Goal: Navigation & Orientation: Find specific page/section

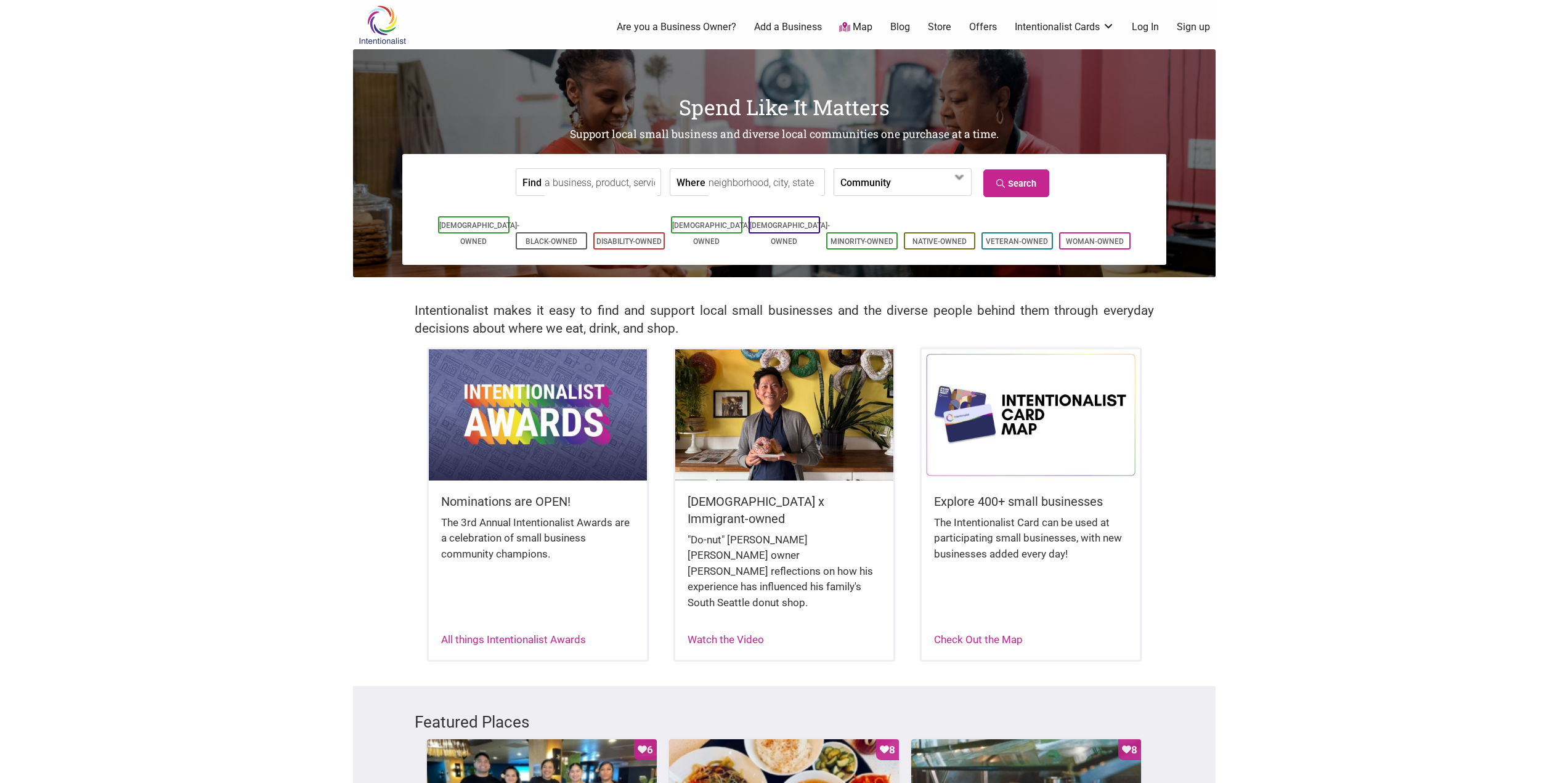
click at [855, 24] on link "Map" at bounding box center [855, 27] width 33 height 14
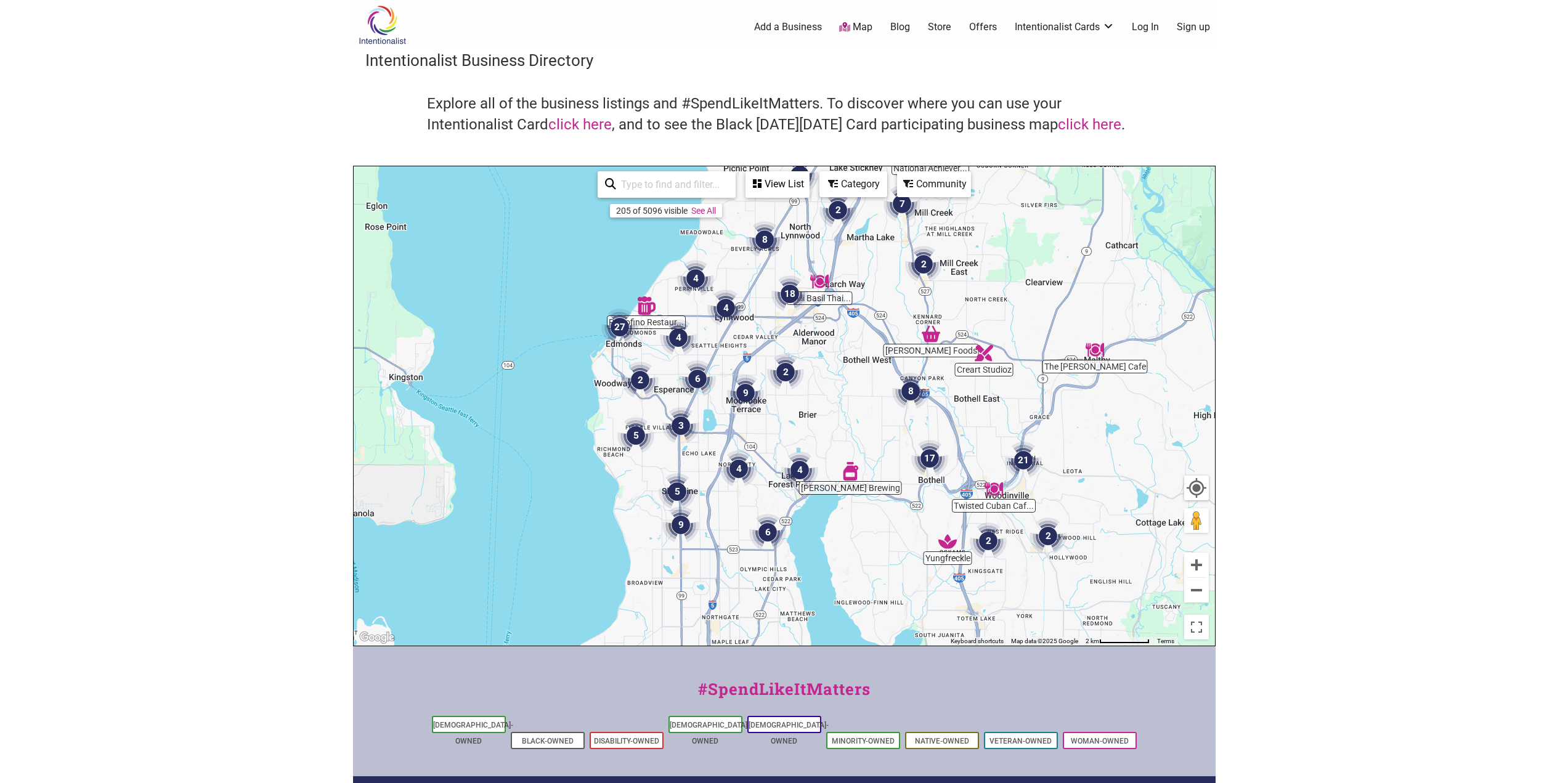
drag, startPoint x: 653, startPoint y: 520, endPoint x: 705, endPoint y: 426, distance: 107.4
click at [704, 426] on img "3" at bounding box center [680, 425] width 47 height 47
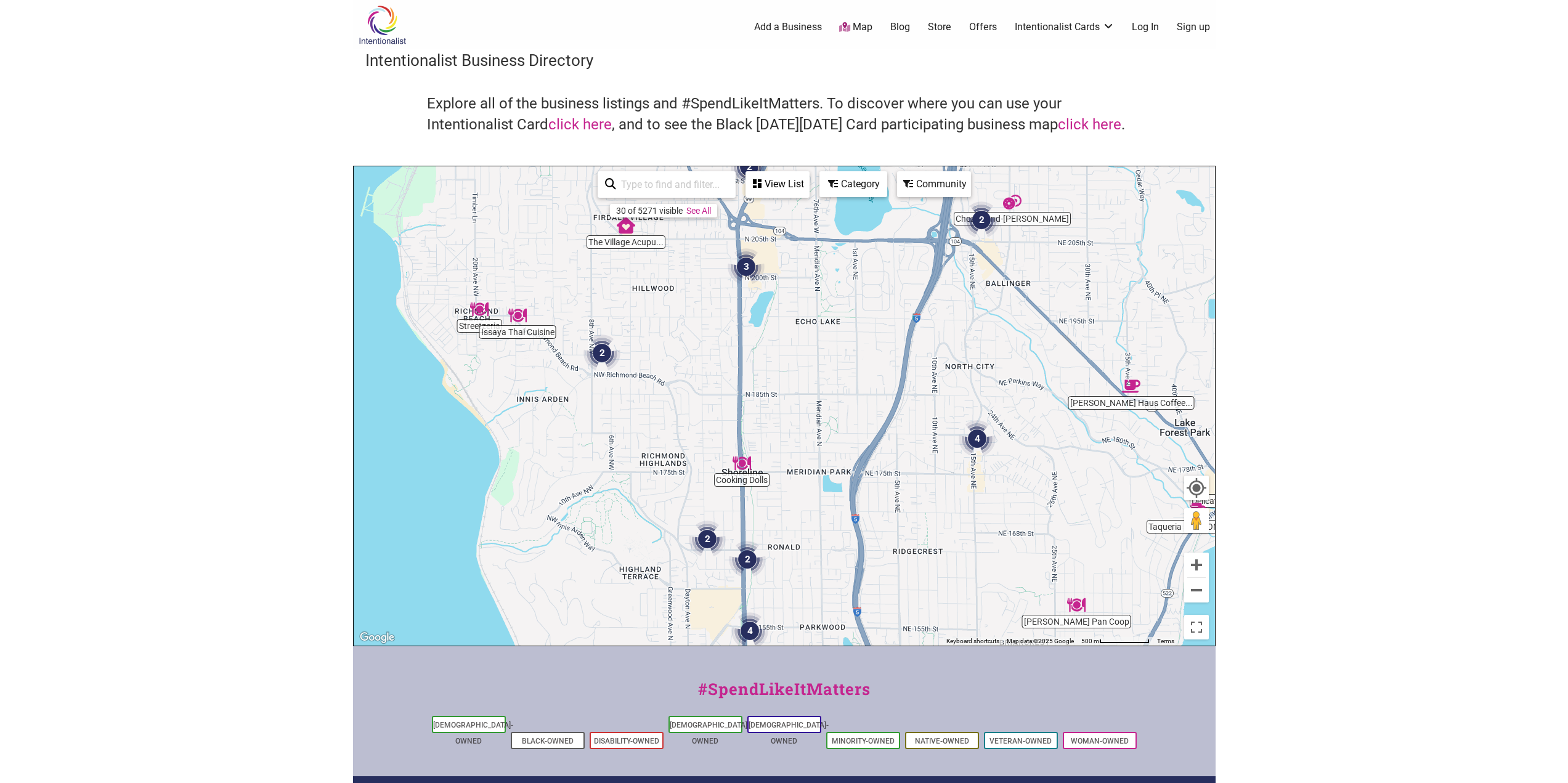
drag, startPoint x: 790, startPoint y: 406, endPoint x: 811, endPoint y: 438, distance: 38.3
click at [811, 438] on div "To navigate, press the arrow keys." at bounding box center [784, 406] width 861 height 479
click at [743, 462] on img "Cooking Dolls" at bounding box center [741, 463] width 29 height 29
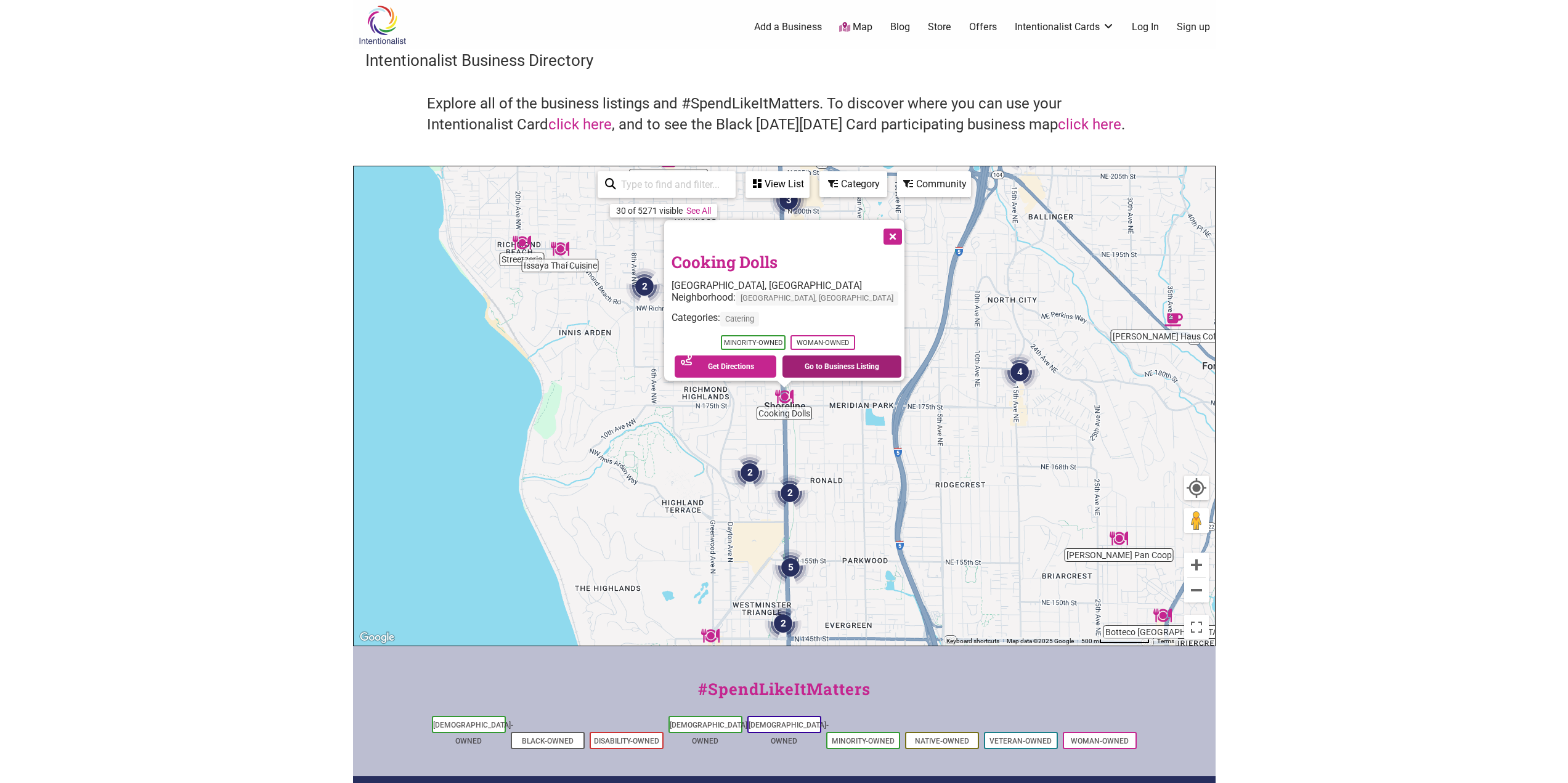
click at [837, 360] on link "Go to Business Listing" at bounding box center [842, 367] width 119 height 22
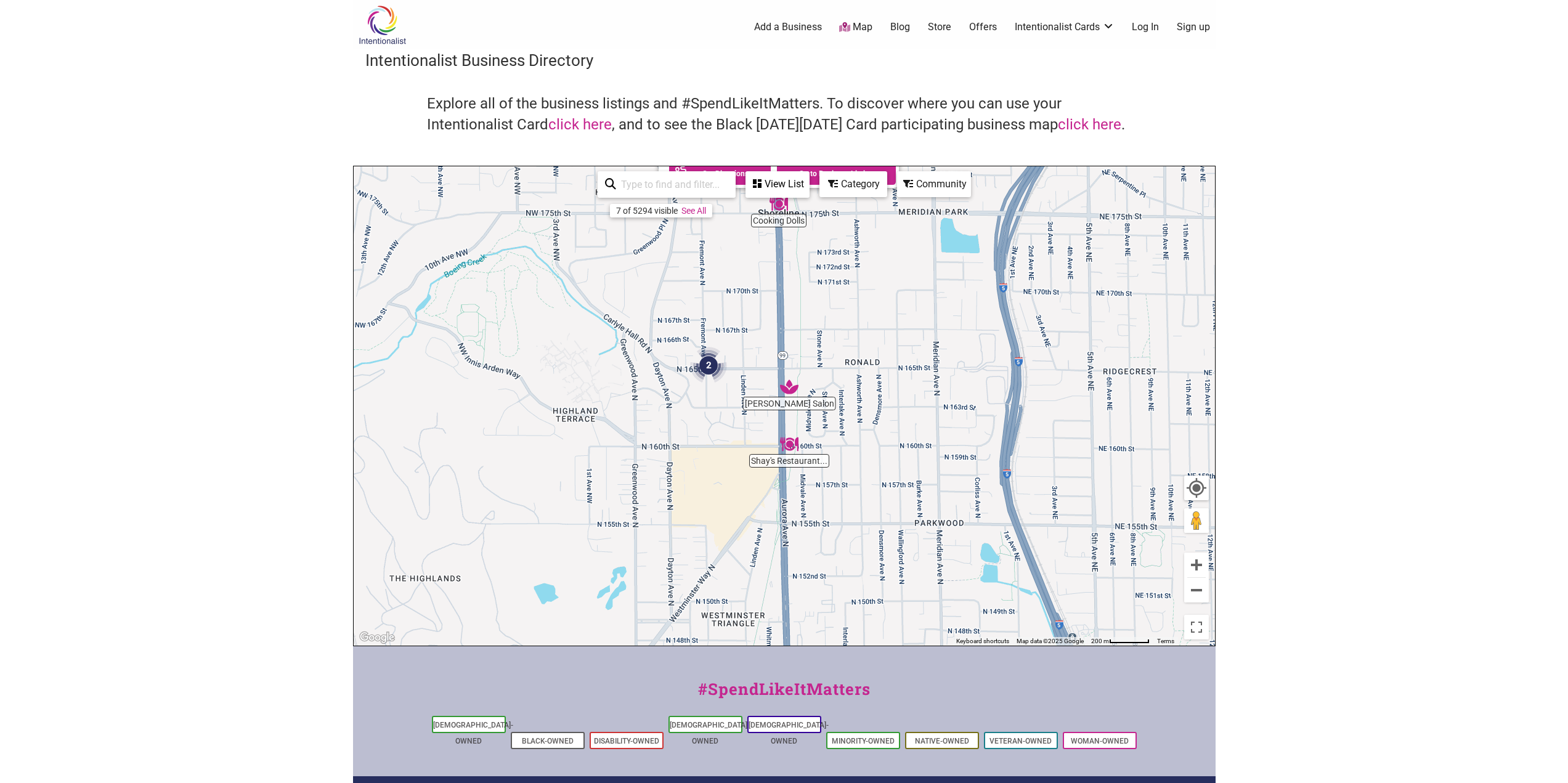
drag, startPoint x: 871, startPoint y: 519, endPoint x: 869, endPoint y: 359, distance: 160.0
click at [869, 359] on div "To navigate, press the arrow keys. Cooking Dolls Shoreline, WA Neighborhood: Se…" at bounding box center [784, 406] width 861 height 479
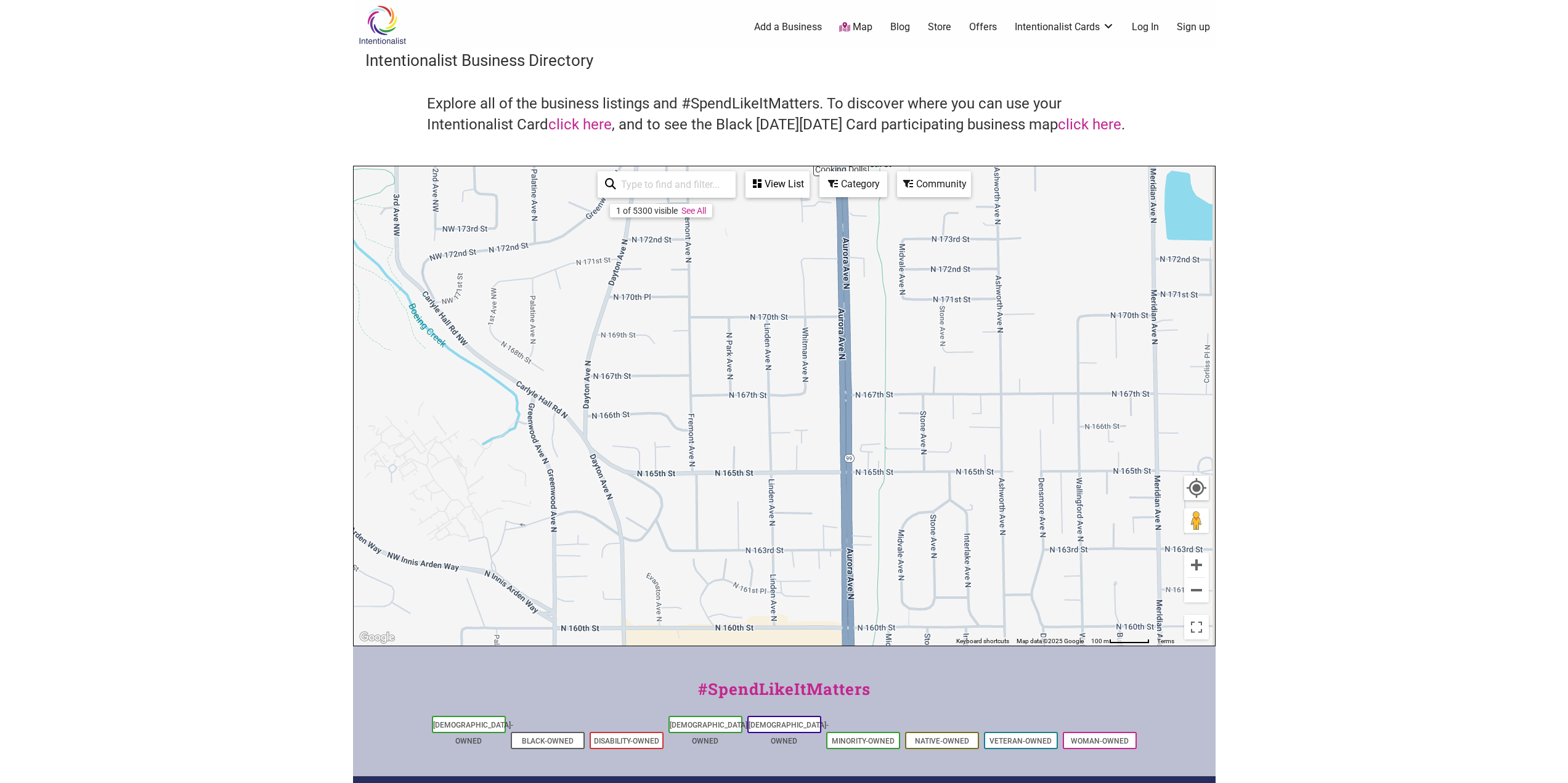
drag, startPoint x: 747, startPoint y: 554, endPoint x: 734, endPoint y: 281, distance: 273.3
click at [733, 274] on div "To navigate, press the arrow keys. Cooking Dolls Shoreline, WA Neighborhood: Se…" at bounding box center [784, 406] width 861 height 479
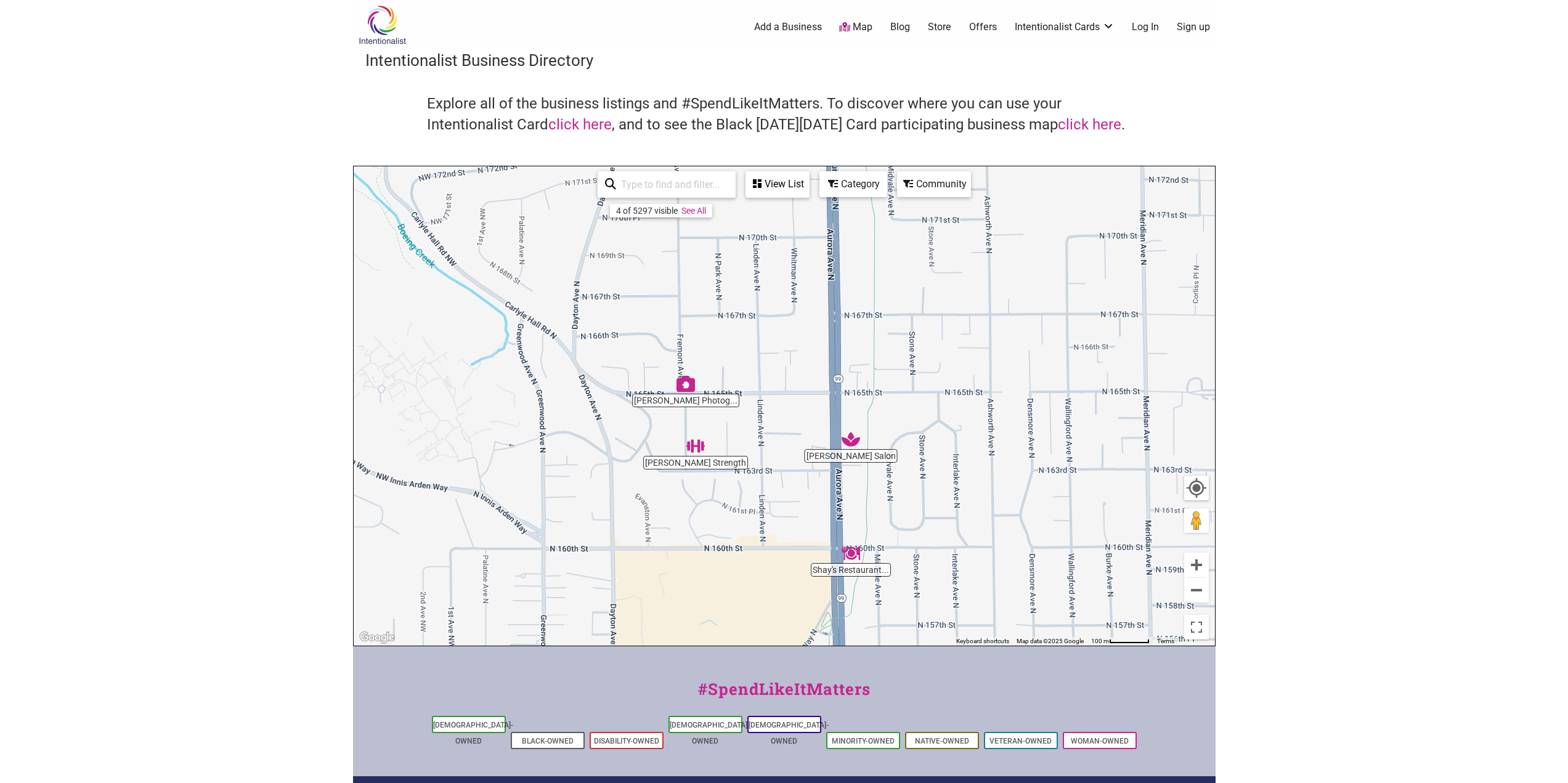
click at [697, 446] on img "Paladino Strength" at bounding box center [695, 446] width 29 height 29
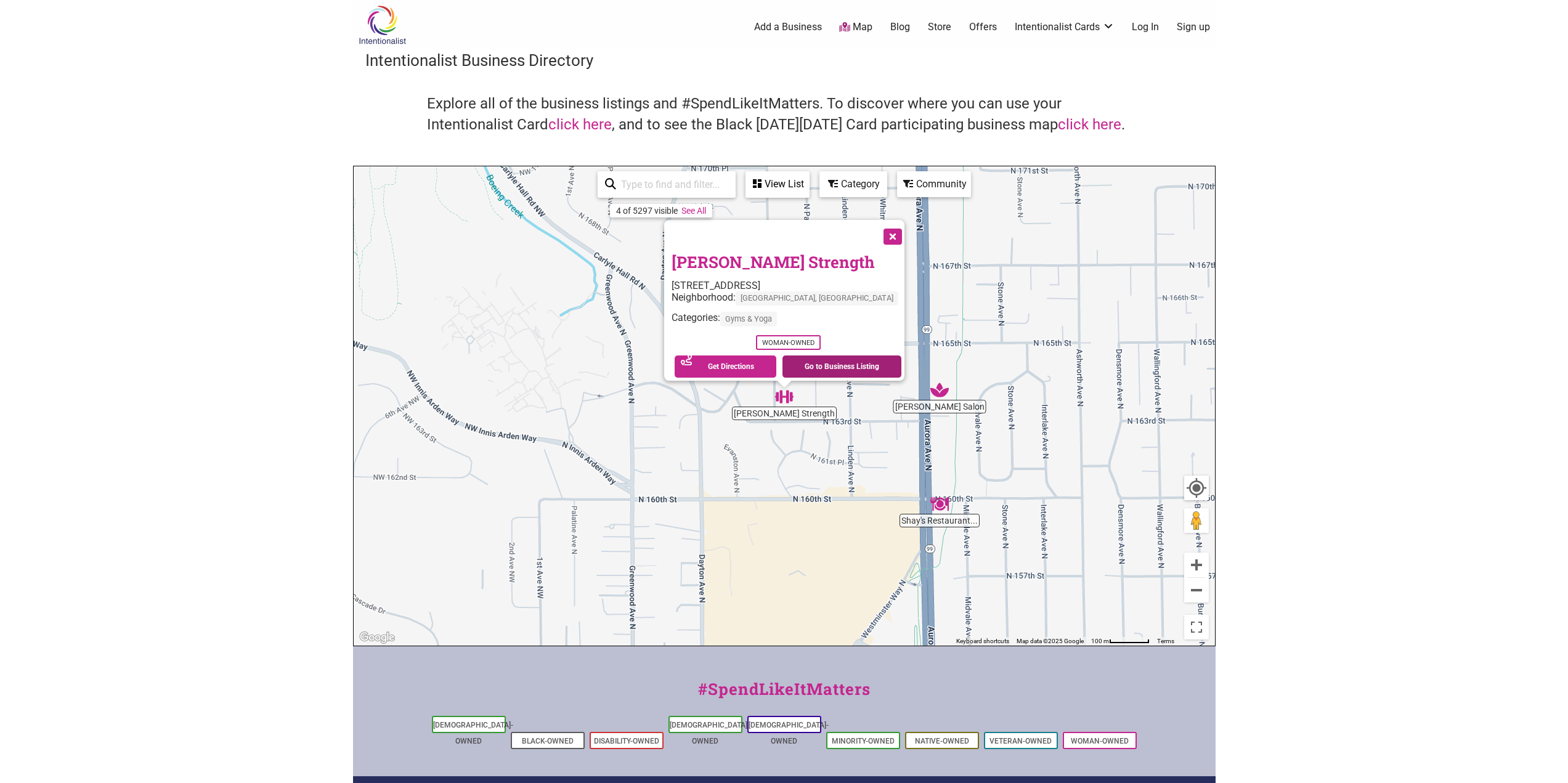
click at [831, 360] on link "Go to Business Listing" at bounding box center [842, 367] width 119 height 22
click at [877, 229] on button "Close" at bounding box center [891, 235] width 31 height 31
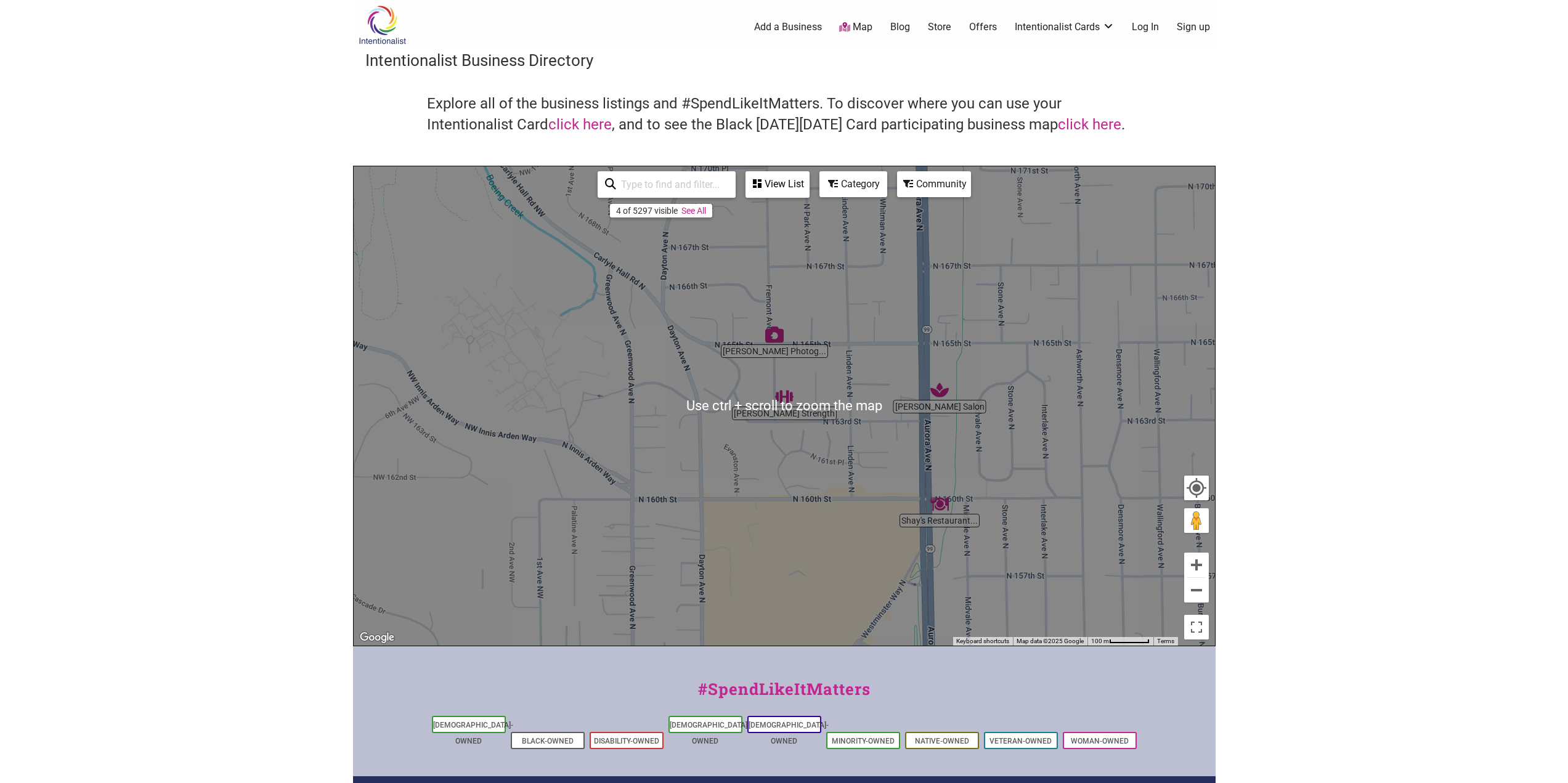
scroll to position [61, 0]
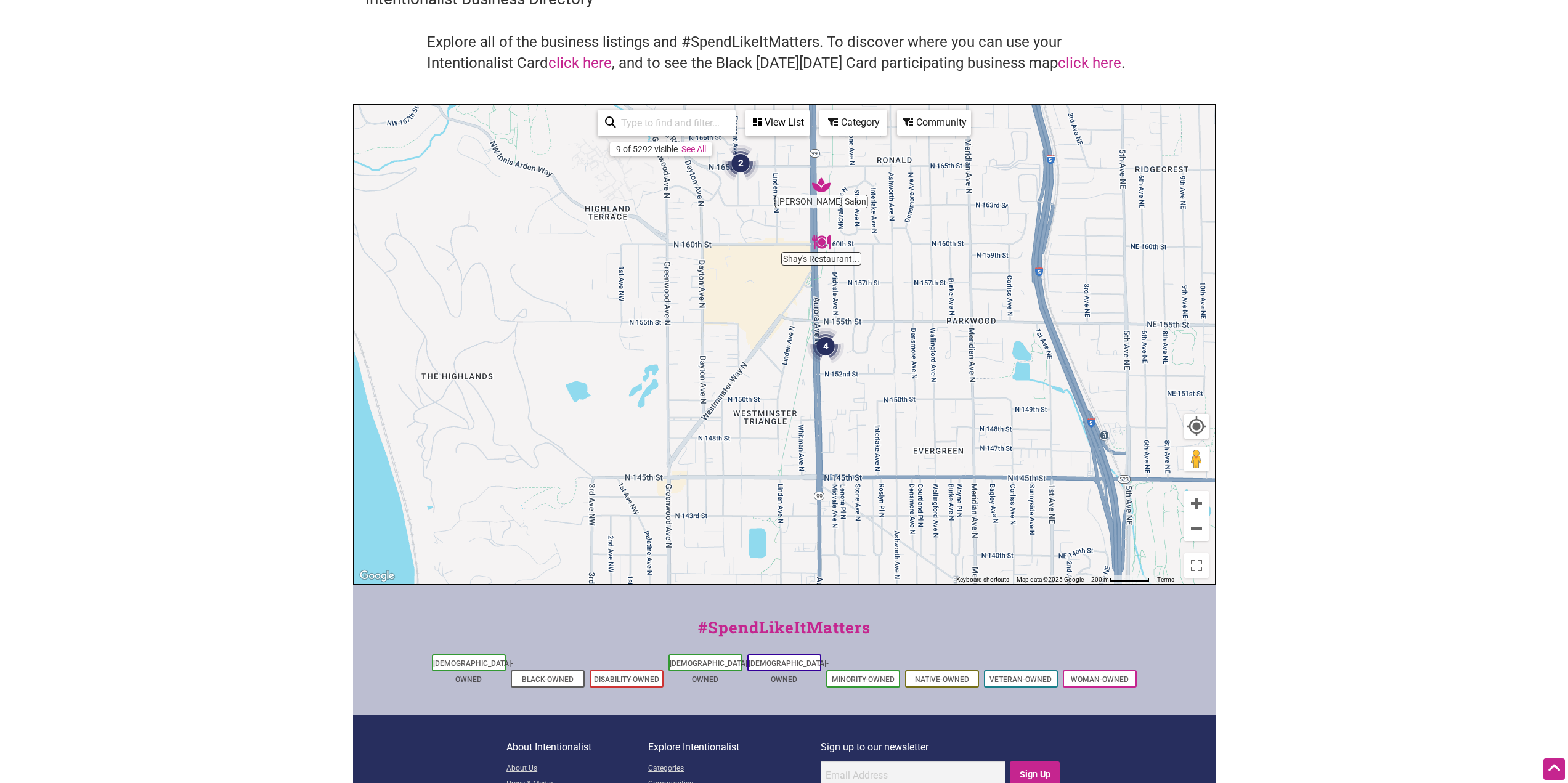
drag, startPoint x: 893, startPoint y: 521, endPoint x: 886, endPoint y: 297, distance: 224.1
click at [886, 297] on div "To navigate, press the arrow keys." at bounding box center [784, 344] width 861 height 479
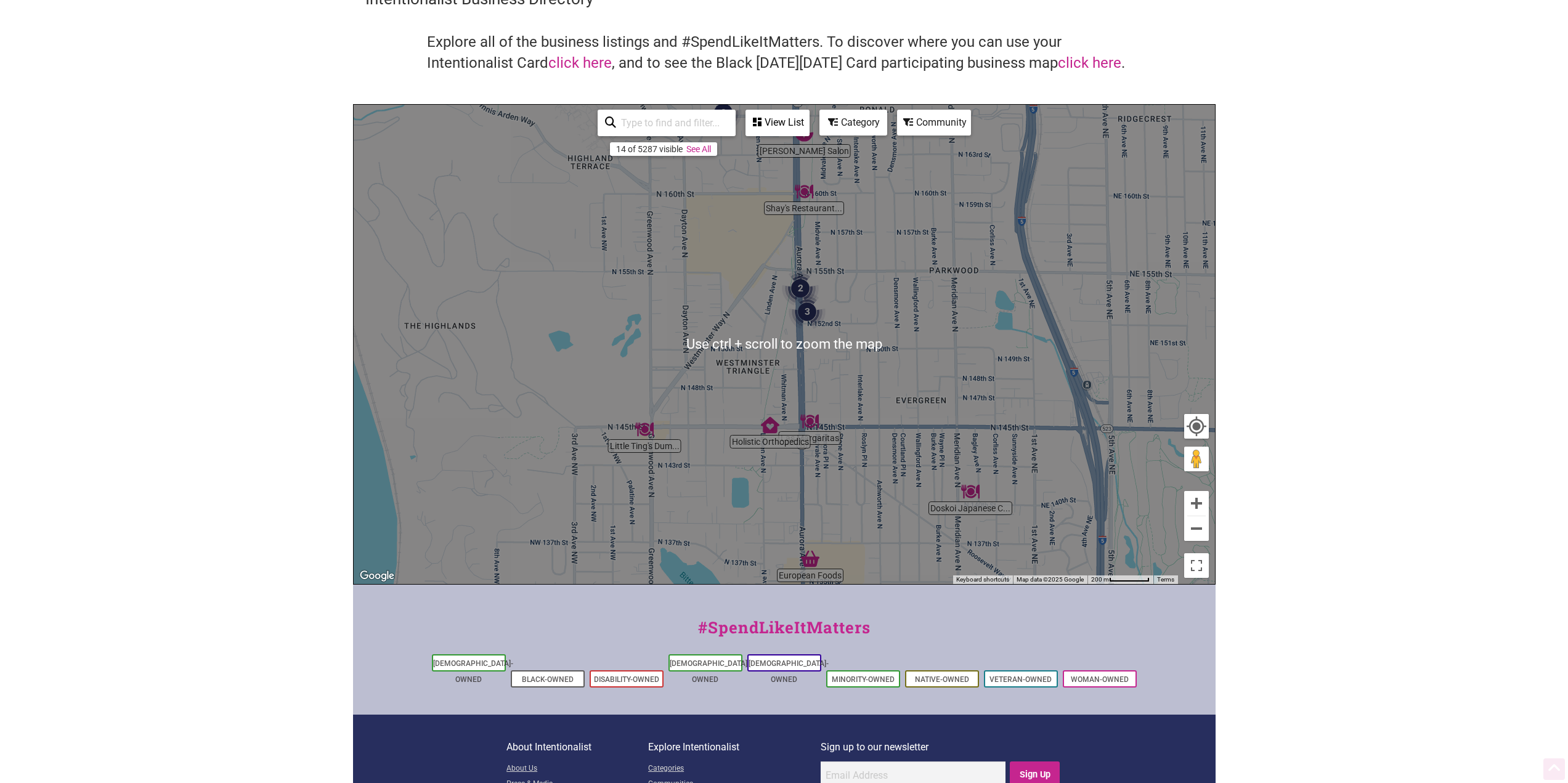
scroll to position [0, 0]
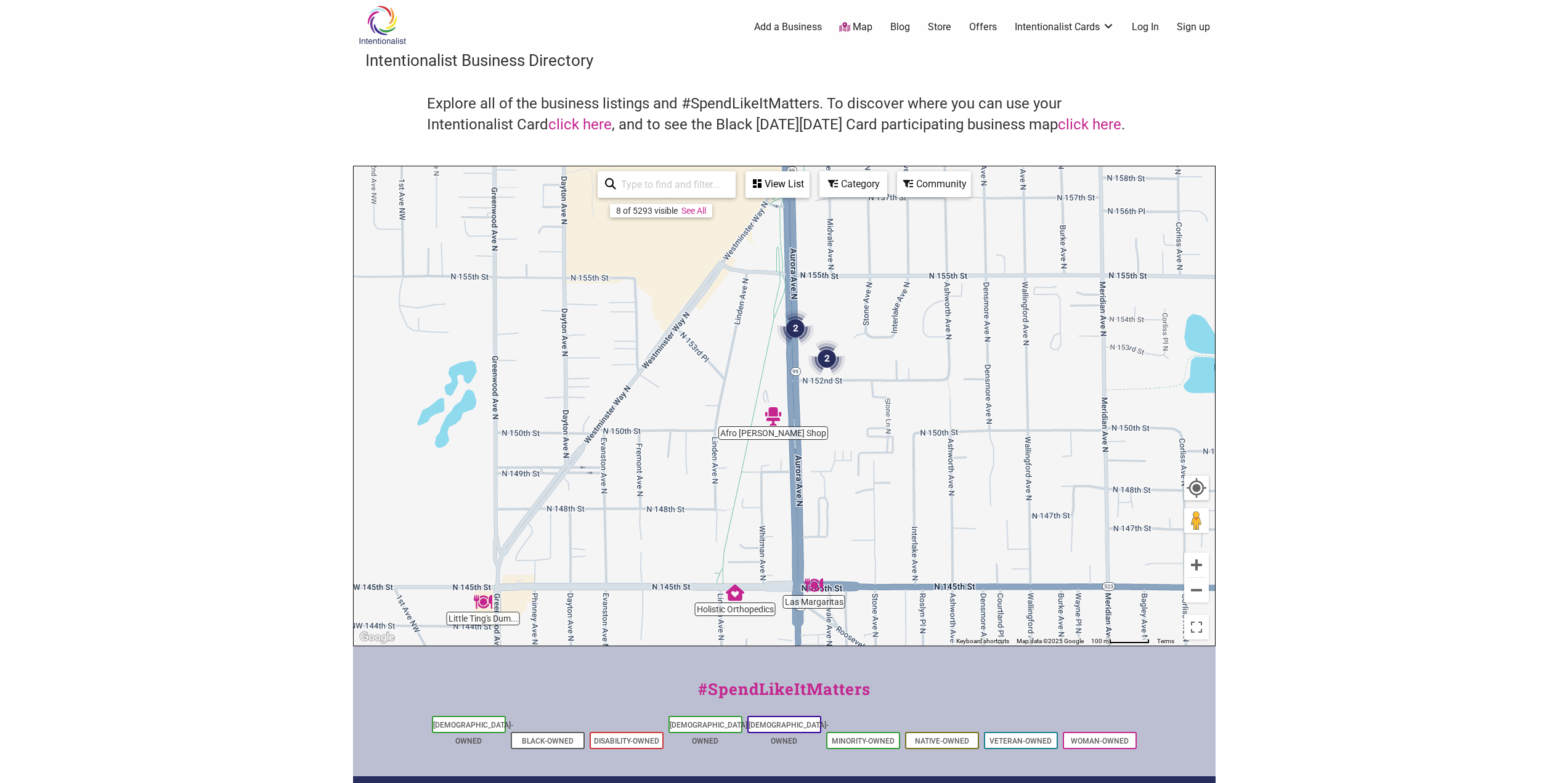
click at [482, 600] on img "Little Ting's Dumplings" at bounding box center [482, 602] width 29 height 29
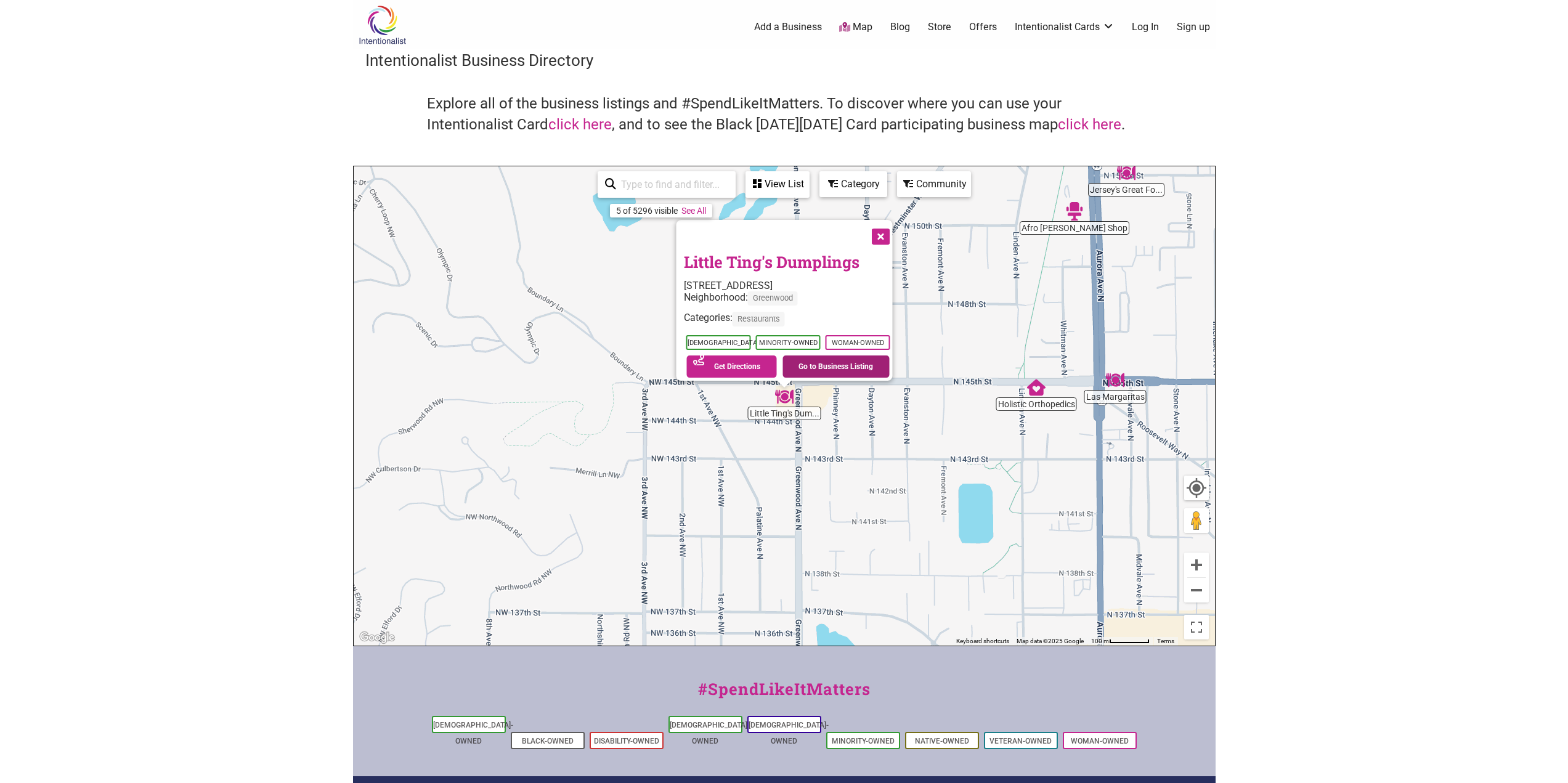
click at [840, 359] on link "Go to Business Listing" at bounding box center [836, 367] width 107 height 22
click at [888, 233] on button "Close" at bounding box center [879, 235] width 31 height 31
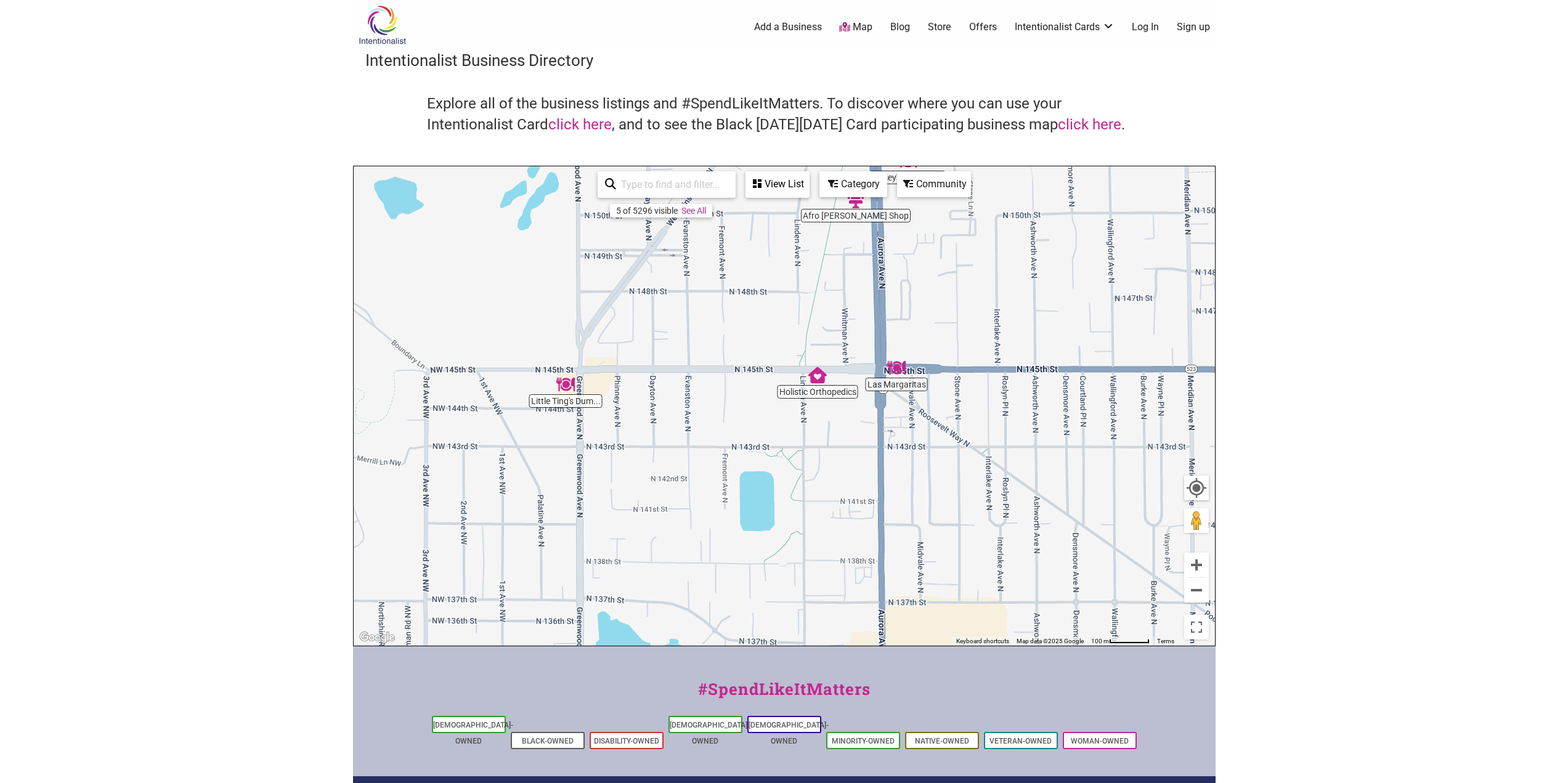
drag, startPoint x: 961, startPoint y: 353, endPoint x: 758, endPoint y: 342, distance: 203.3
click at [745, 342] on div "To navigate, press the arrow keys." at bounding box center [784, 406] width 861 height 479
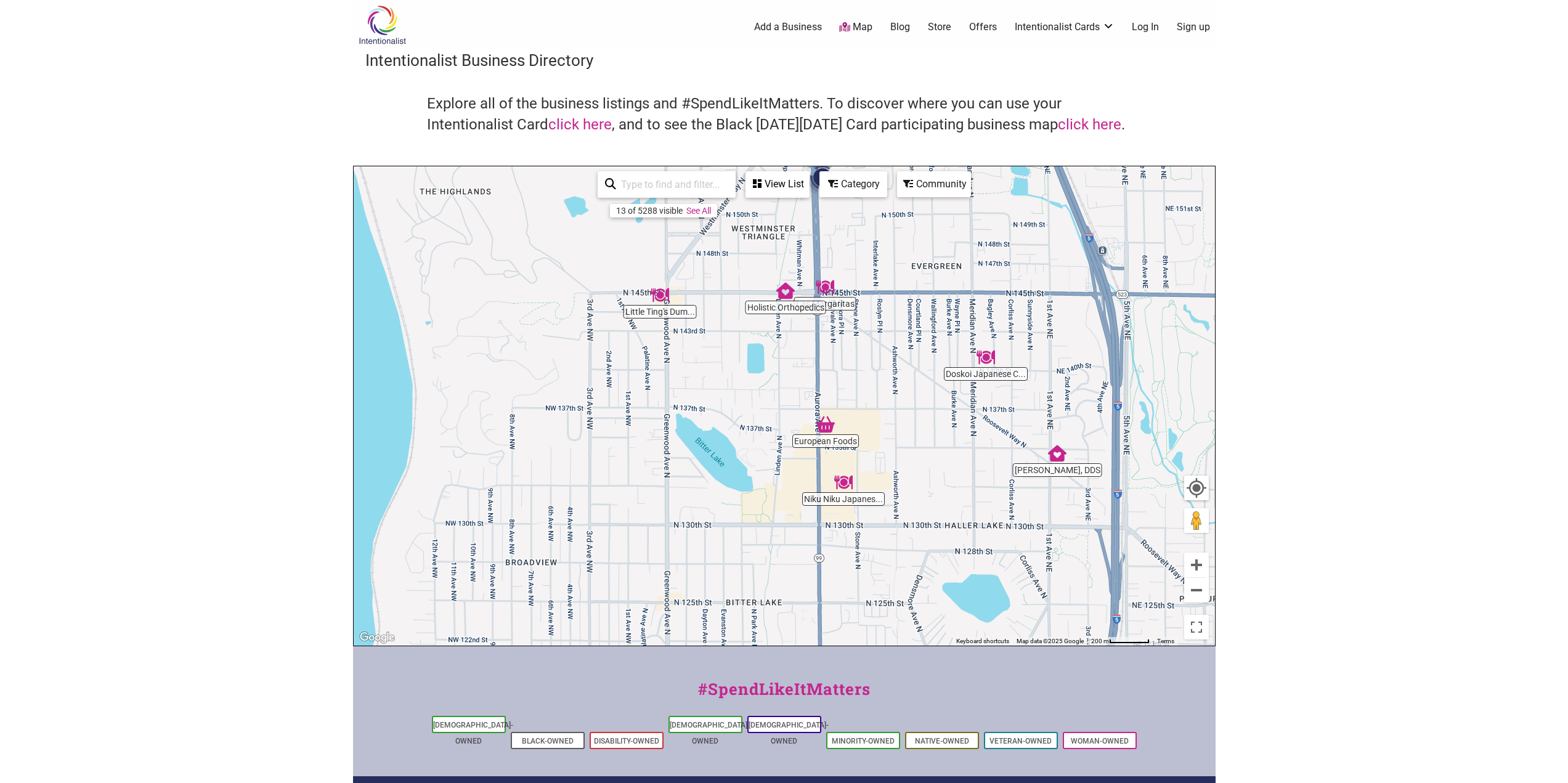
drag, startPoint x: 891, startPoint y: 494, endPoint x: 890, endPoint y: 370, distance: 124.0
click at [890, 370] on div "To navigate, press the arrow keys." at bounding box center [784, 406] width 861 height 479
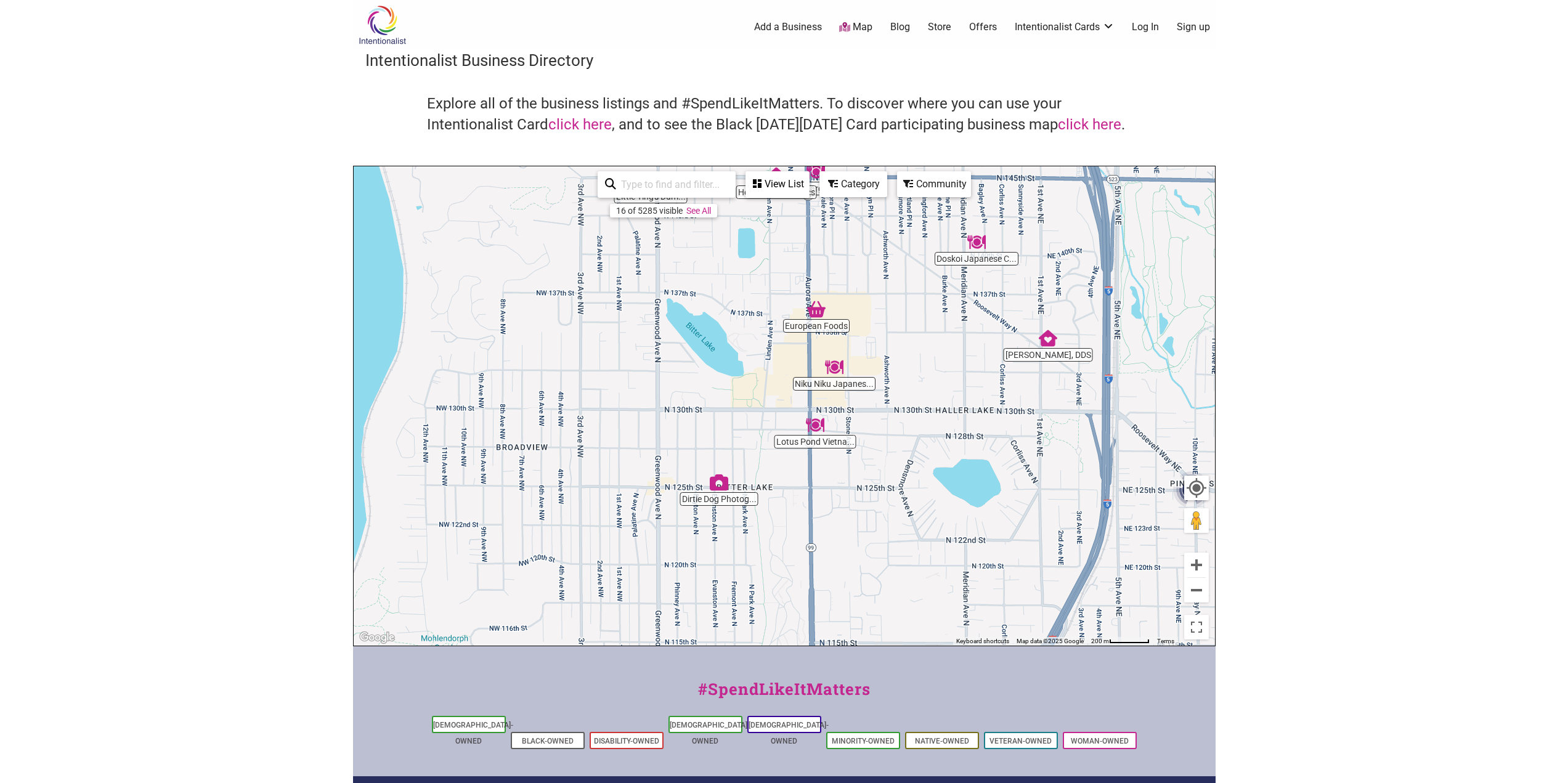
drag, startPoint x: 933, startPoint y: 511, endPoint x: 923, endPoint y: 394, distance: 117.4
click at [923, 394] on div "To navigate, press the arrow keys." at bounding box center [784, 406] width 861 height 479
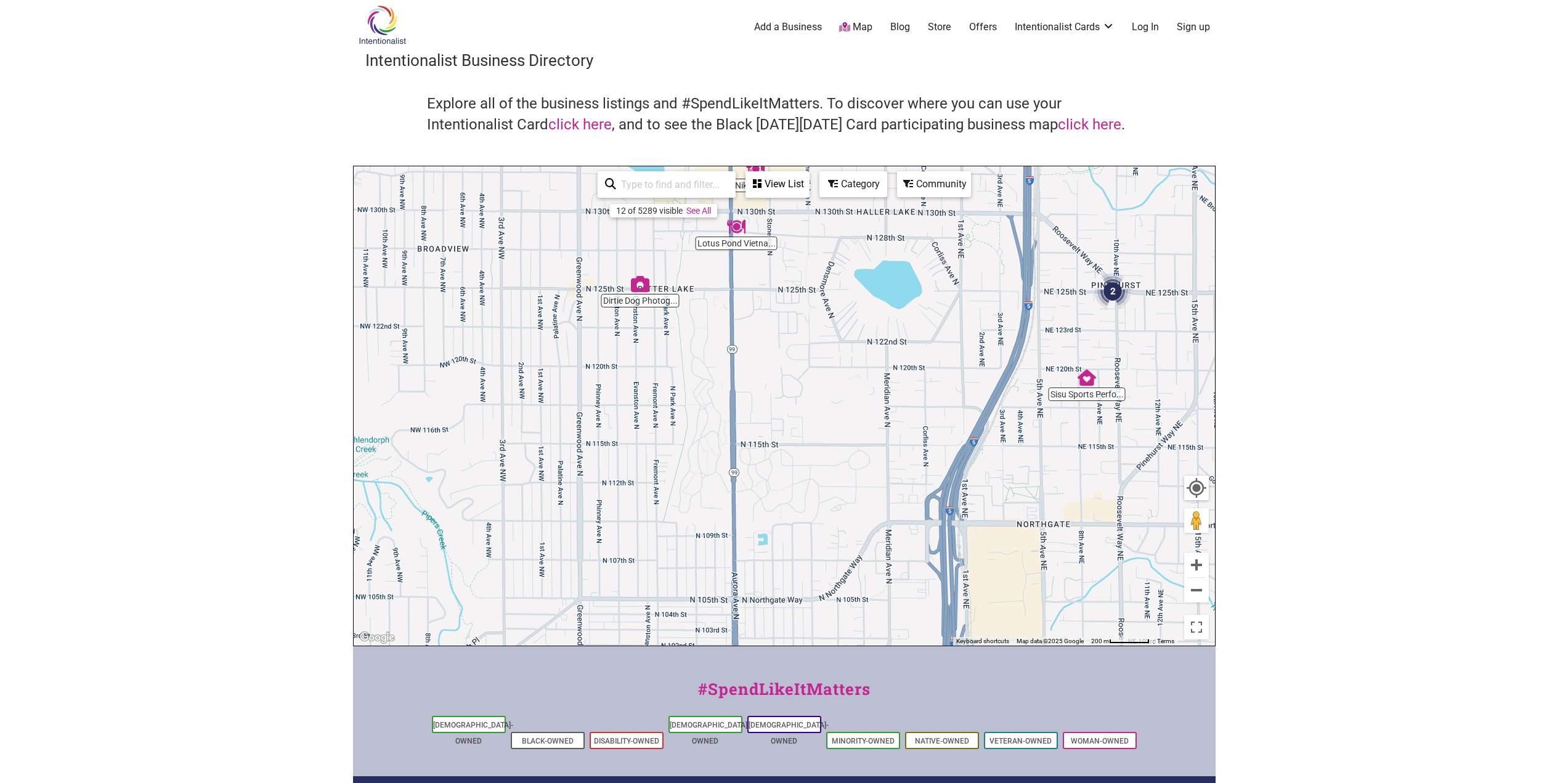
drag, startPoint x: 904, startPoint y: 570, endPoint x: 825, endPoint y: 352, distance: 231.9
click at [825, 352] on div "To navigate, press the arrow keys." at bounding box center [784, 406] width 861 height 479
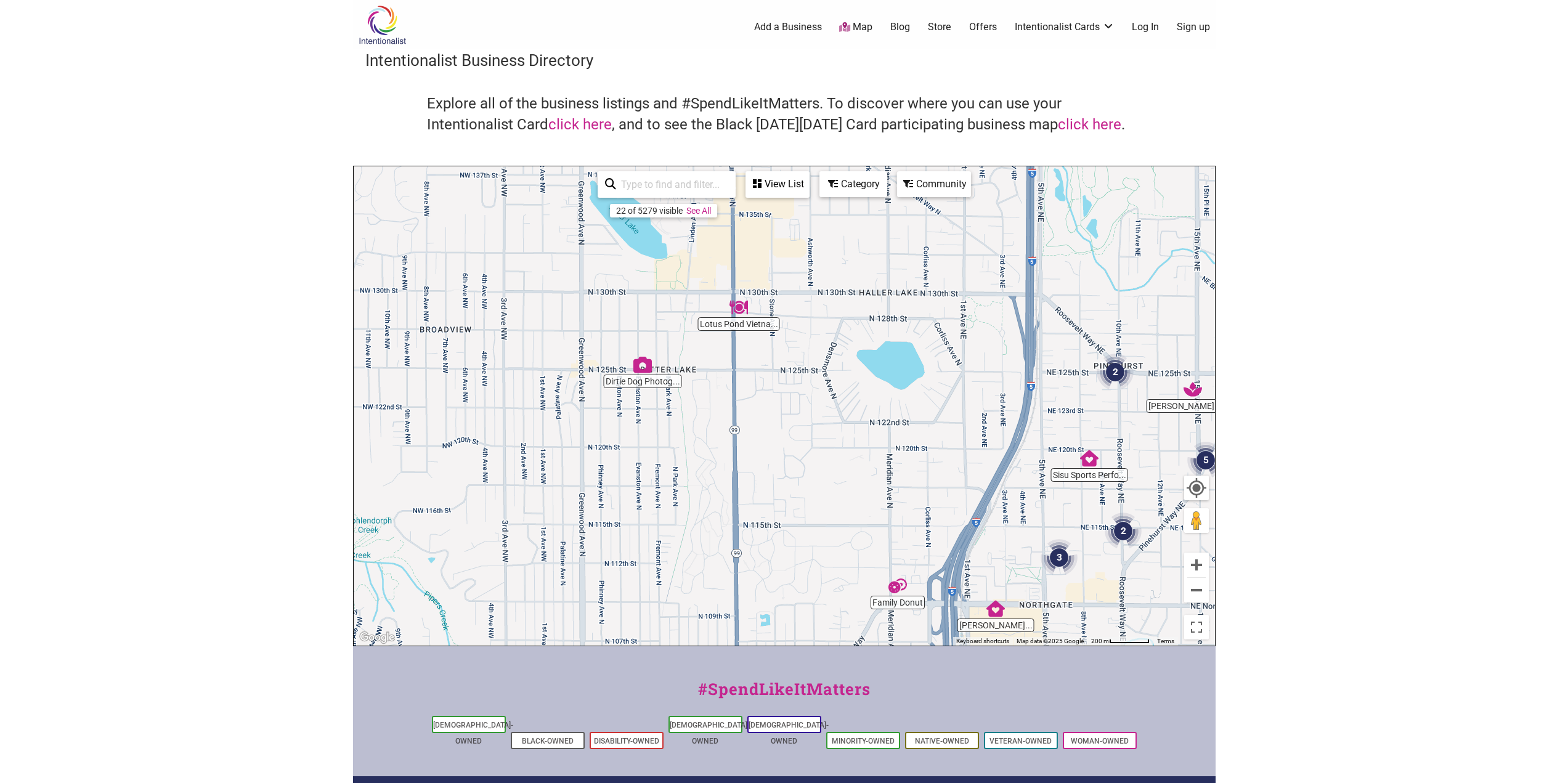
drag, startPoint x: 823, startPoint y: 421, endPoint x: 806, endPoint y: 591, distance: 170.8
click at [814, 572] on div "To navigate, press the arrow keys." at bounding box center [784, 406] width 861 height 479
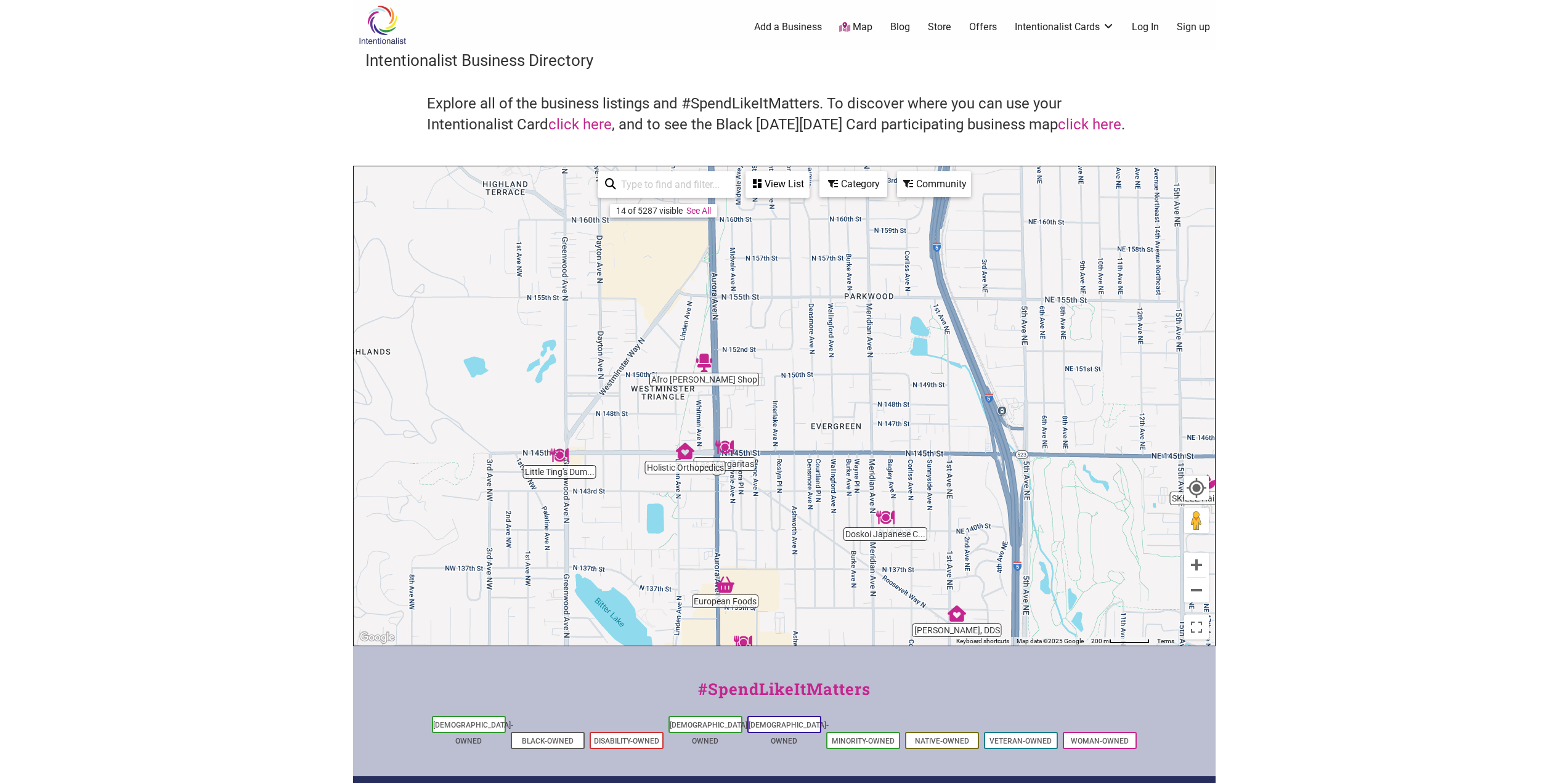
drag, startPoint x: 813, startPoint y: 386, endPoint x: 822, endPoint y: 576, distance: 190.2
click at [823, 575] on div "To navigate, press the arrow keys." at bounding box center [784, 406] width 861 height 479
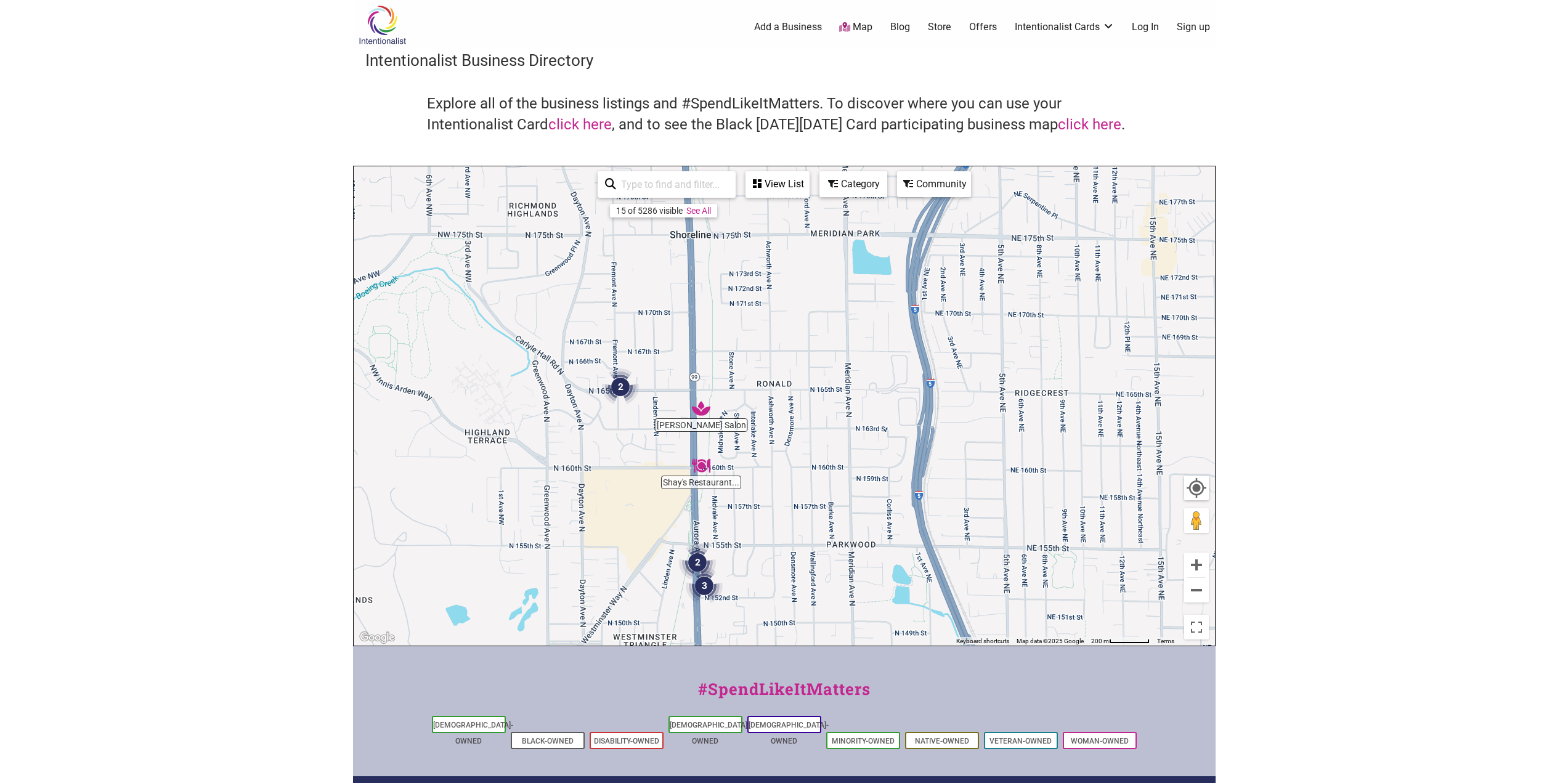
drag, startPoint x: 820, startPoint y: 379, endPoint x: 812, endPoint y: 556, distance: 177.2
click at [809, 587] on div "To navigate, press the arrow keys." at bounding box center [784, 406] width 861 height 479
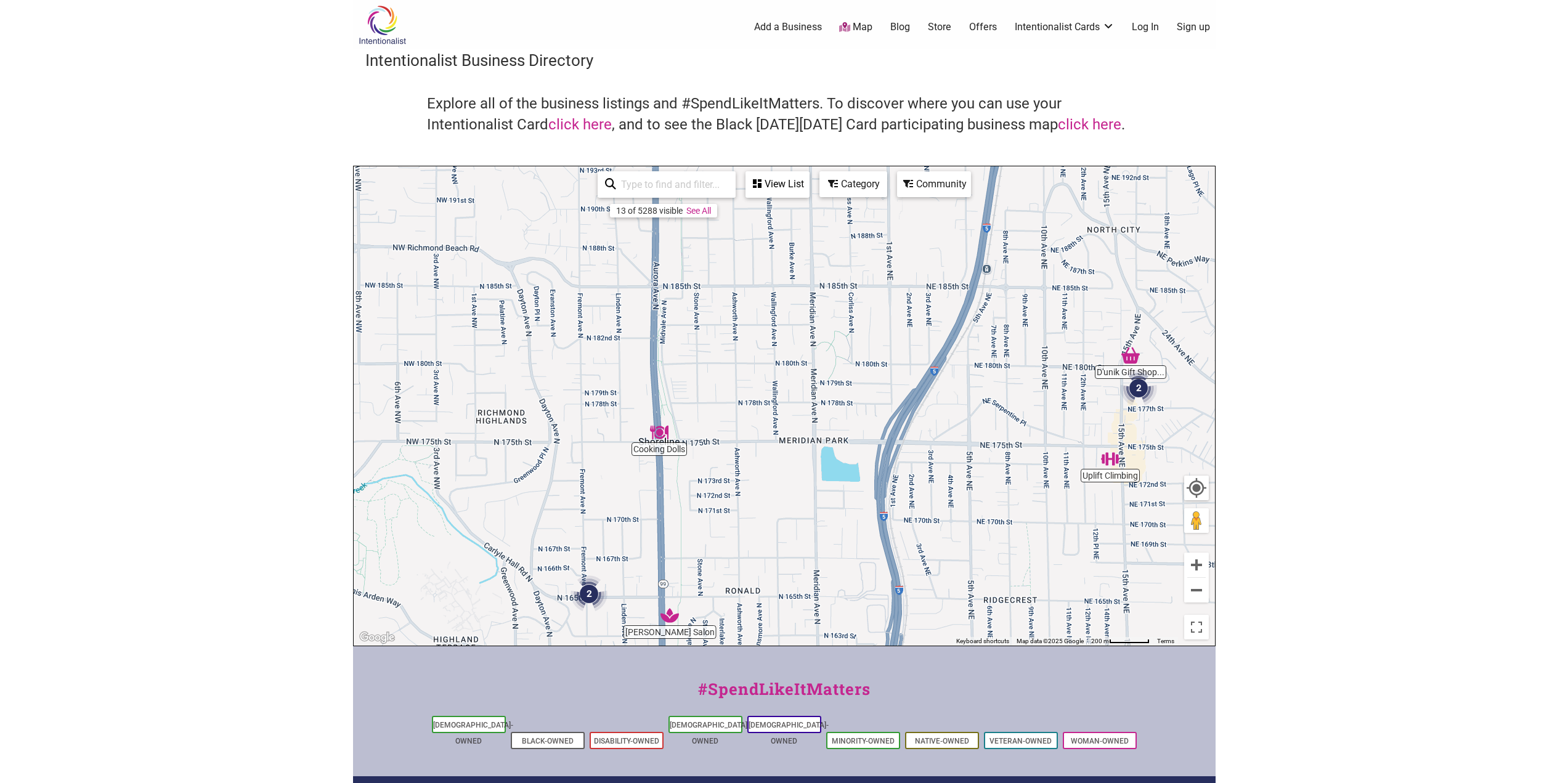
drag, startPoint x: 819, startPoint y: 363, endPoint x: 793, endPoint y: 513, distance: 152.2
click at [793, 512] on div "To navigate, press the arrow keys." at bounding box center [784, 406] width 861 height 479
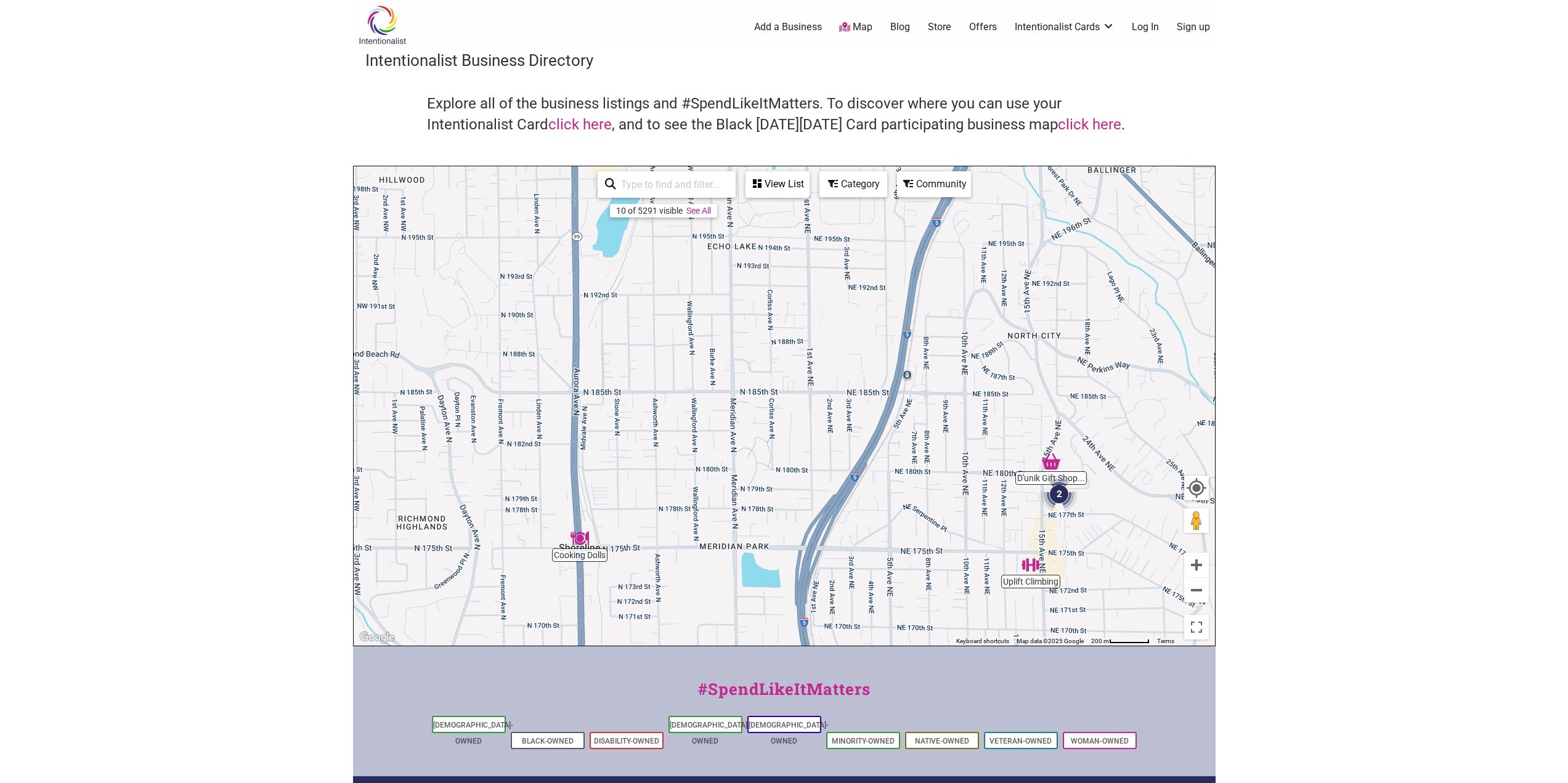
drag, startPoint x: 837, startPoint y: 379, endPoint x: 755, endPoint y: 486, distance: 134.8
click at [755, 486] on div "To navigate, press the arrow keys." at bounding box center [784, 406] width 861 height 479
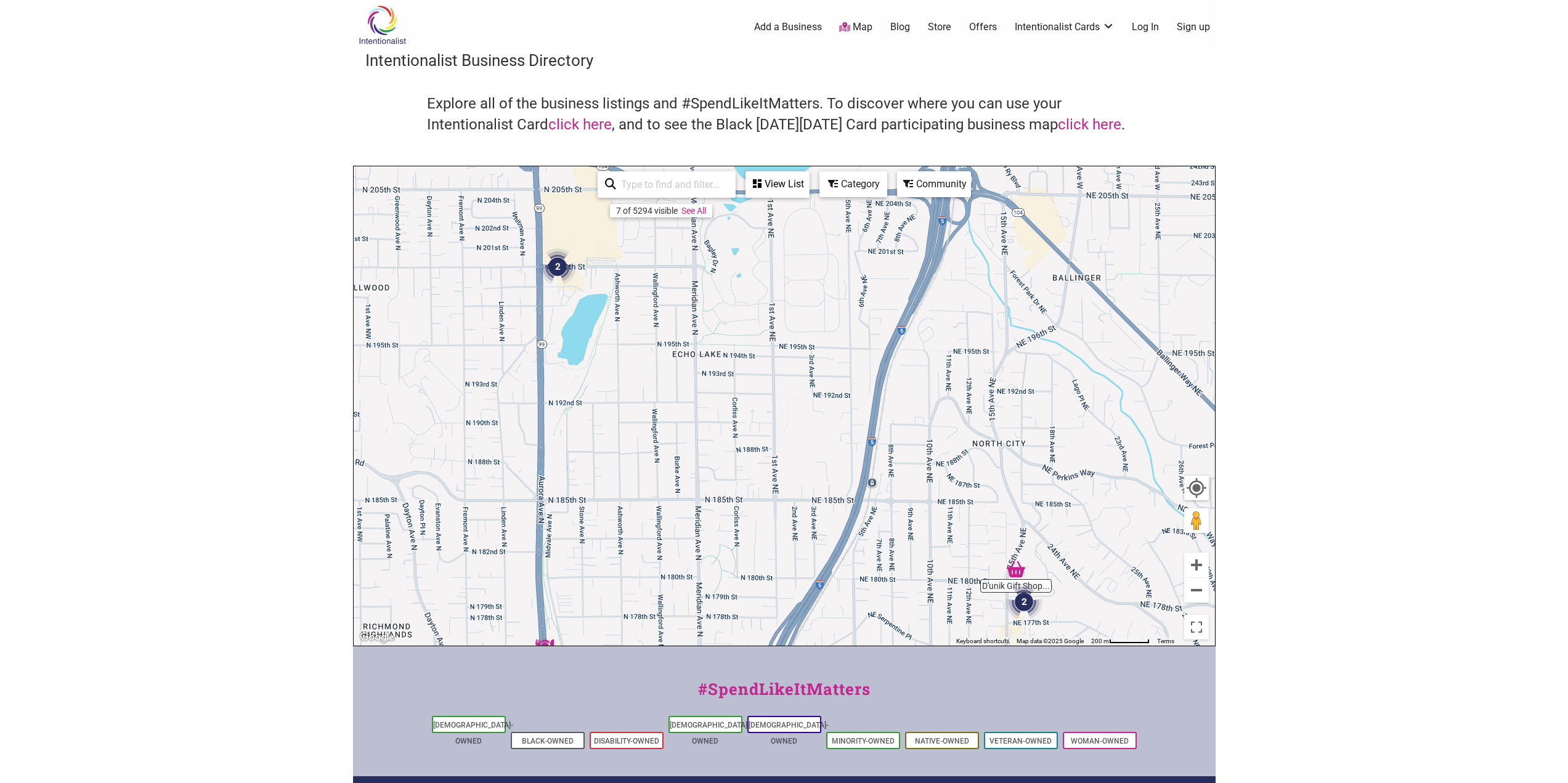
drag, startPoint x: 904, startPoint y: 362, endPoint x: 868, endPoint y: 473, distance: 116.7
click at [868, 473] on div "To navigate, press the arrow keys." at bounding box center [784, 406] width 861 height 479
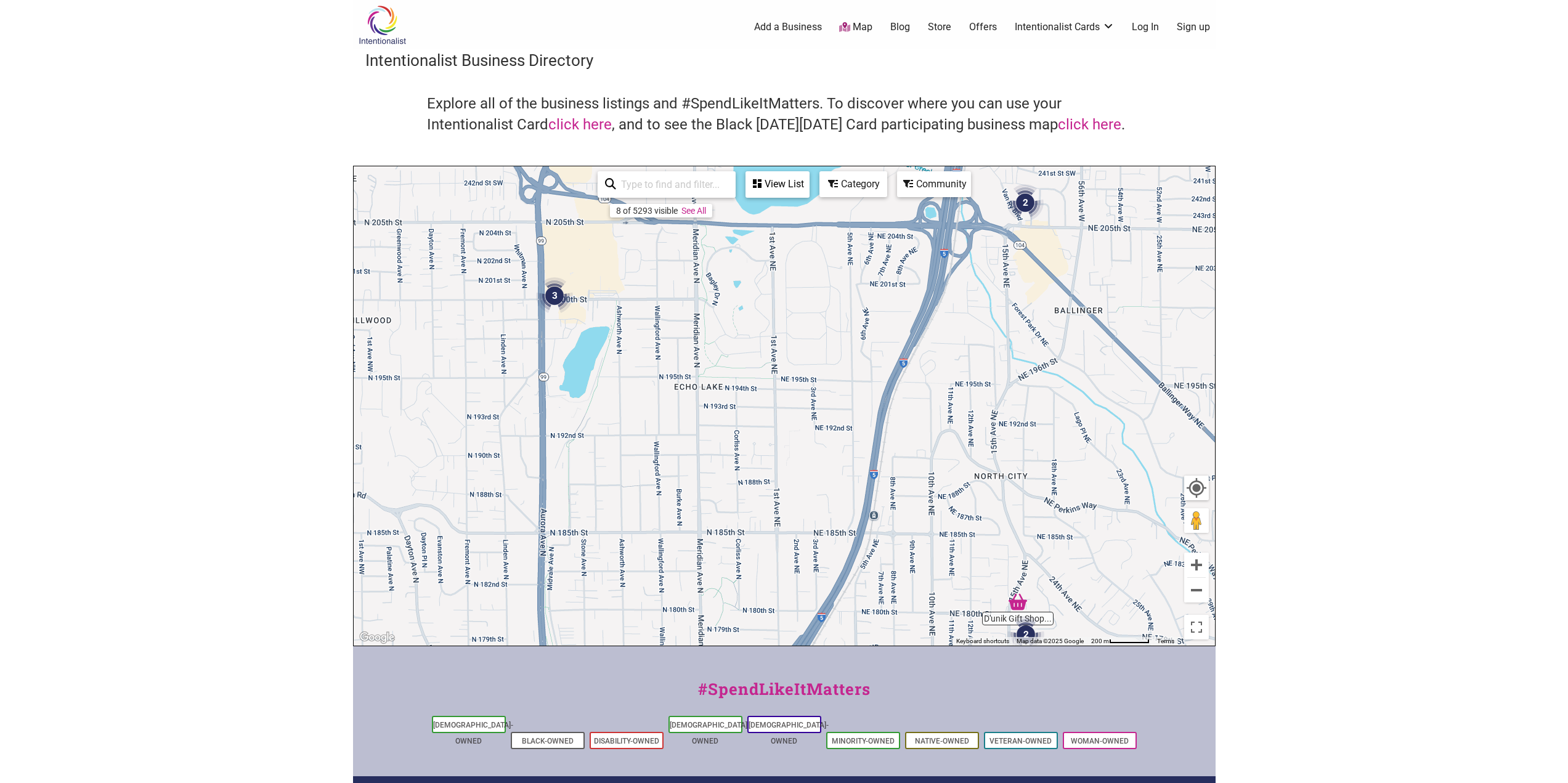
drag, startPoint x: 637, startPoint y: 347, endPoint x: 657, endPoint y: 493, distance: 147.4
click at [657, 492] on div "To navigate, press the arrow keys." at bounding box center [784, 406] width 861 height 479
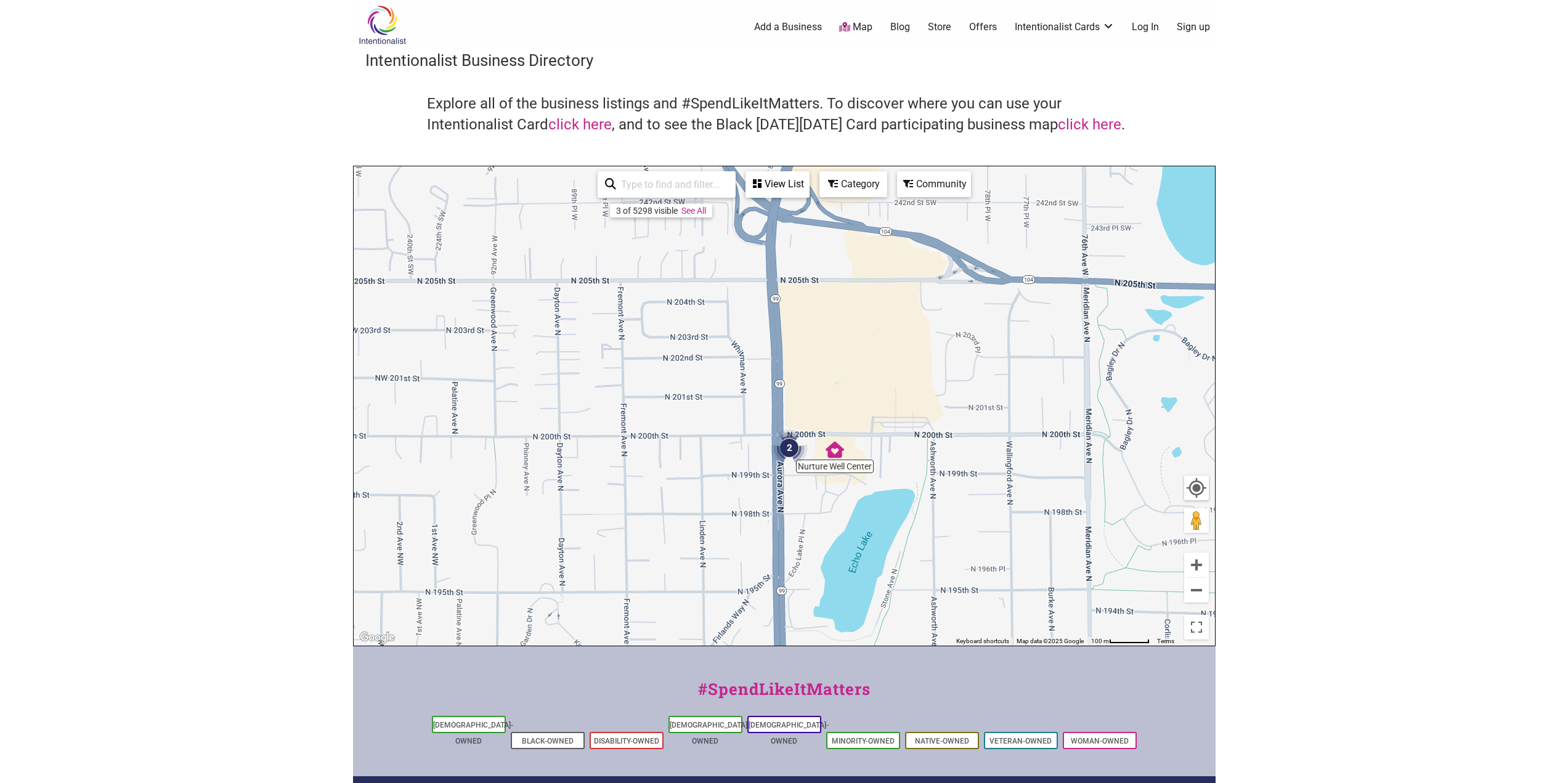
drag, startPoint x: 606, startPoint y: 542, endPoint x: 835, endPoint y: 525, distance: 229.6
click at [835, 525] on div "To navigate, press the arrow keys." at bounding box center [784, 406] width 861 height 479
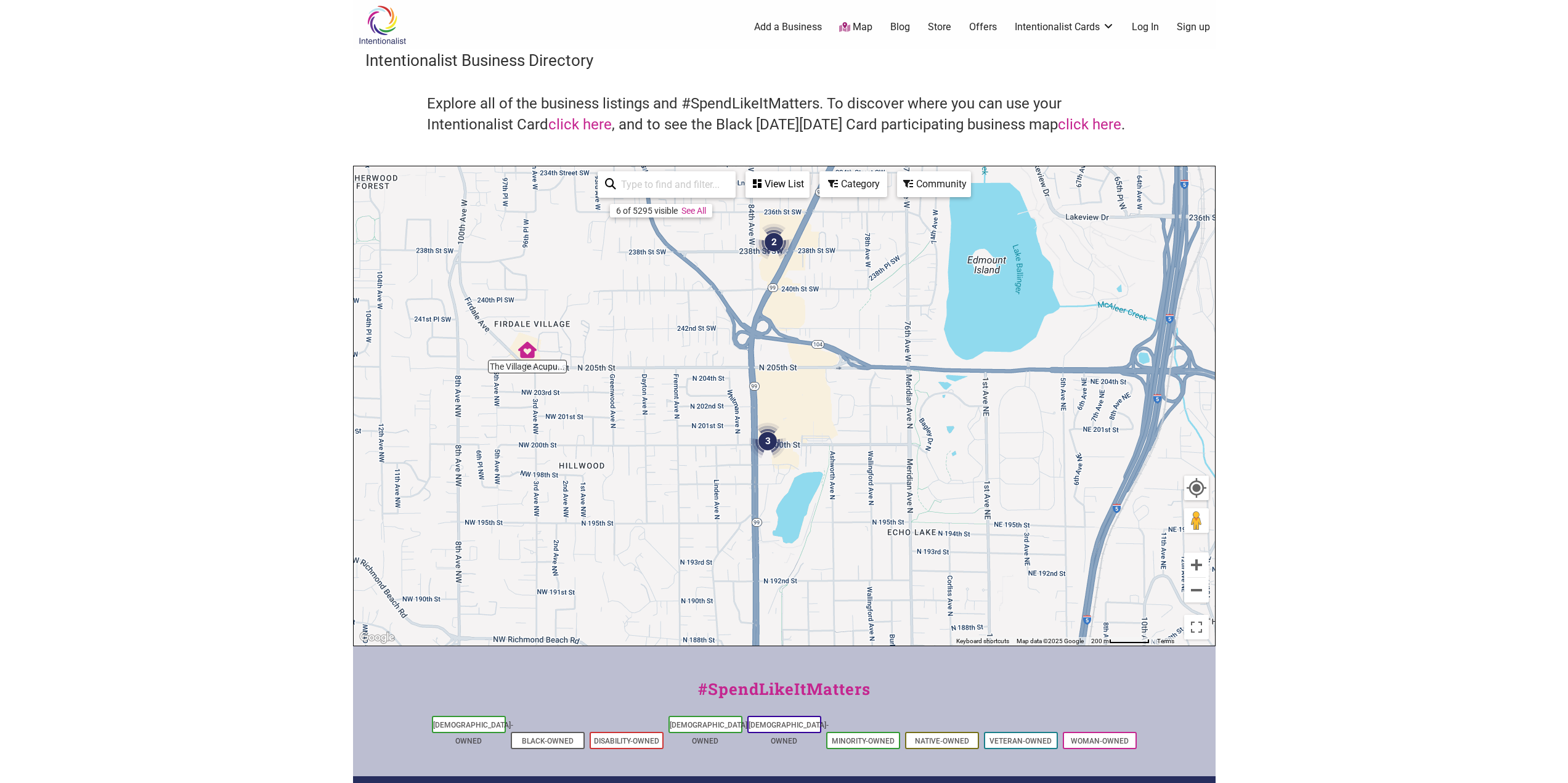
drag, startPoint x: 858, startPoint y: 496, endPoint x: 866, endPoint y: 296, distance: 200.2
click at [869, 323] on div "To navigate, press the arrow keys." at bounding box center [784, 406] width 861 height 479
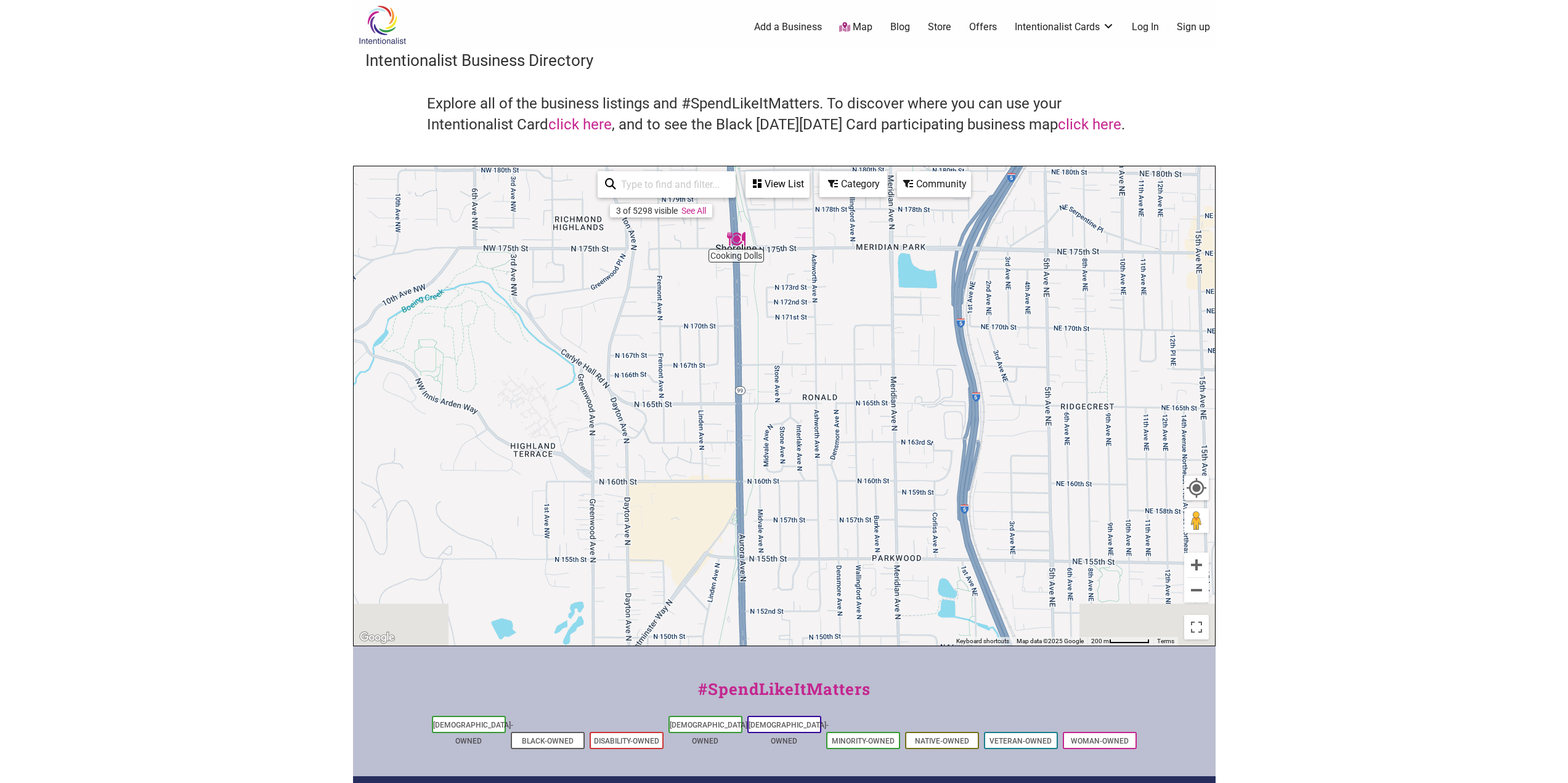
drag, startPoint x: 780, startPoint y: 540, endPoint x: 710, endPoint y: 257, distance: 291.5
click at [711, 257] on div "To navigate, press the arrow keys." at bounding box center [784, 406] width 861 height 479
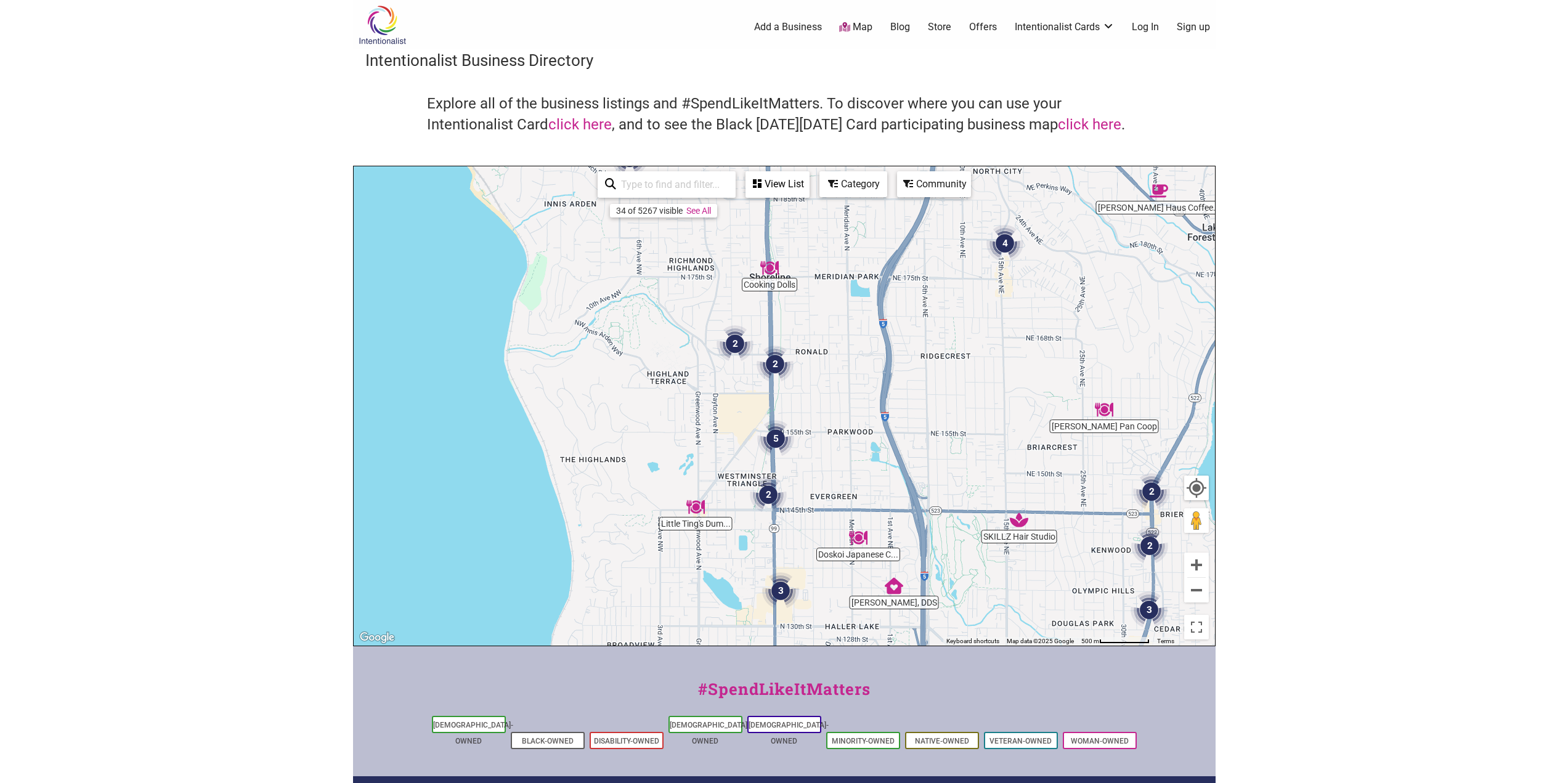
click at [696, 506] on img "Little Ting's Dumplings" at bounding box center [695, 507] width 29 height 29
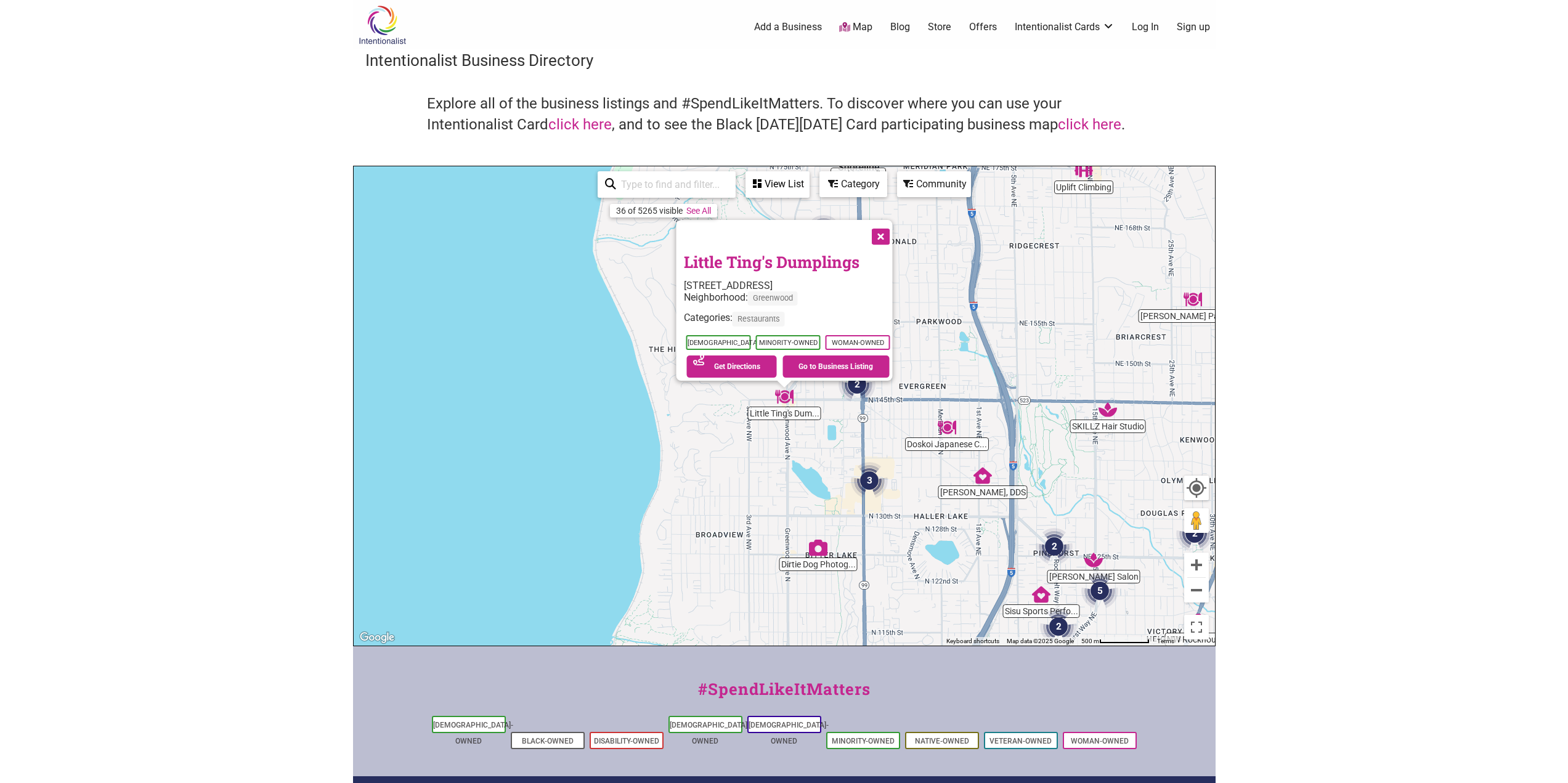
click at [808, 182] on div "Category" at bounding box center [777, 184] width 61 height 24
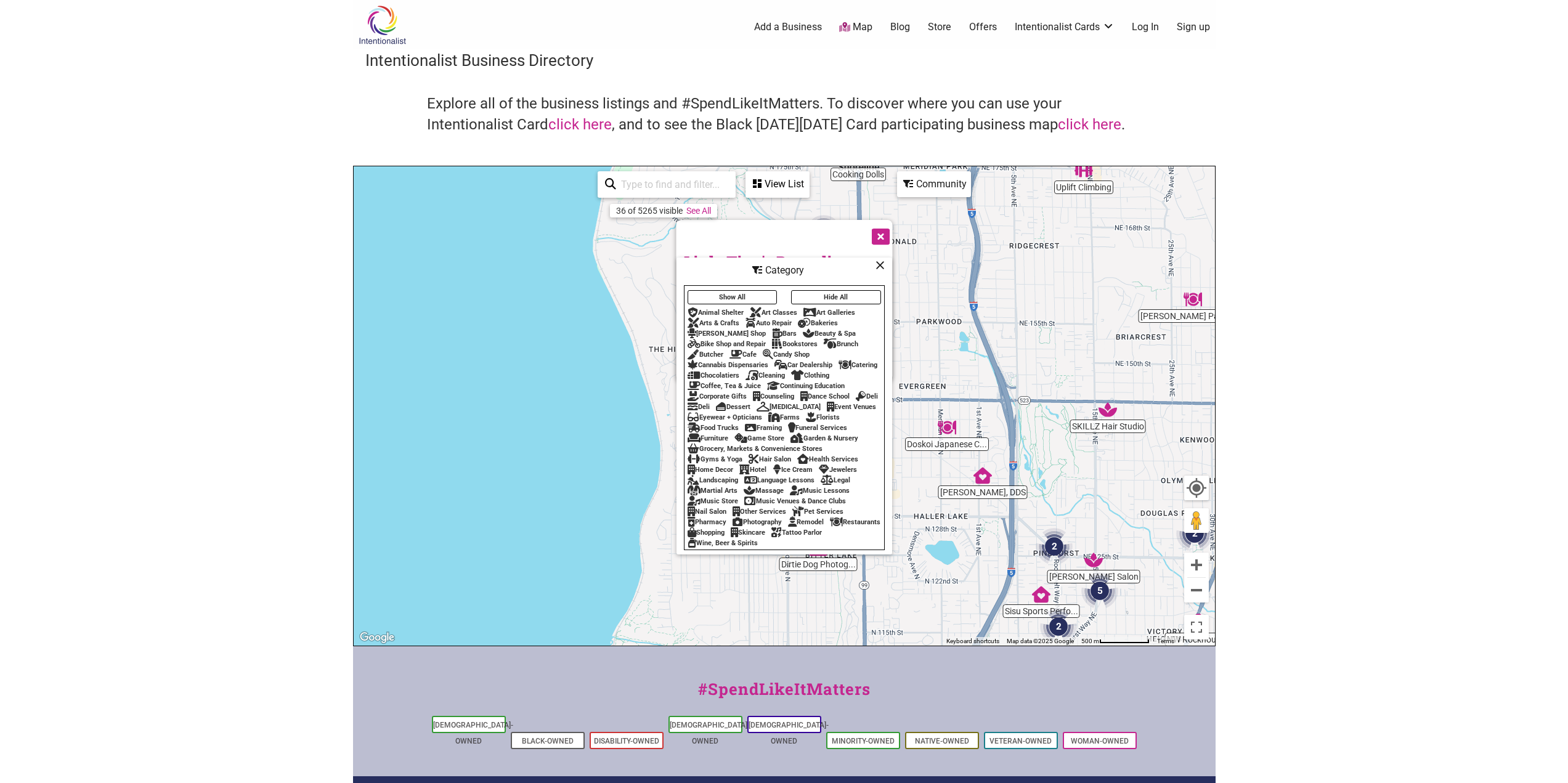
click at [880, 265] on icon at bounding box center [880, 265] width 9 height 1
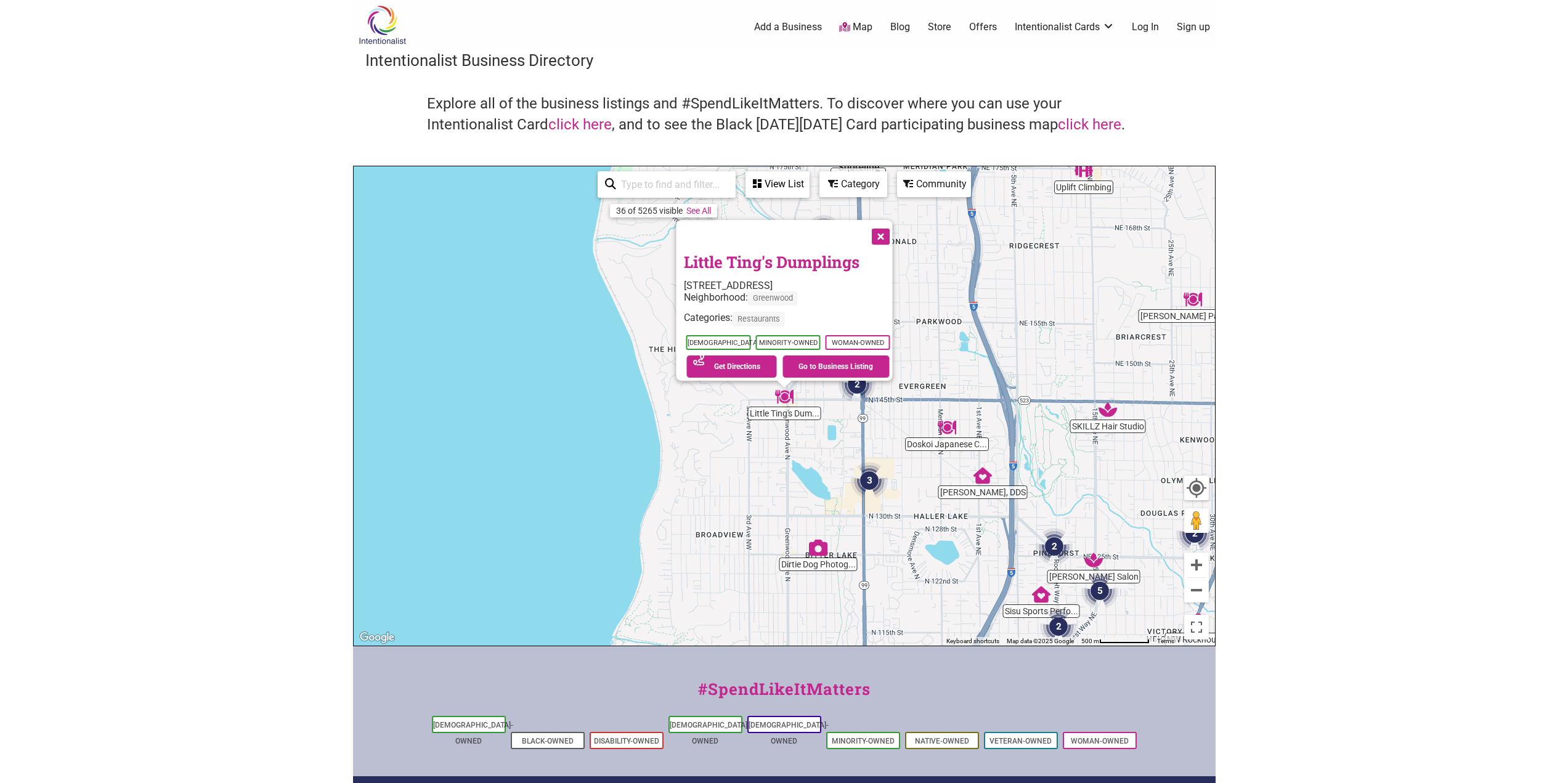
click at [884, 229] on button "Close" at bounding box center [879, 235] width 31 height 31
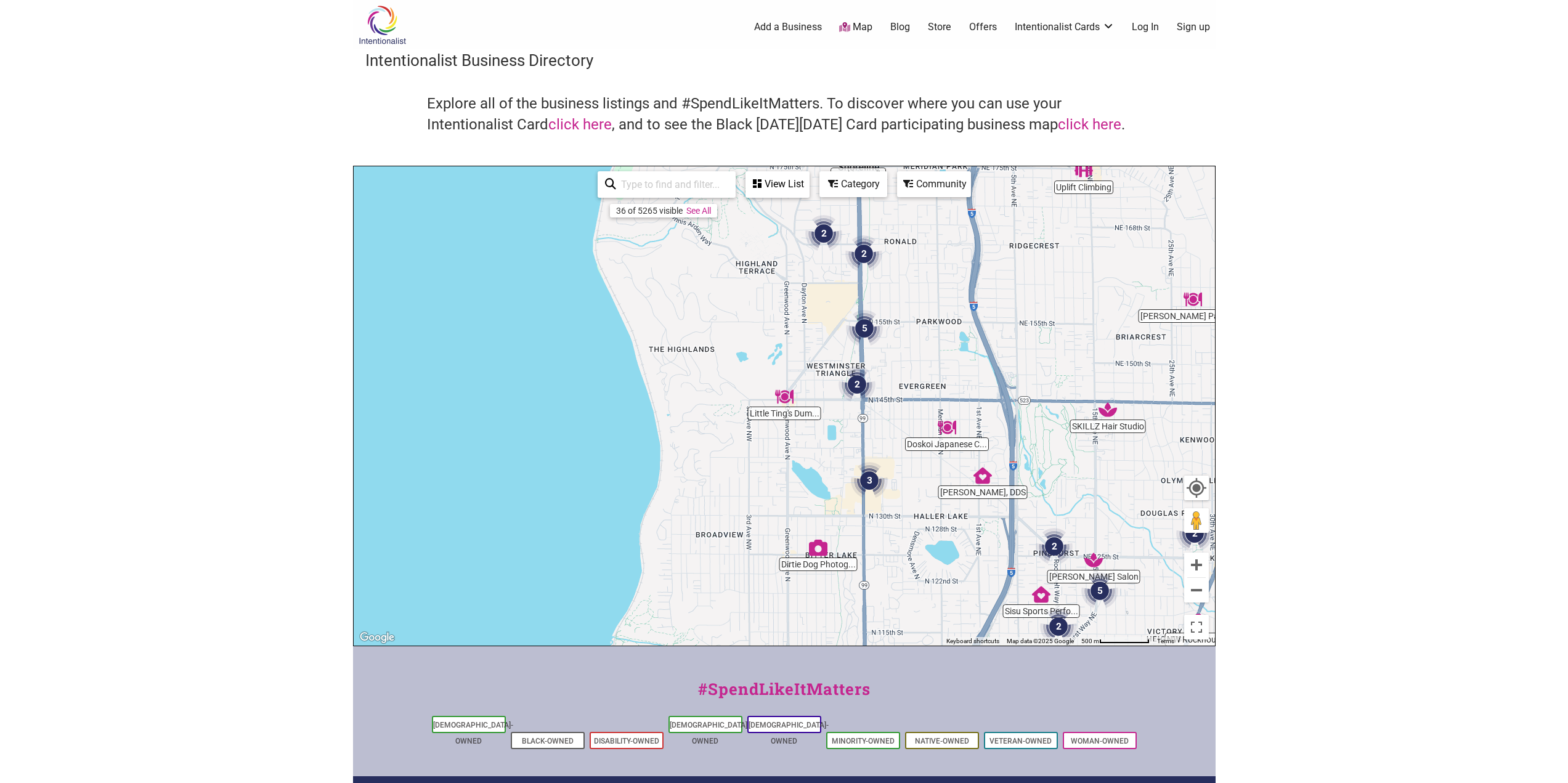
click at [787, 185] on div "View List" at bounding box center [777, 184] width 61 height 24
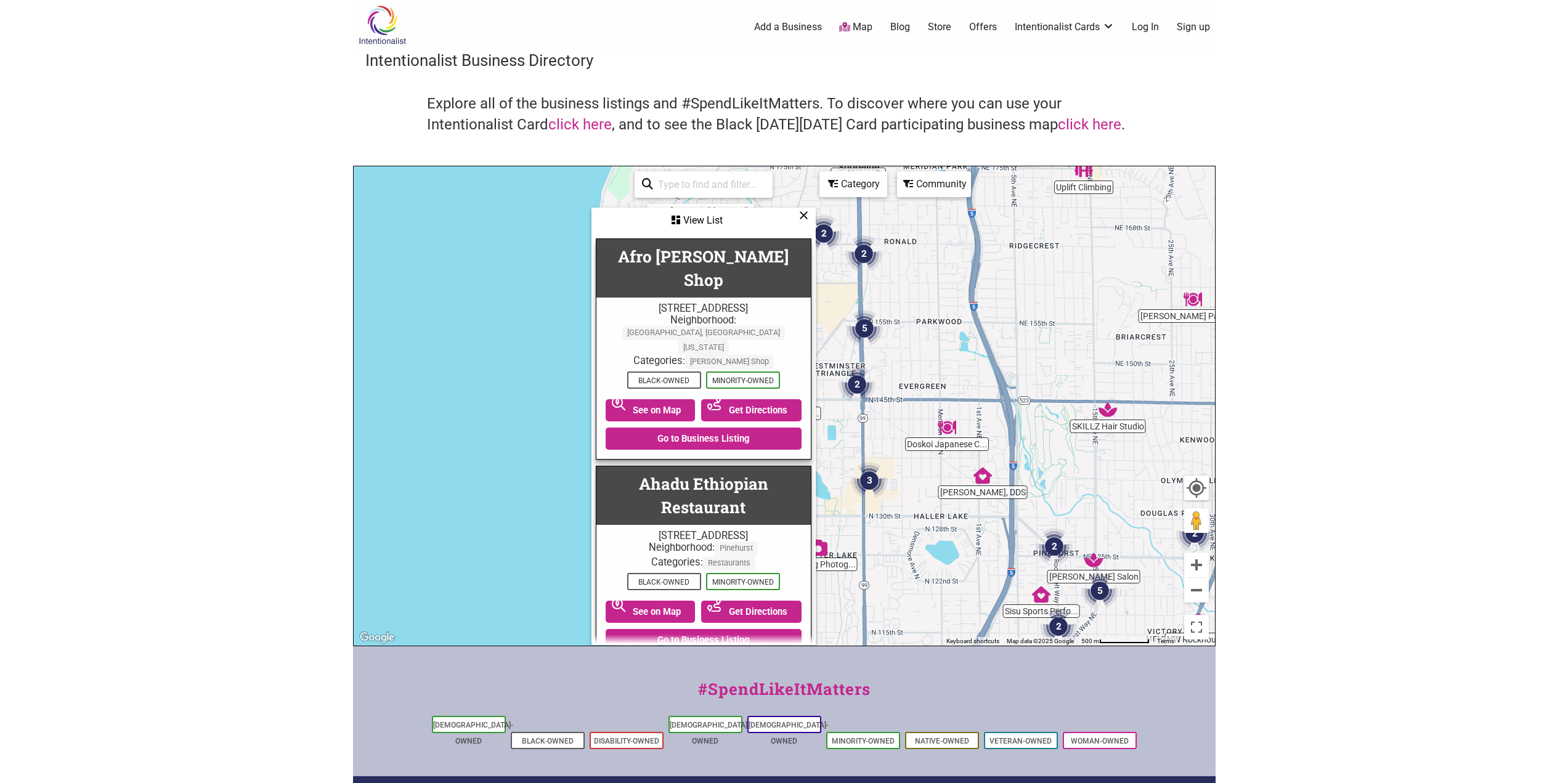
click at [808, 214] on div "View List" at bounding box center [703, 221] width 222 height 24
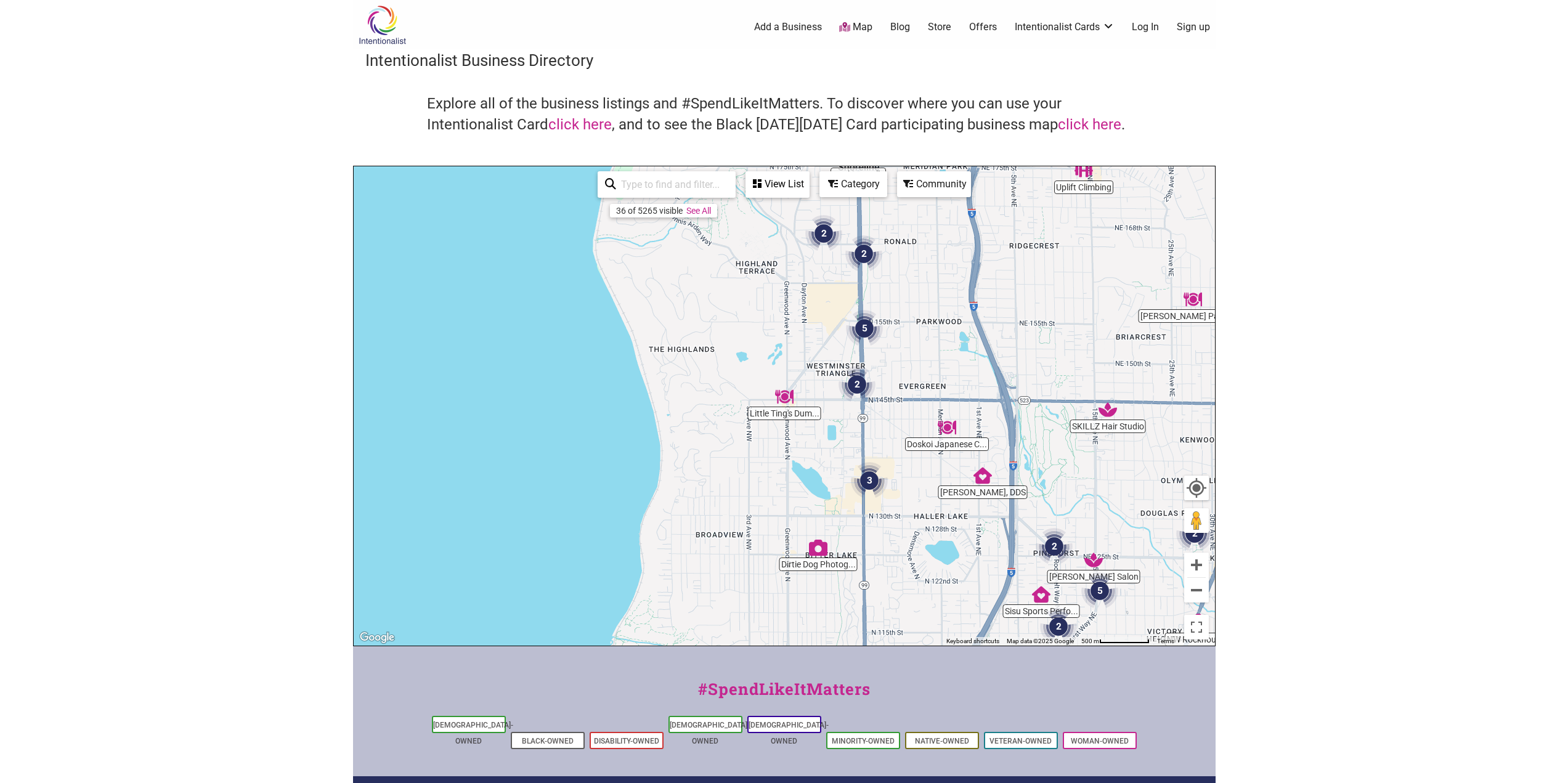
click at [938, 26] on link "Store" at bounding box center [940, 26] width 24 height 13
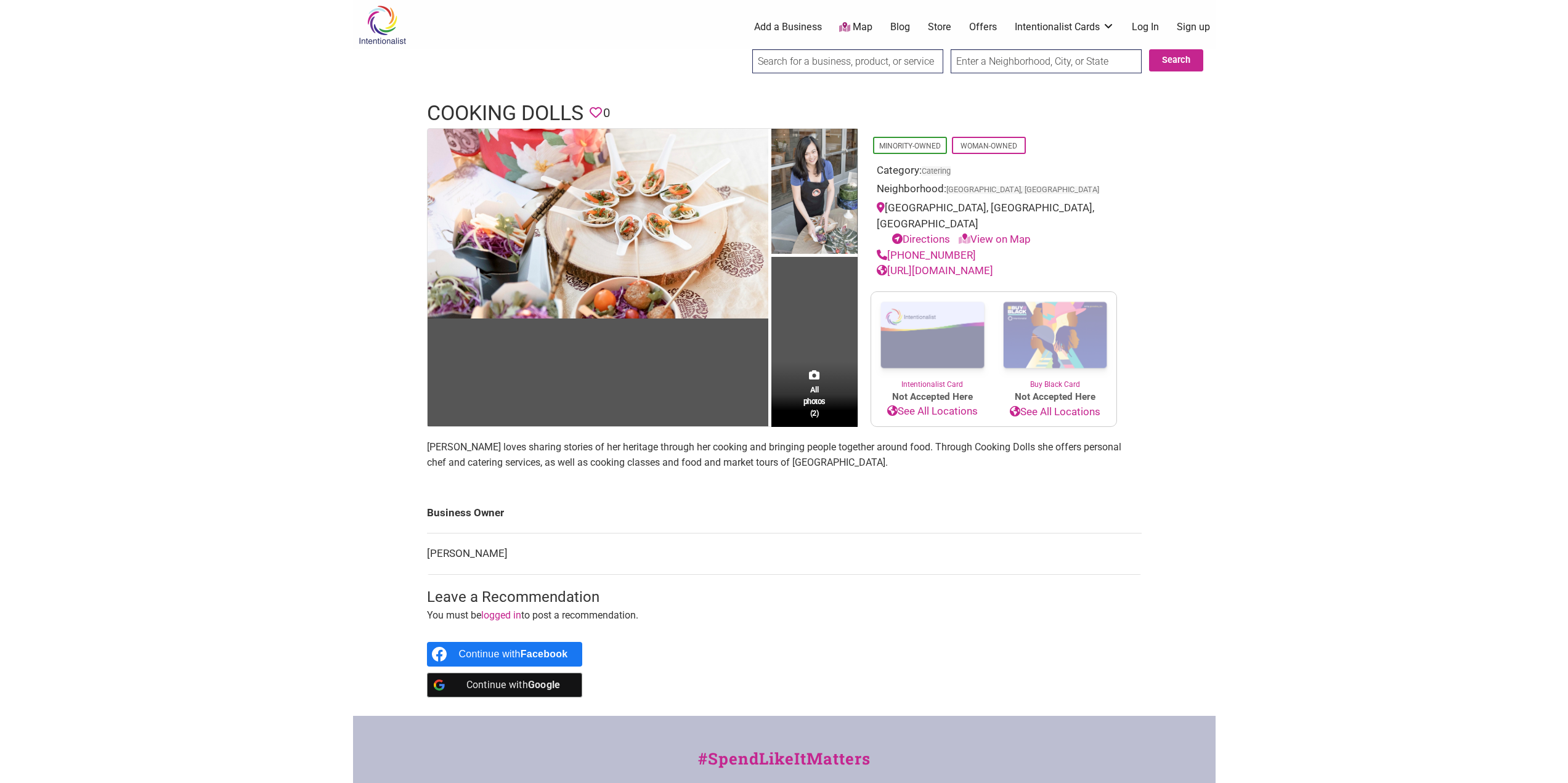
click at [928, 264] on link "http://www.cookingdolls.com" at bounding box center [934, 271] width 116 height 13
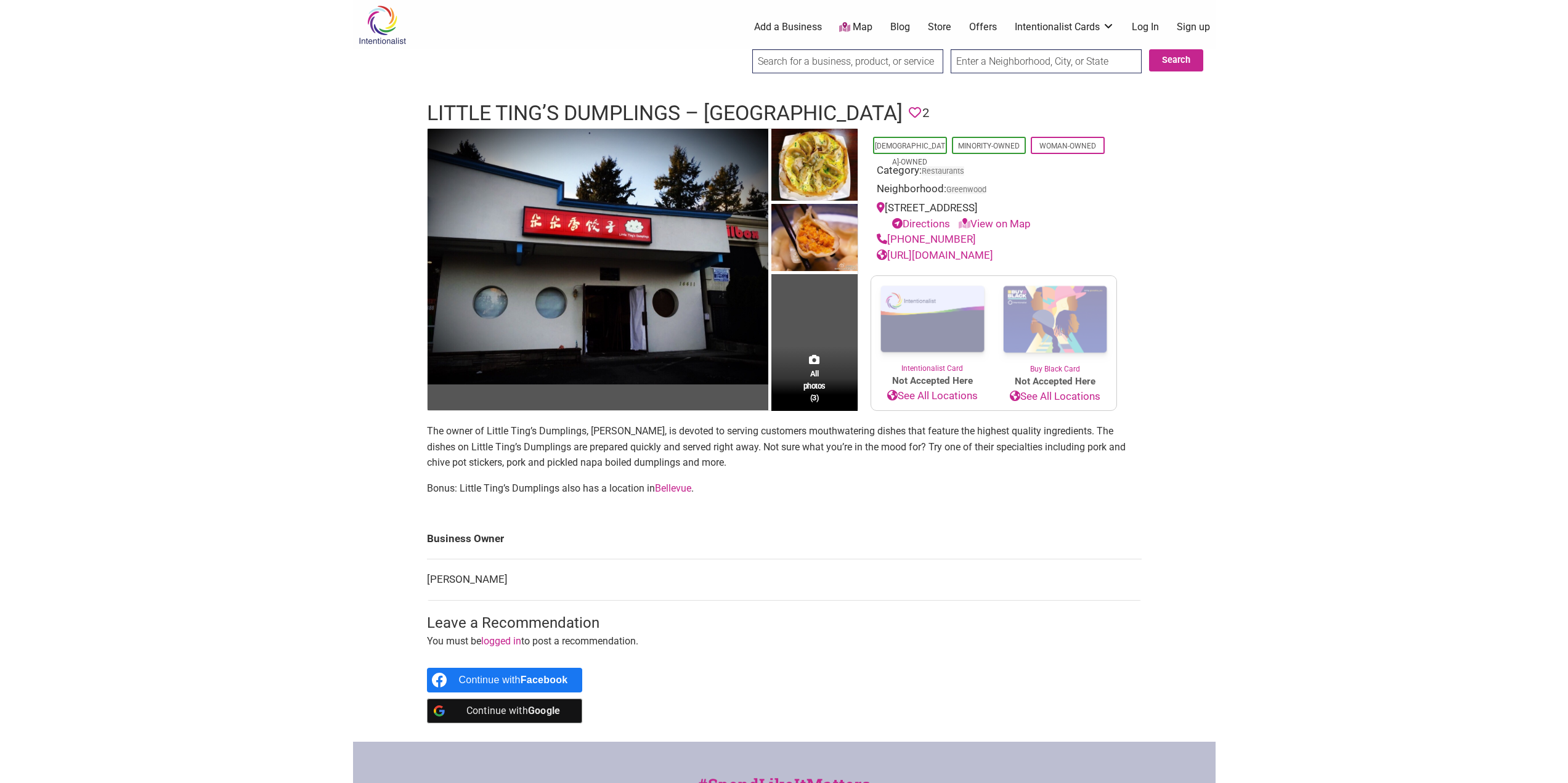
click at [1152, 29] on link "Log In" at bounding box center [1145, 26] width 27 height 13
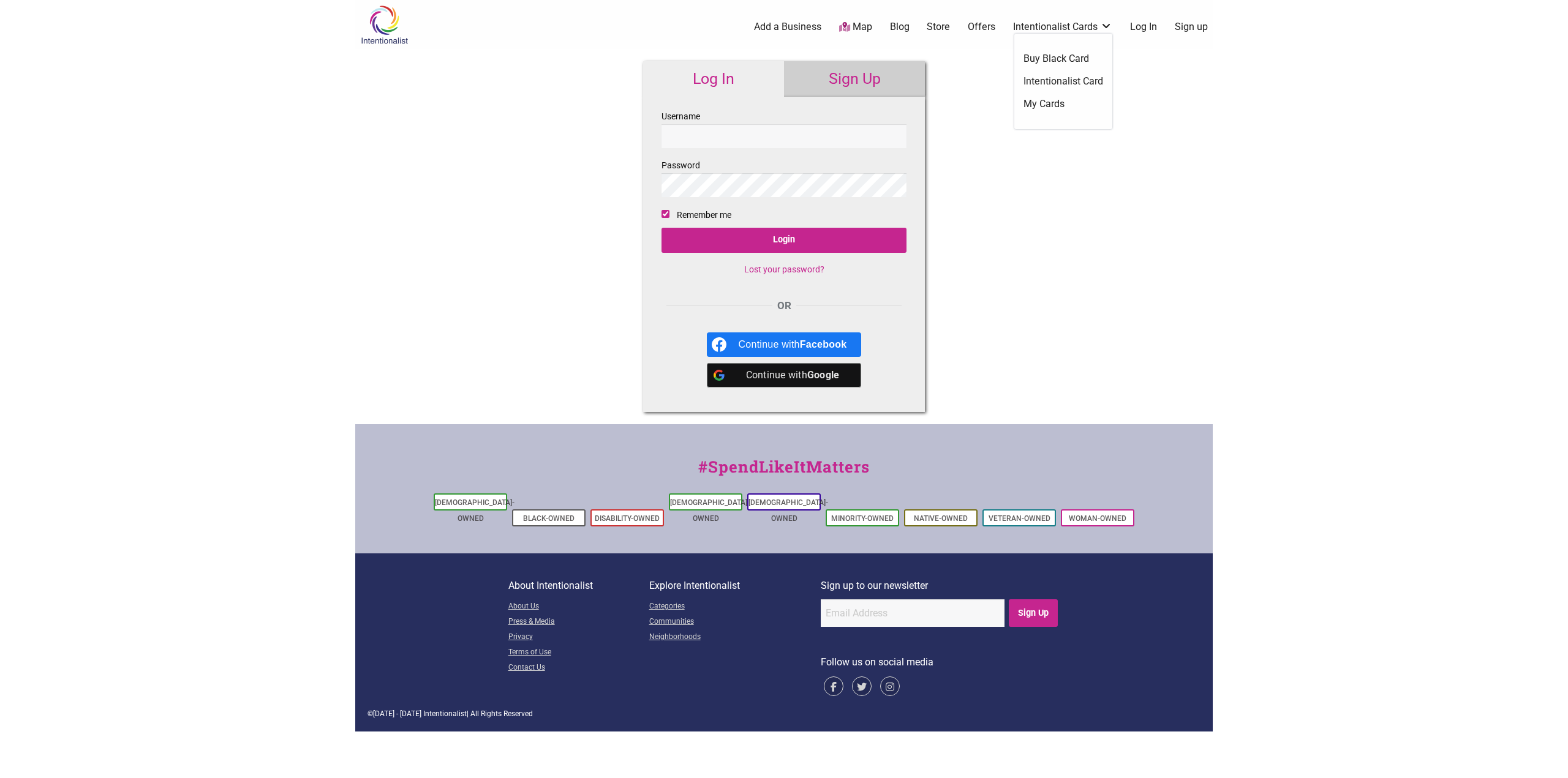
click at [1052, 105] on link "My Cards" at bounding box center [1063, 103] width 80 height 13
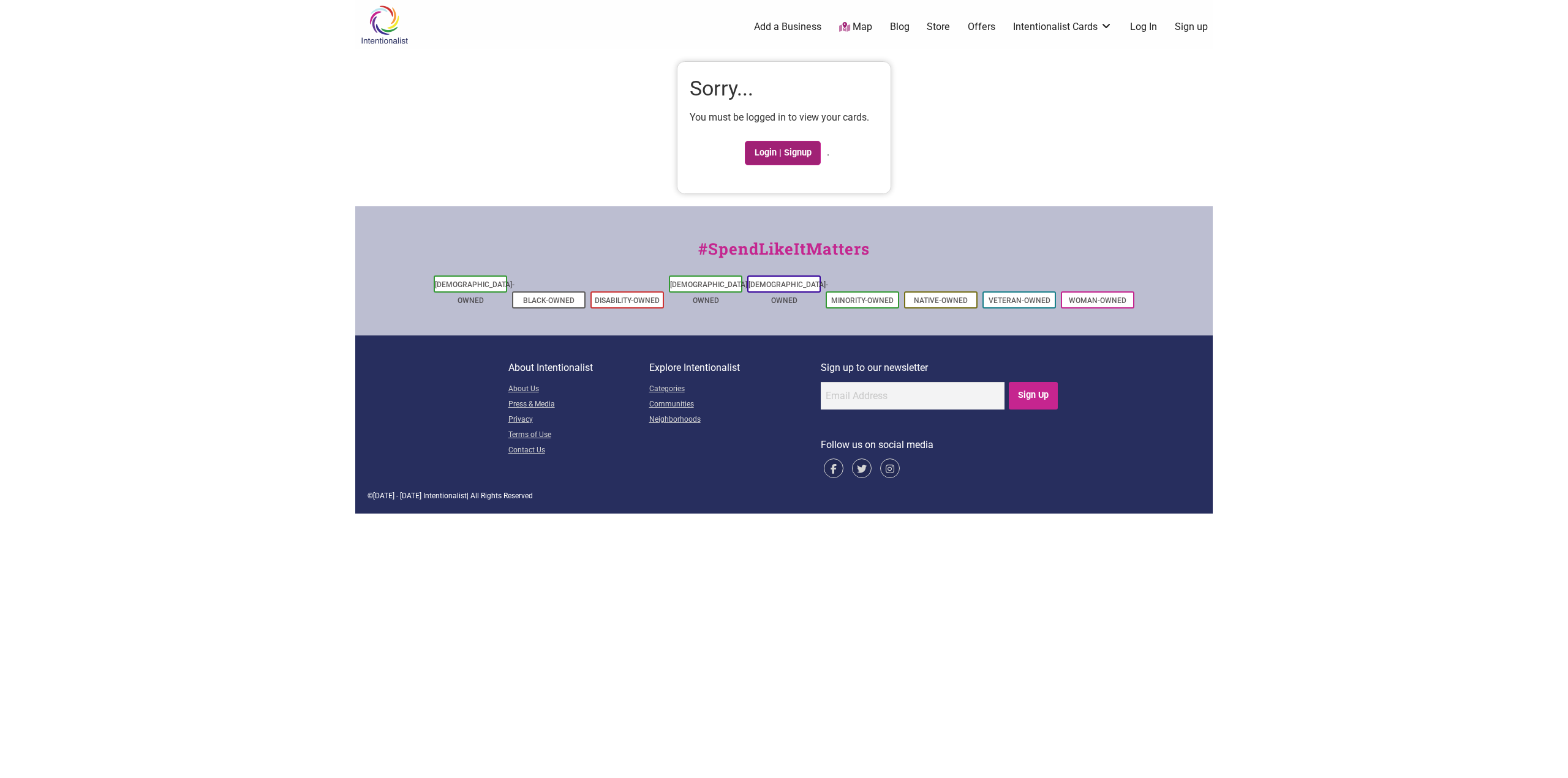
click at [792, 154] on link "Login | Signup" at bounding box center [783, 152] width 76 height 24
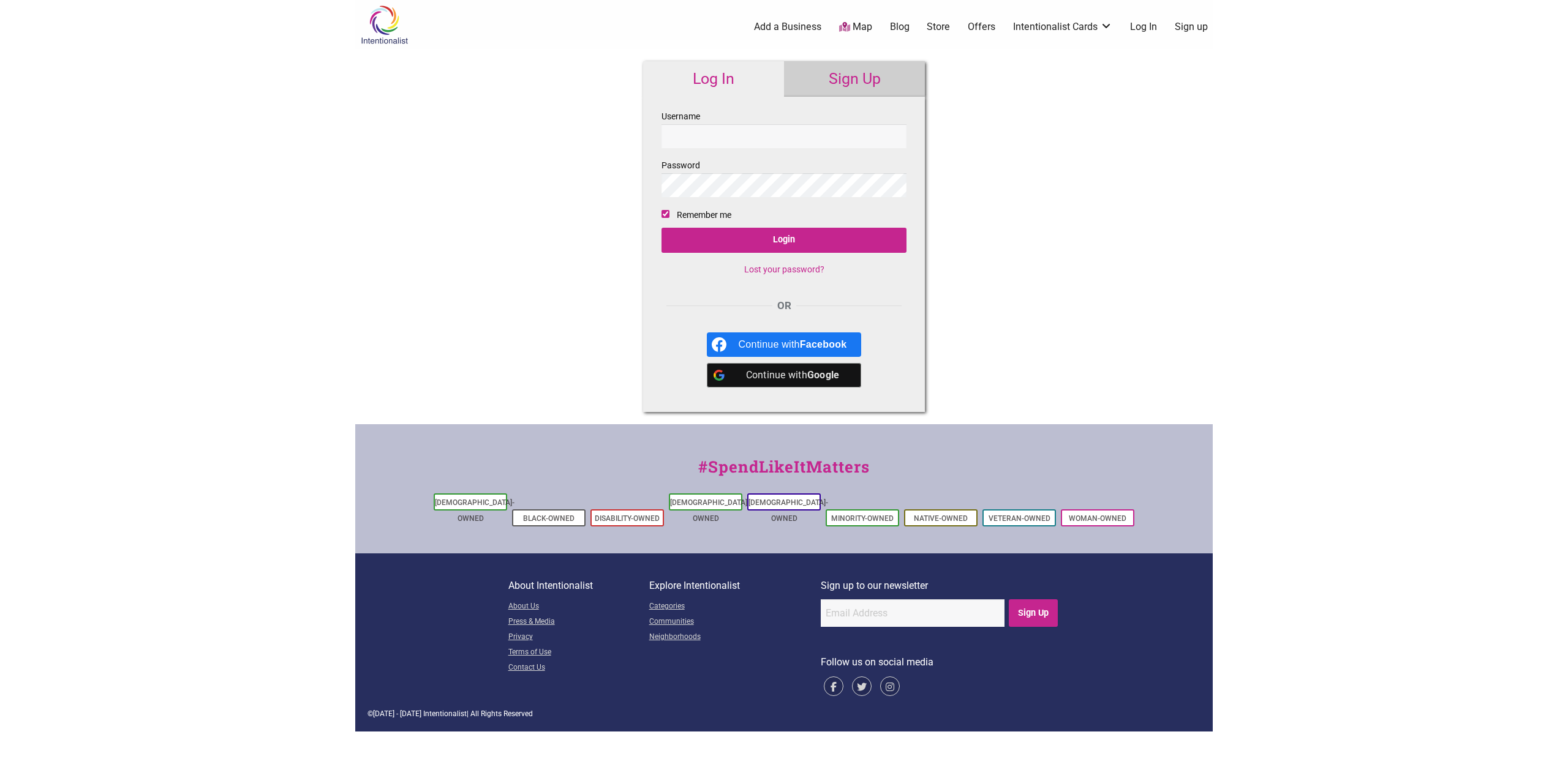
click at [808, 375] on b "Google" at bounding box center [824, 375] width 33 height 12
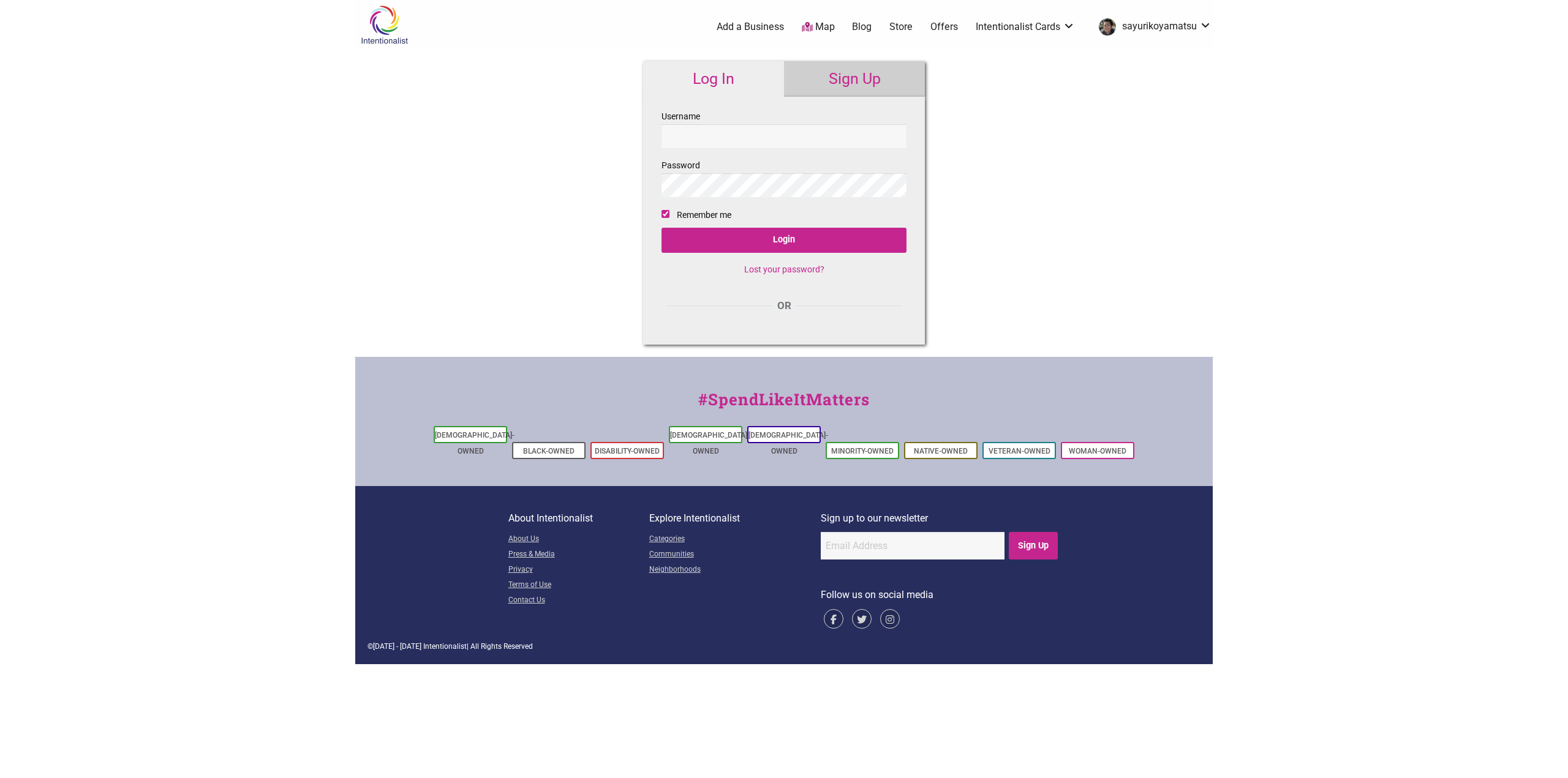
click at [828, 25] on link "Map" at bounding box center [819, 27] width 33 height 14
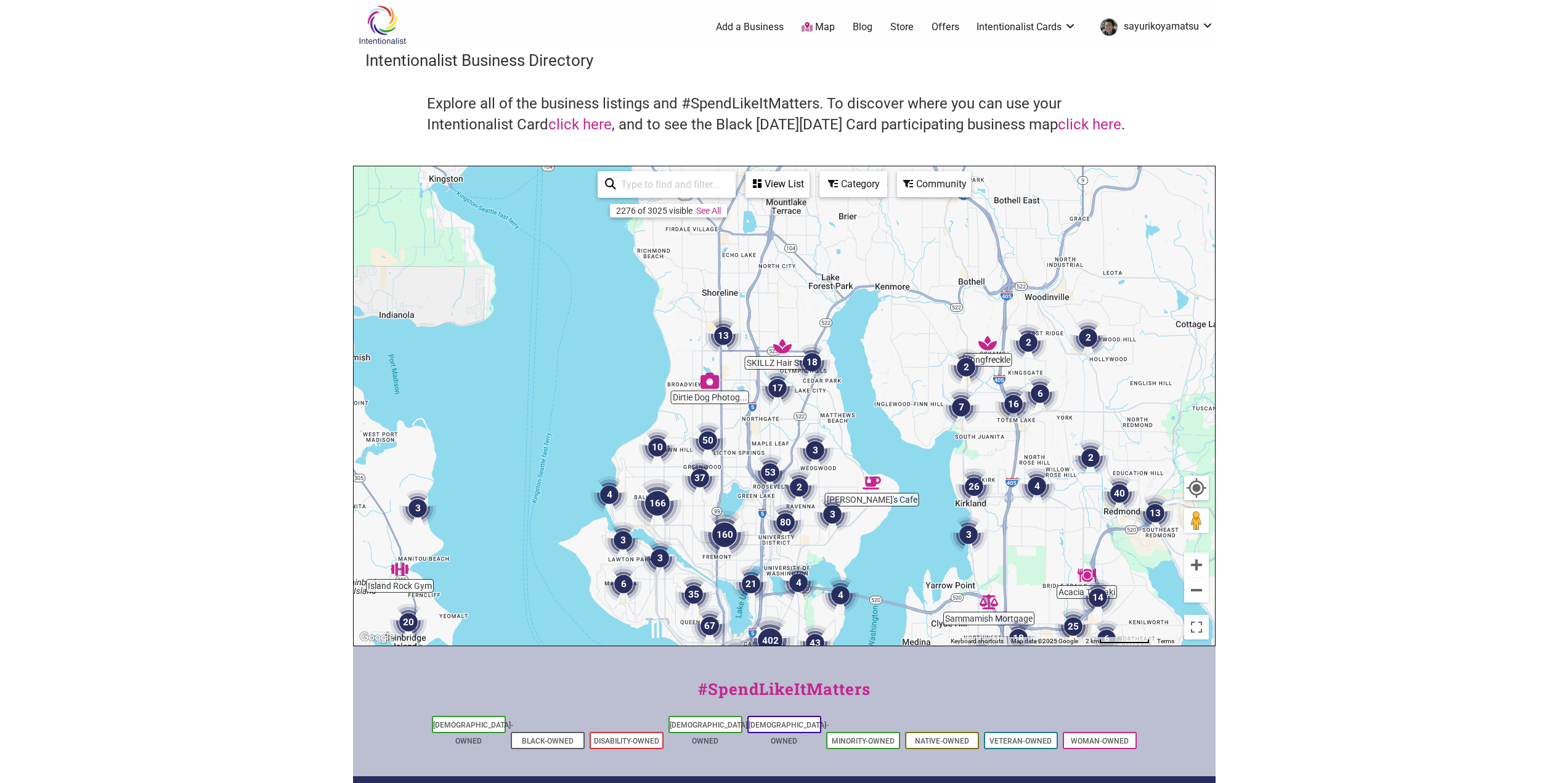
drag, startPoint x: 706, startPoint y: 266, endPoint x: 738, endPoint y: 440, distance: 176.9
click at [738, 440] on div "To navigate, press the arrow keys." at bounding box center [784, 406] width 861 height 479
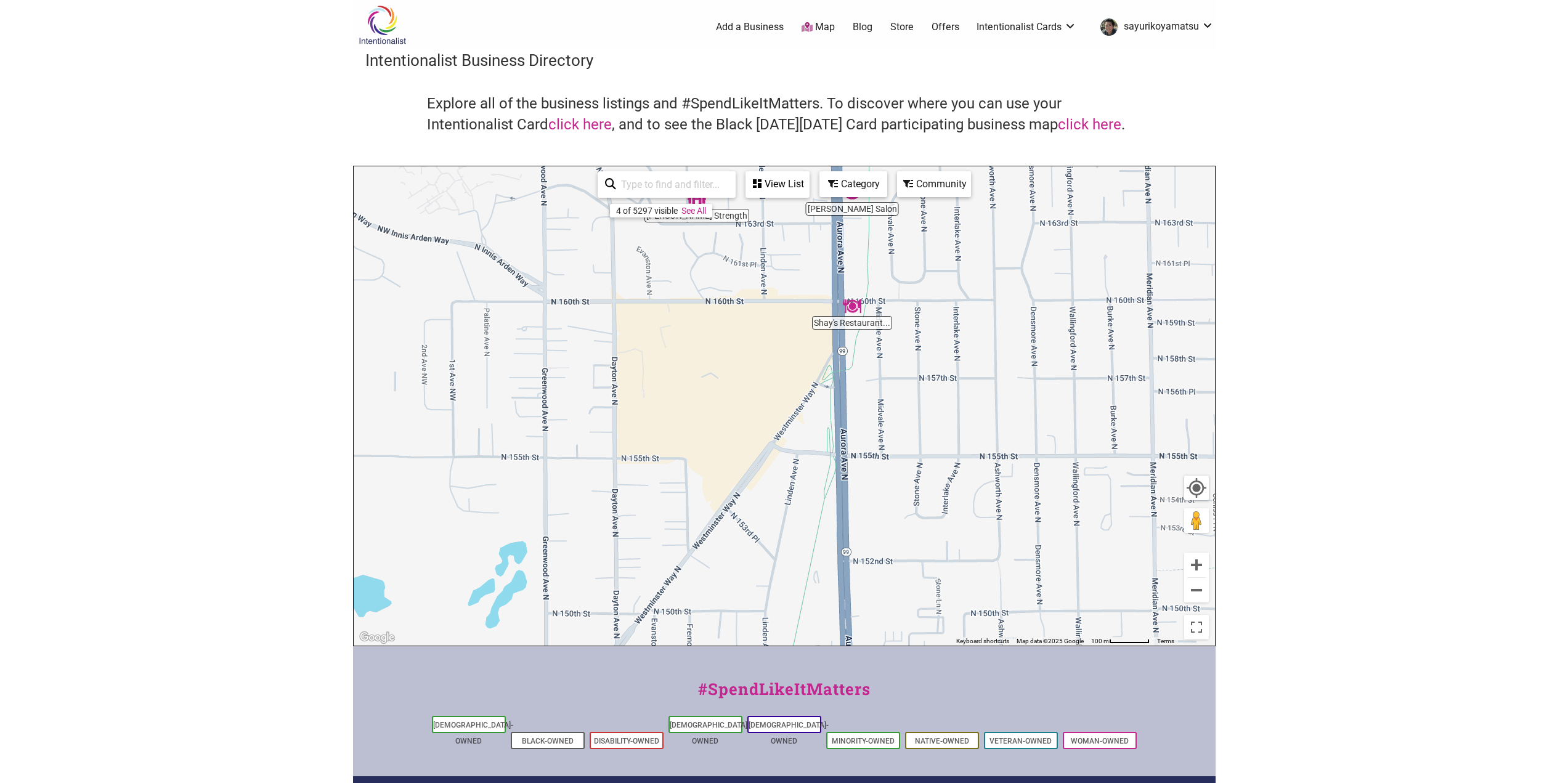
drag, startPoint x: 673, startPoint y: 406, endPoint x: 727, endPoint y: 244, distance: 170.8
click at [727, 244] on div "To navigate, press the arrow keys." at bounding box center [784, 406] width 861 height 479
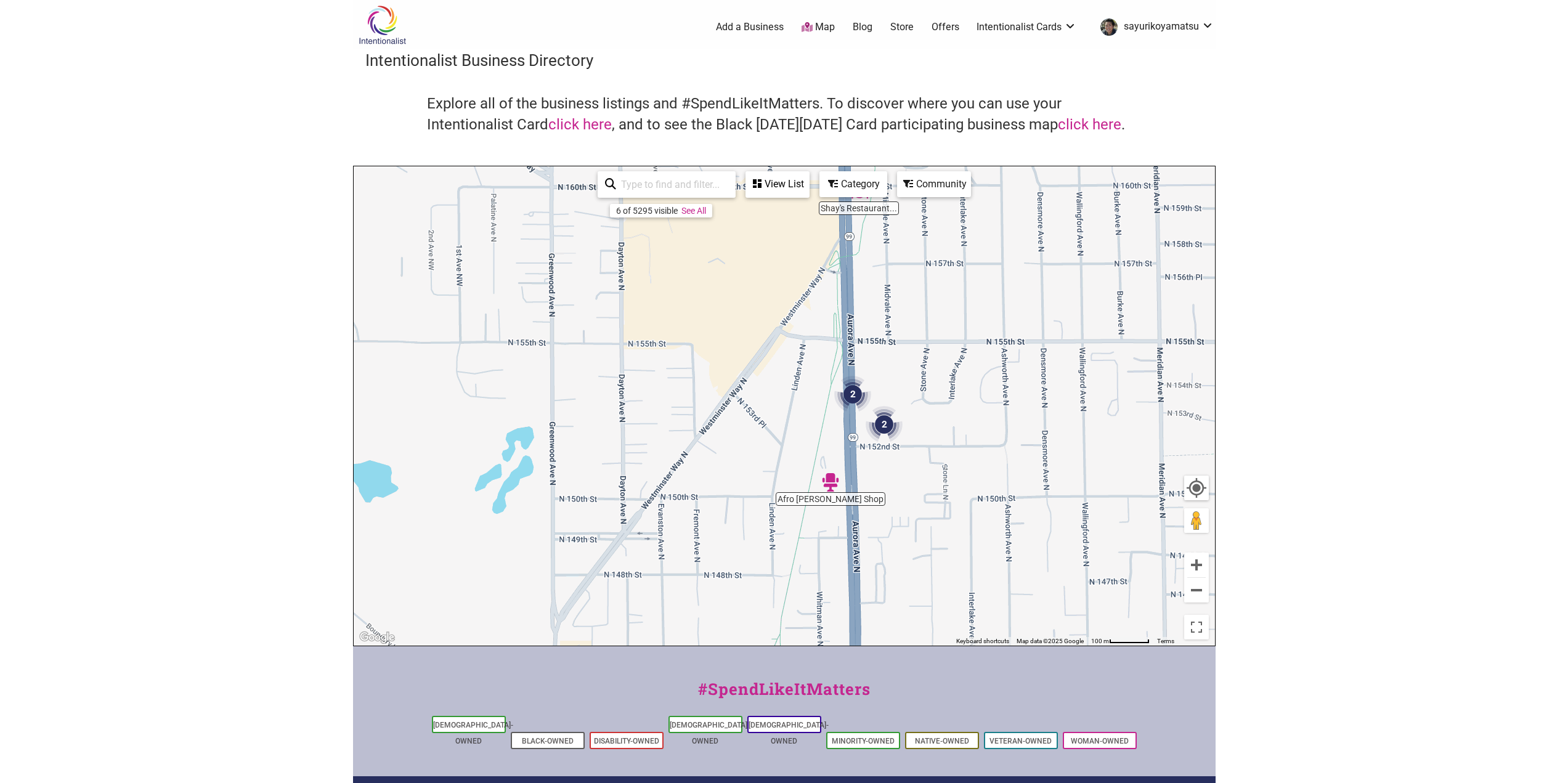
drag, startPoint x: 777, startPoint y: 517, endPoint x: 771, endPoint y: 288, distance: 229.1
click at [771, 289] on div "To navigate, press the arrow keys." at bounding box center [784, 406] width 861 height 479
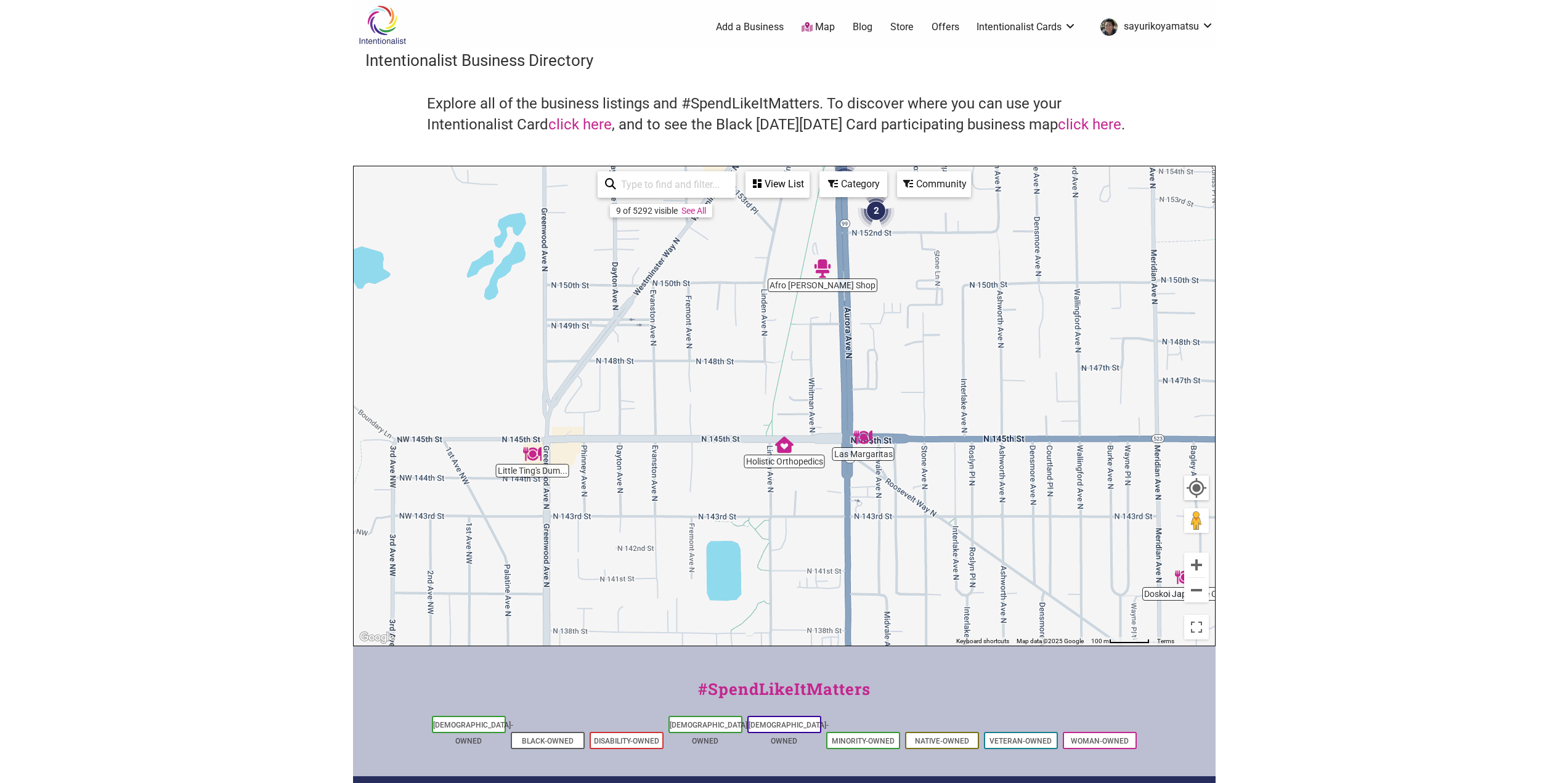
click at [534, 454] on img "Little Ting's Dumplings" at bounding box center [532, 454] width 29 height 29
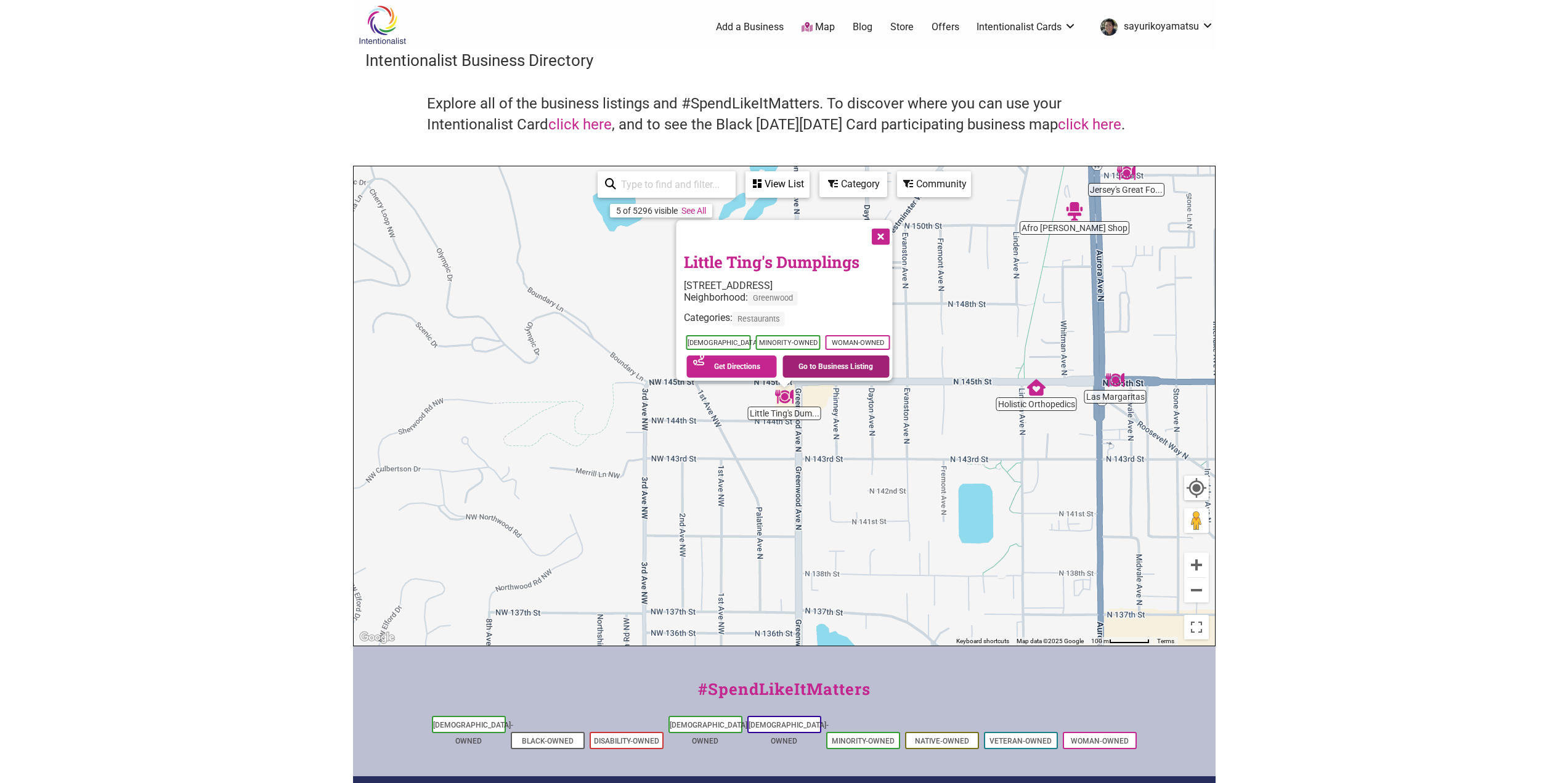
click at [863, 363] on link "Go to Business Listing" at bounding box center [836, 367] width 107 height 22
click at [820, 357] on link "Go to Business Listing" at bounding box center [836, 367] width 107 height 22
click at [887, 229] on button "Close" at bounding box center [879, 235] width 31 height 31
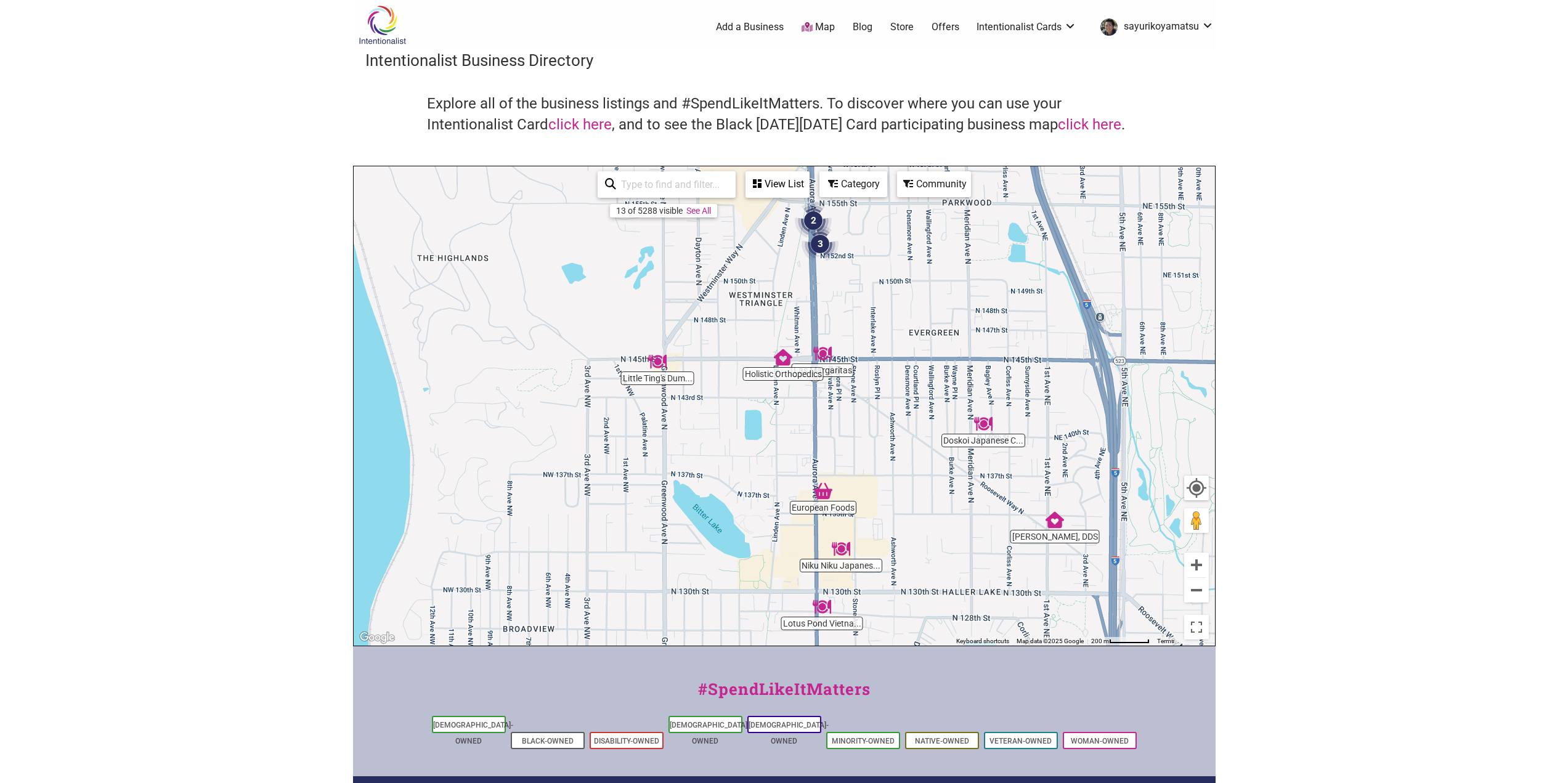
click at [825, 352] on img "Las Margaritas" at bounding box center [822, 354] width 29 height 29
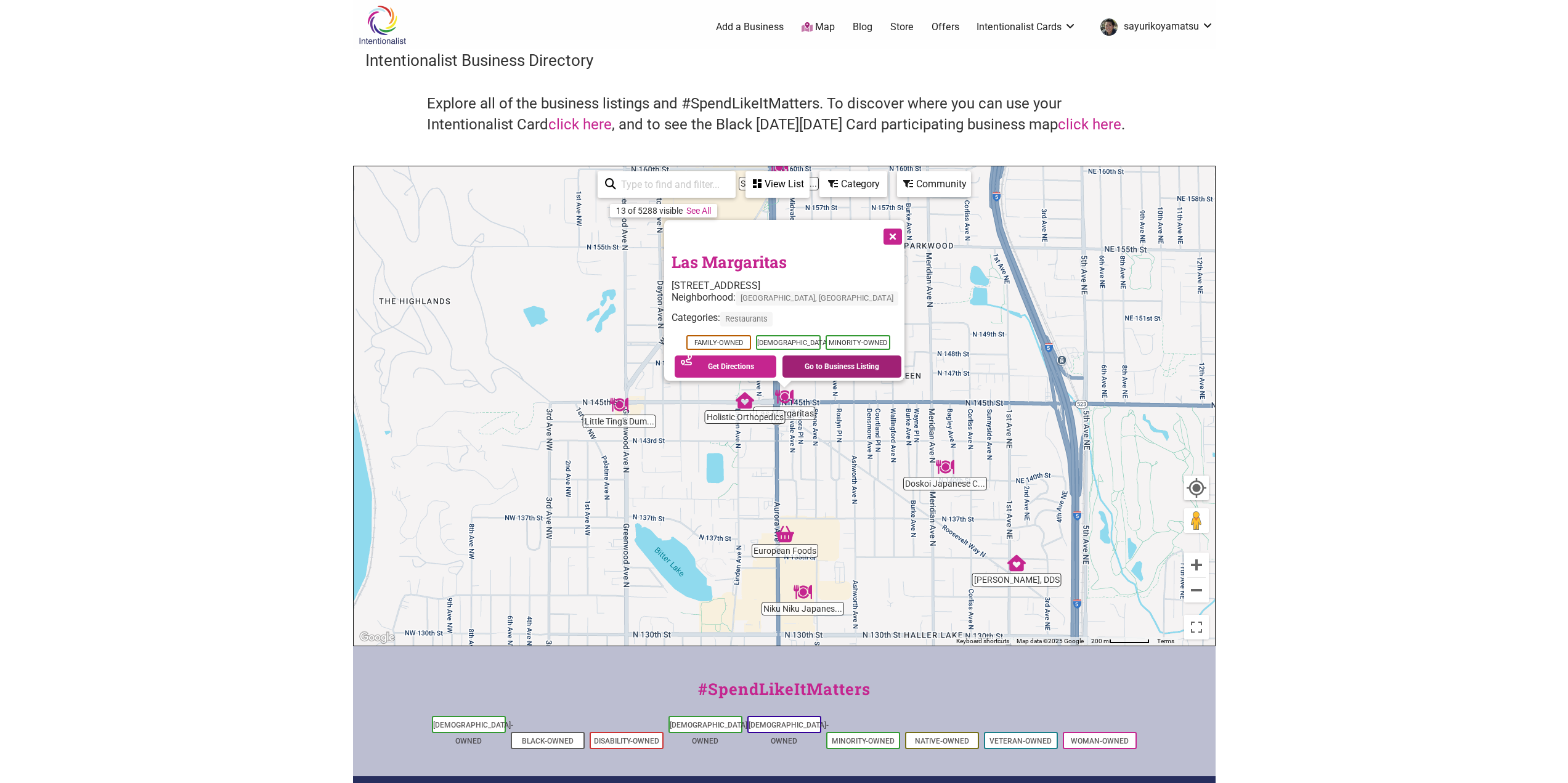
click at [828, 358] on link "Go to Business Listing" at bounding box center [842, 367] width 119 height 22
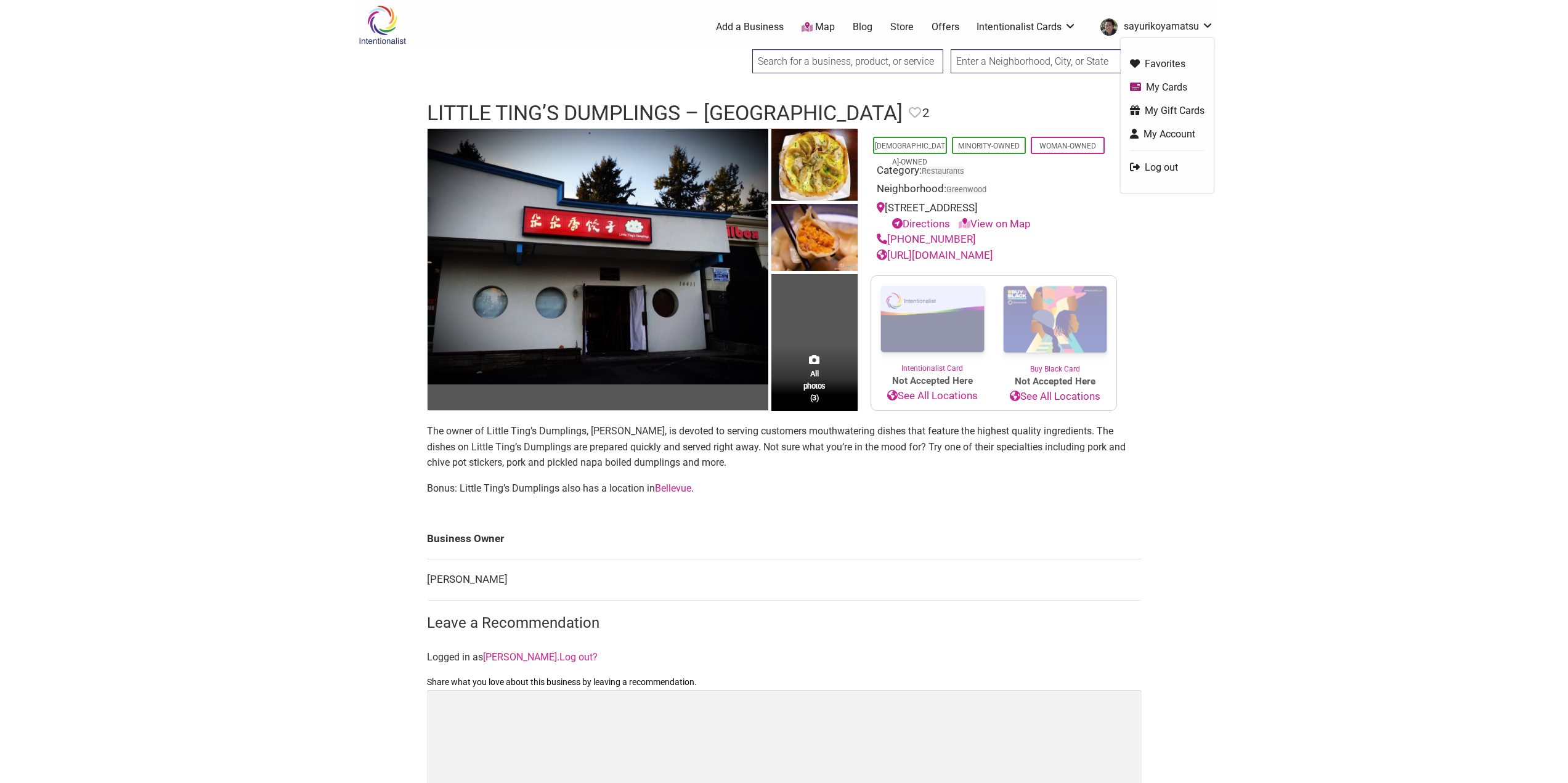
click at [1164, 86] on link "My Cards" at bounding box center [1166, 87] width 75 height 14
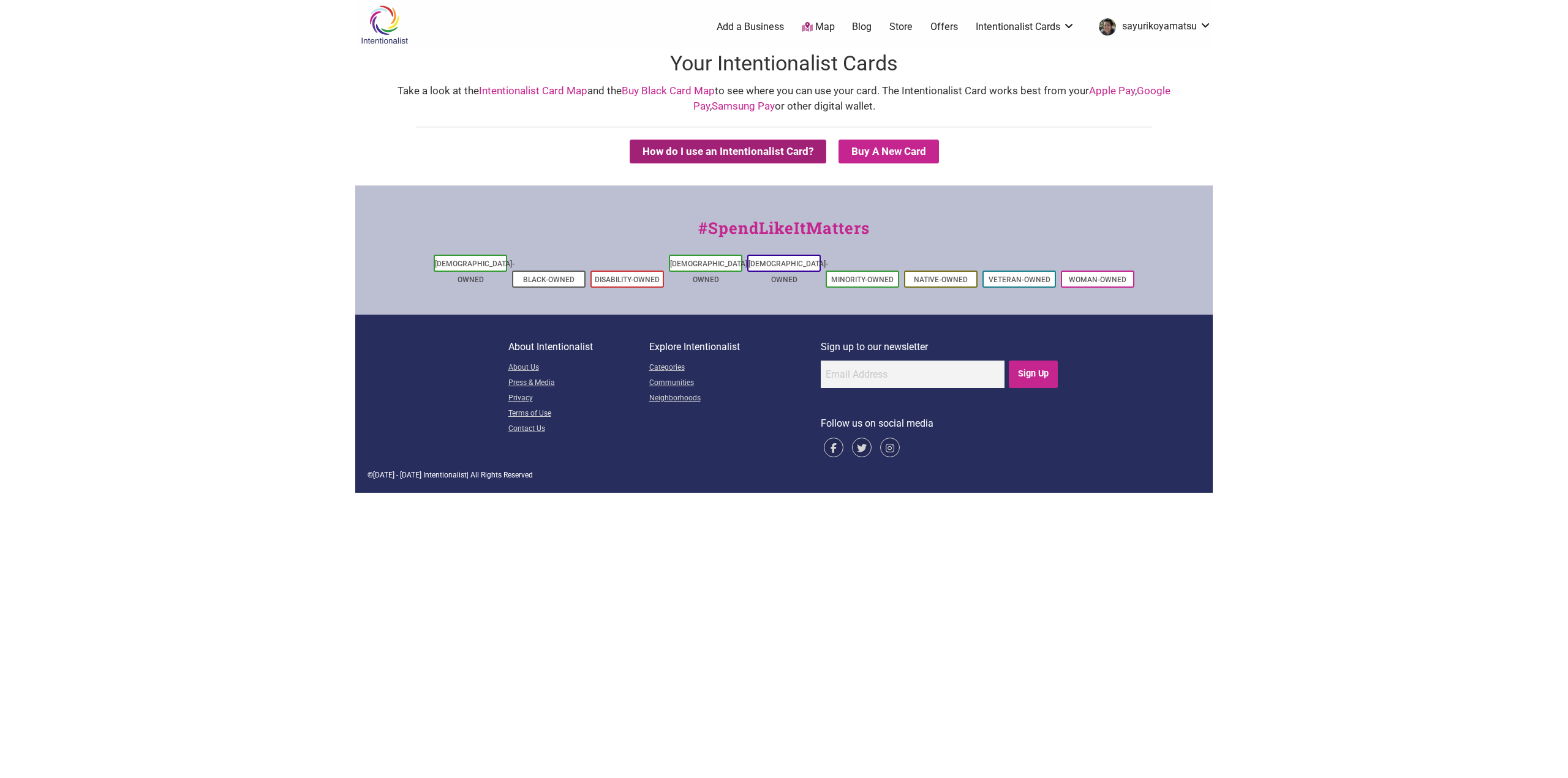
click at [672, 148] on button "How do I use an Intentionalist Card?" at bounding box center [728, 151] width 197 height 24
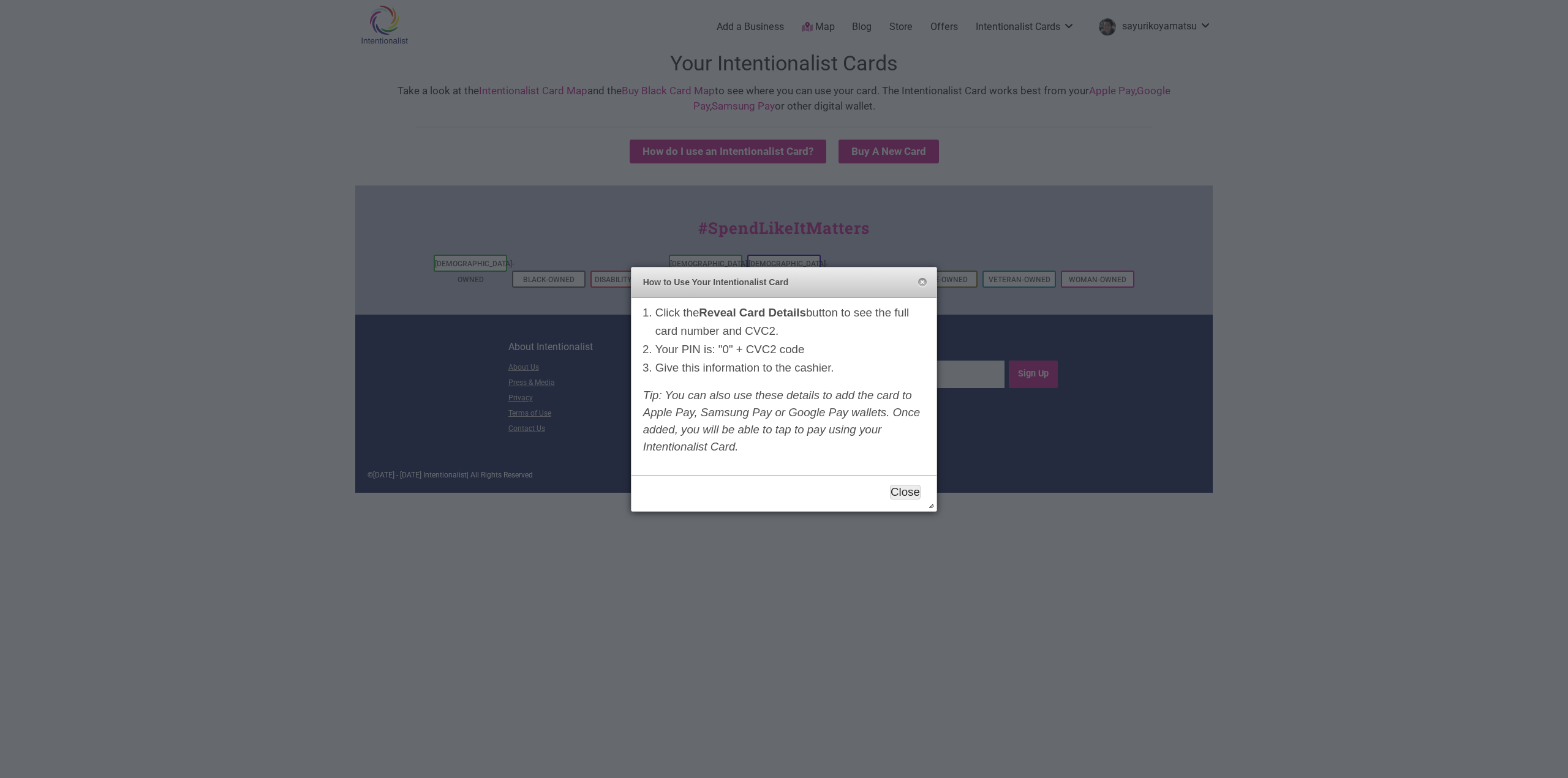
click at [913, 494] on button "Close" at bounding box center [905, 492] width 31 height 15
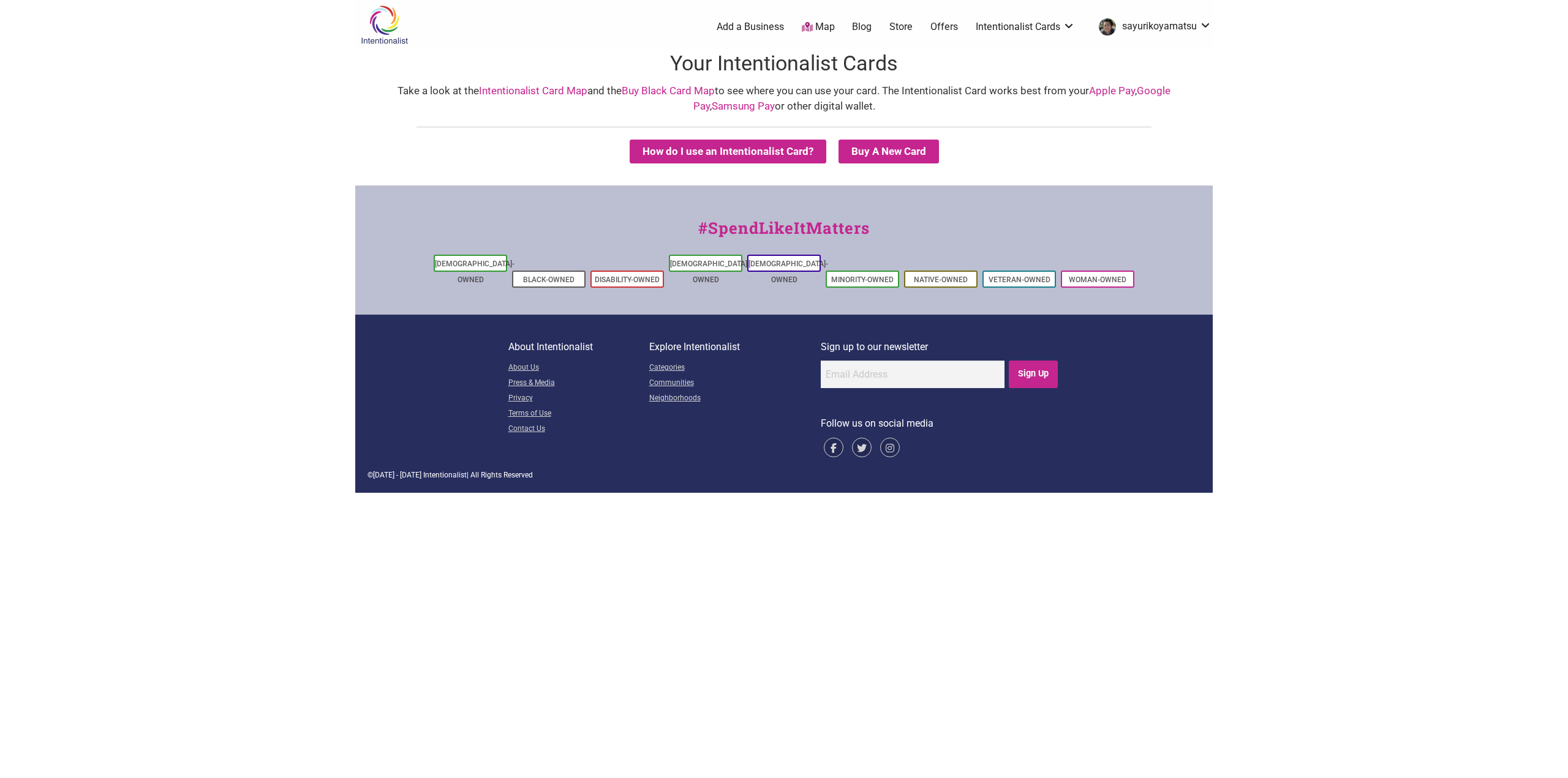
click at [1158, 91] on link "Google Pay" at bounding box center [932, 98] width 478 height 28
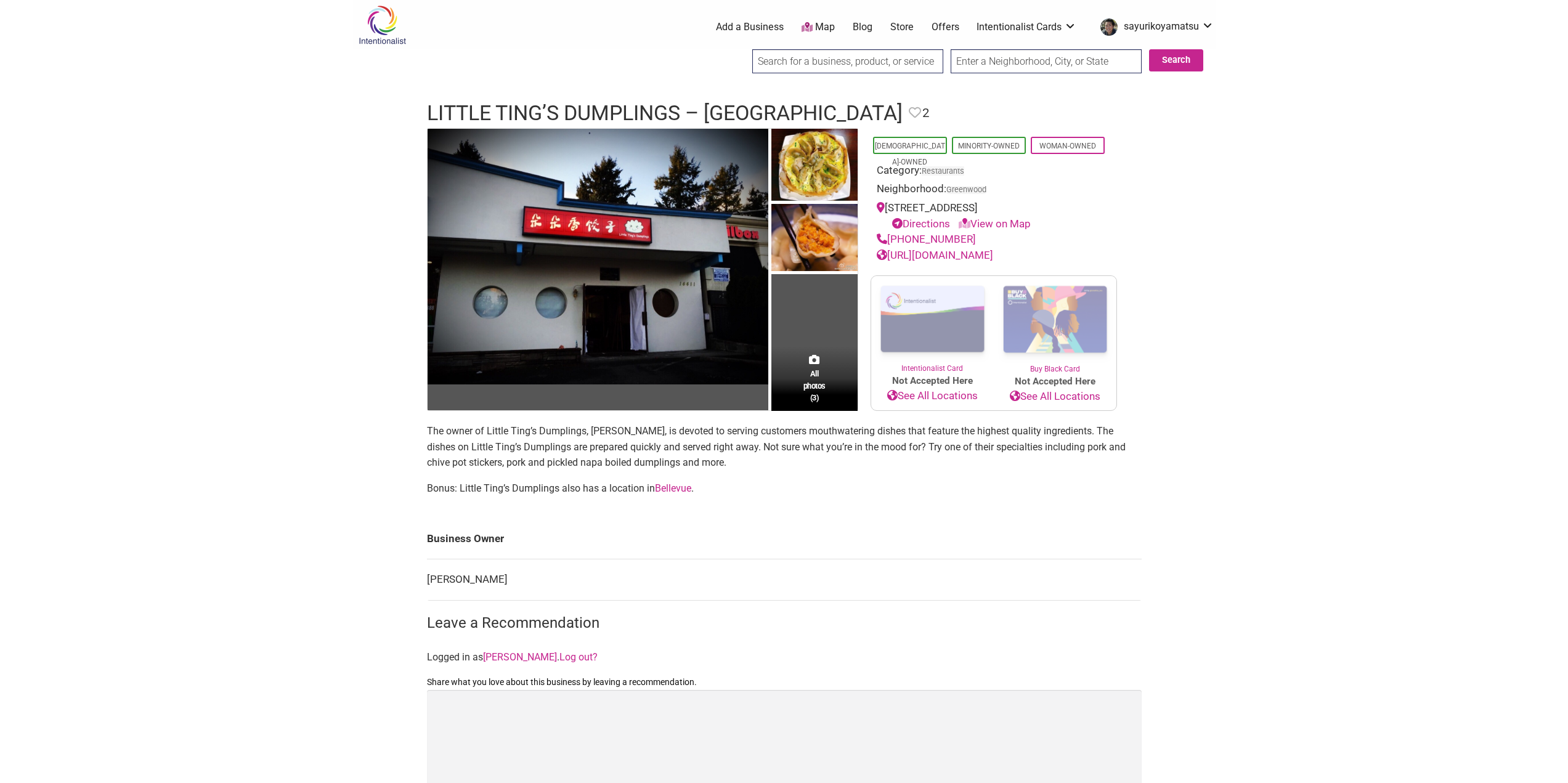
click at [945, 261] on link "[URL][DOMAIN_NAME]" at bounding box center [934, 255] width 116 height 13
click at [934, 404] on link "See All Locations" at bounding box center [932, 396] width 123 height 16
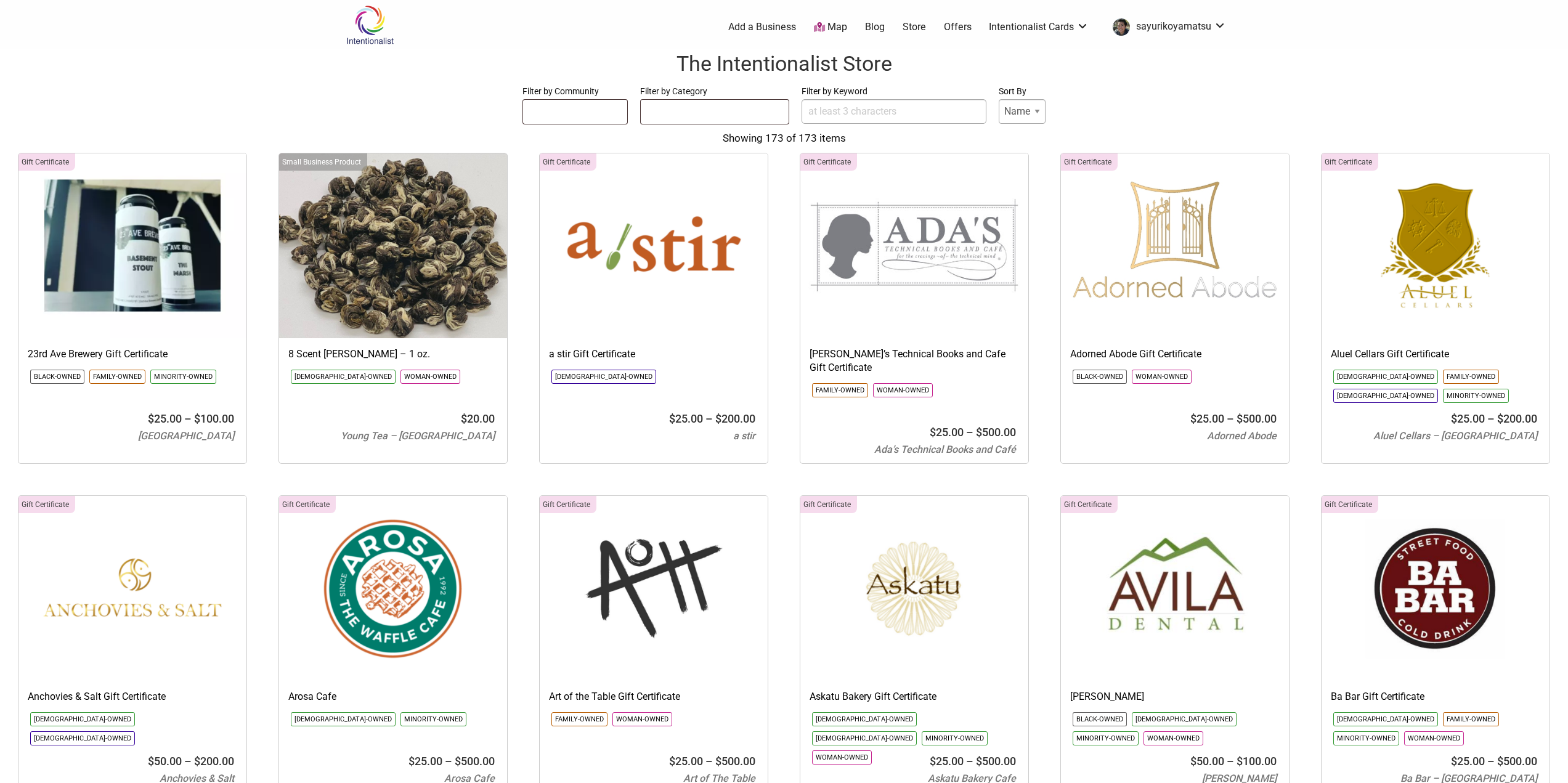
select select
click at [603, 114] on ul at bounding box center [575, 109] width 105 height 20
click at [694, 110] on ul at bounding box center [715, 109] width 148 height 20
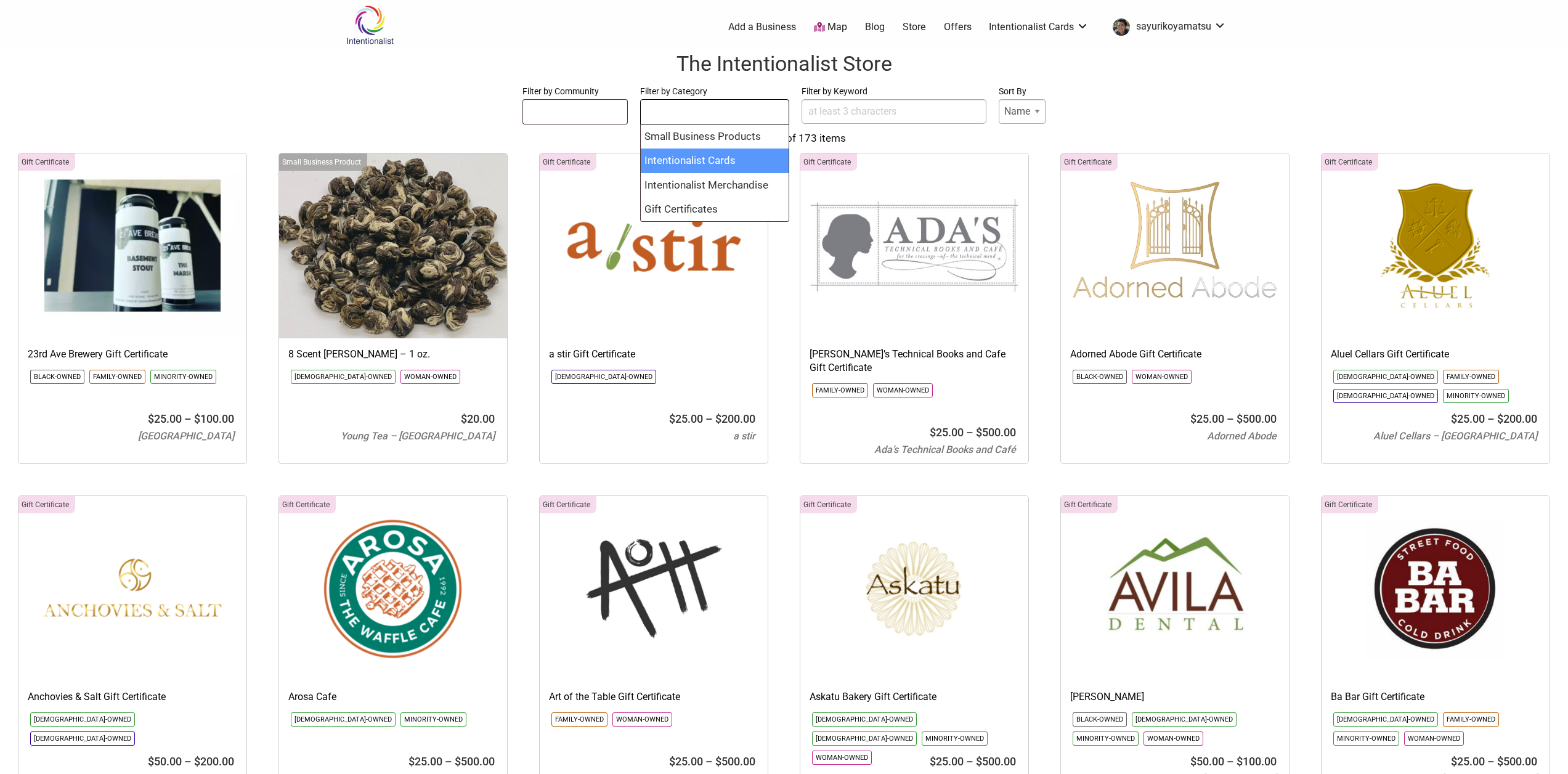
select select "2257"
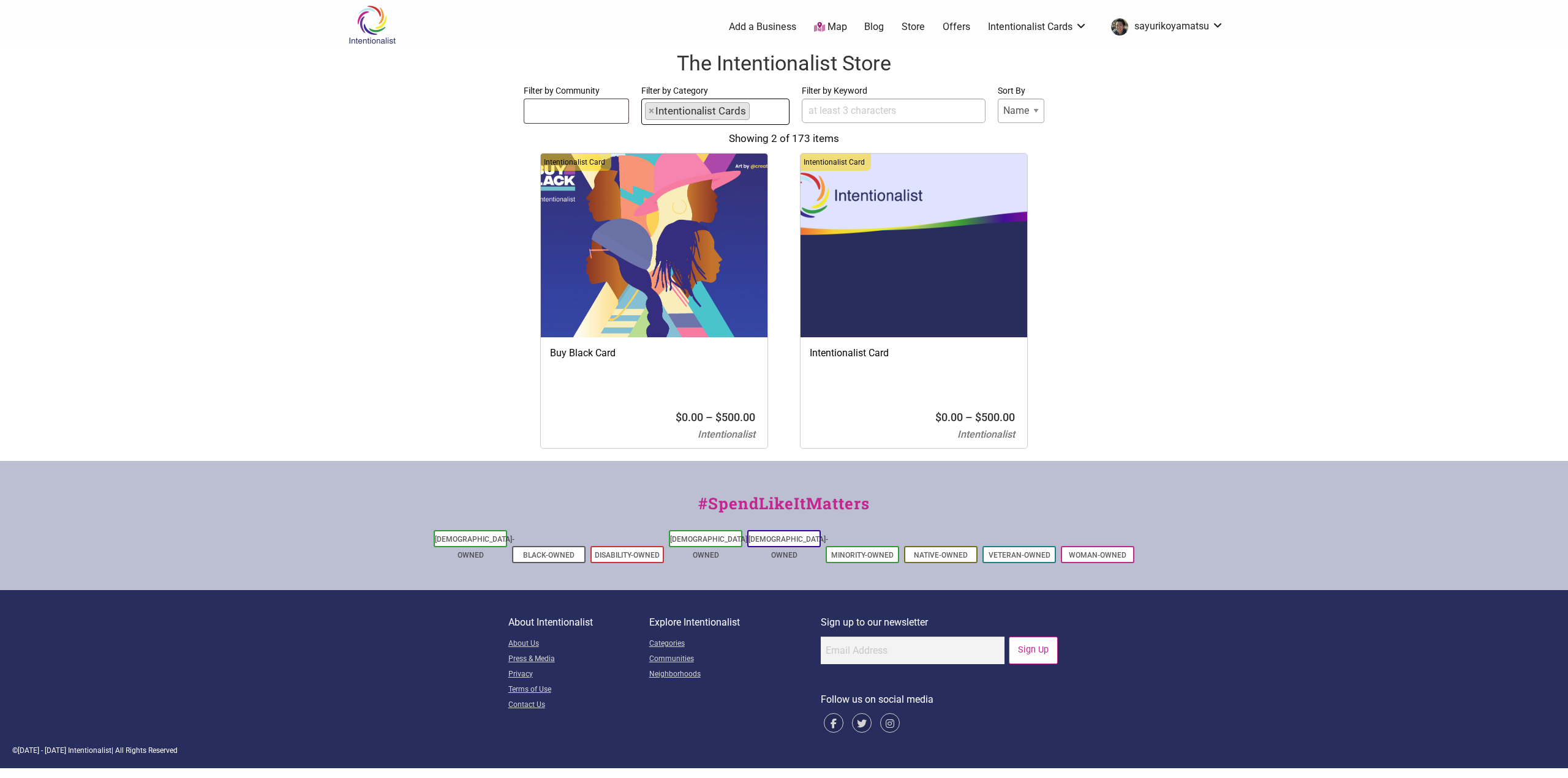
click at [961, 192] on img at bounding box center [914, 245] width 227 height 184
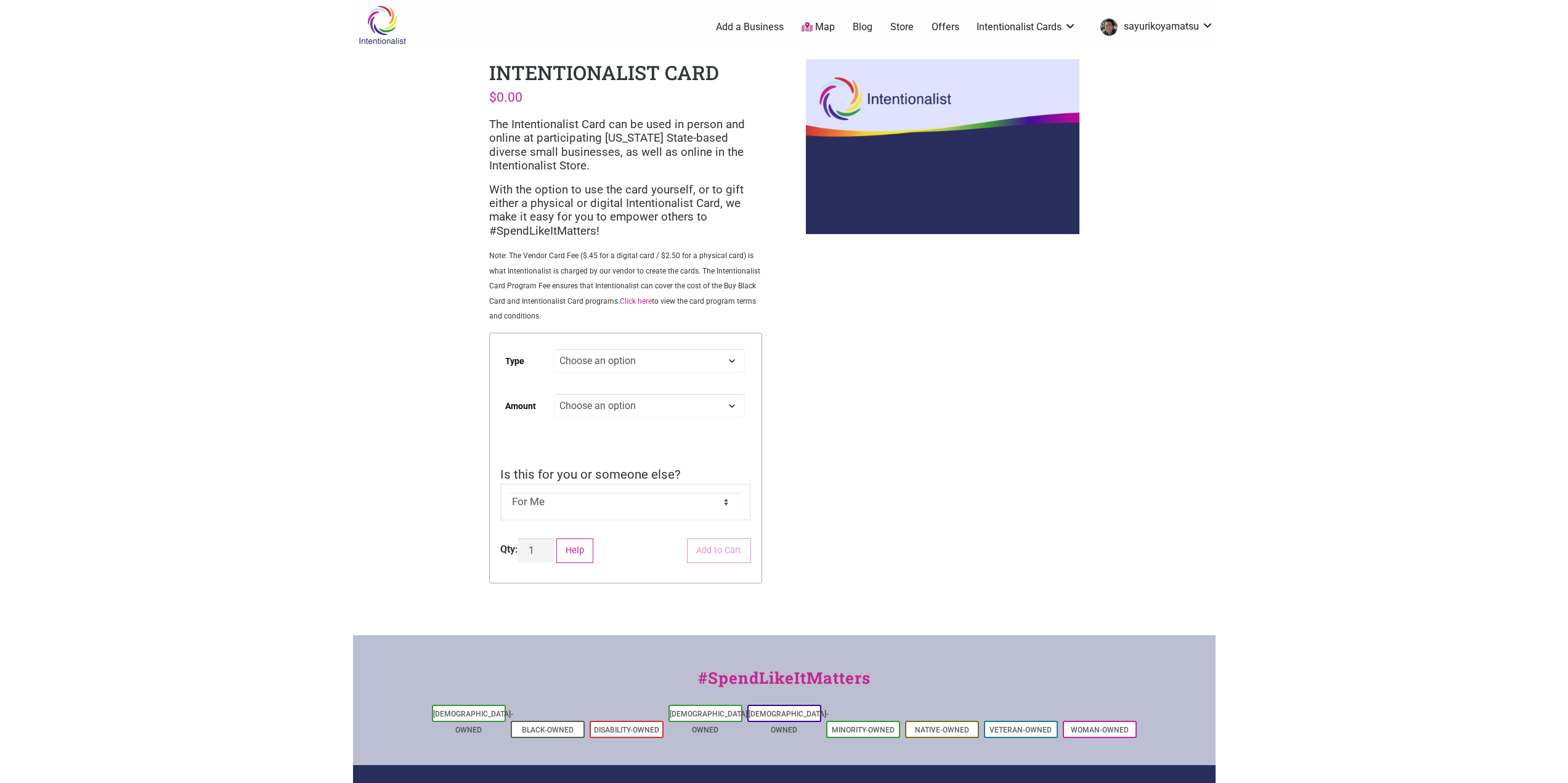
click at [814, 27] on link "Map" at bounding box center [818, 27] width 33 height 14
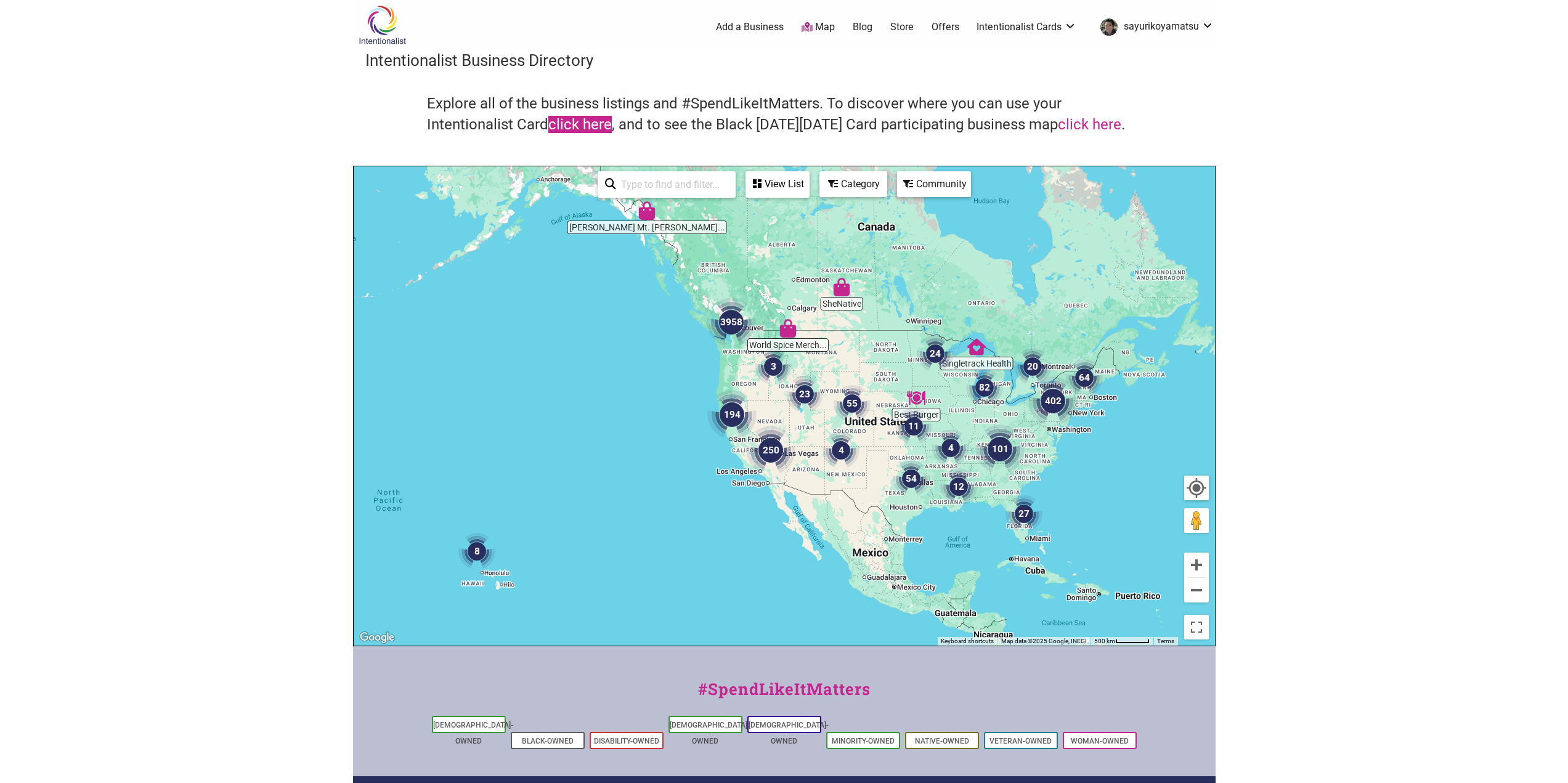
click at [597, 124] on link "click here" at bounding box center [579, 124] width 63 height 17
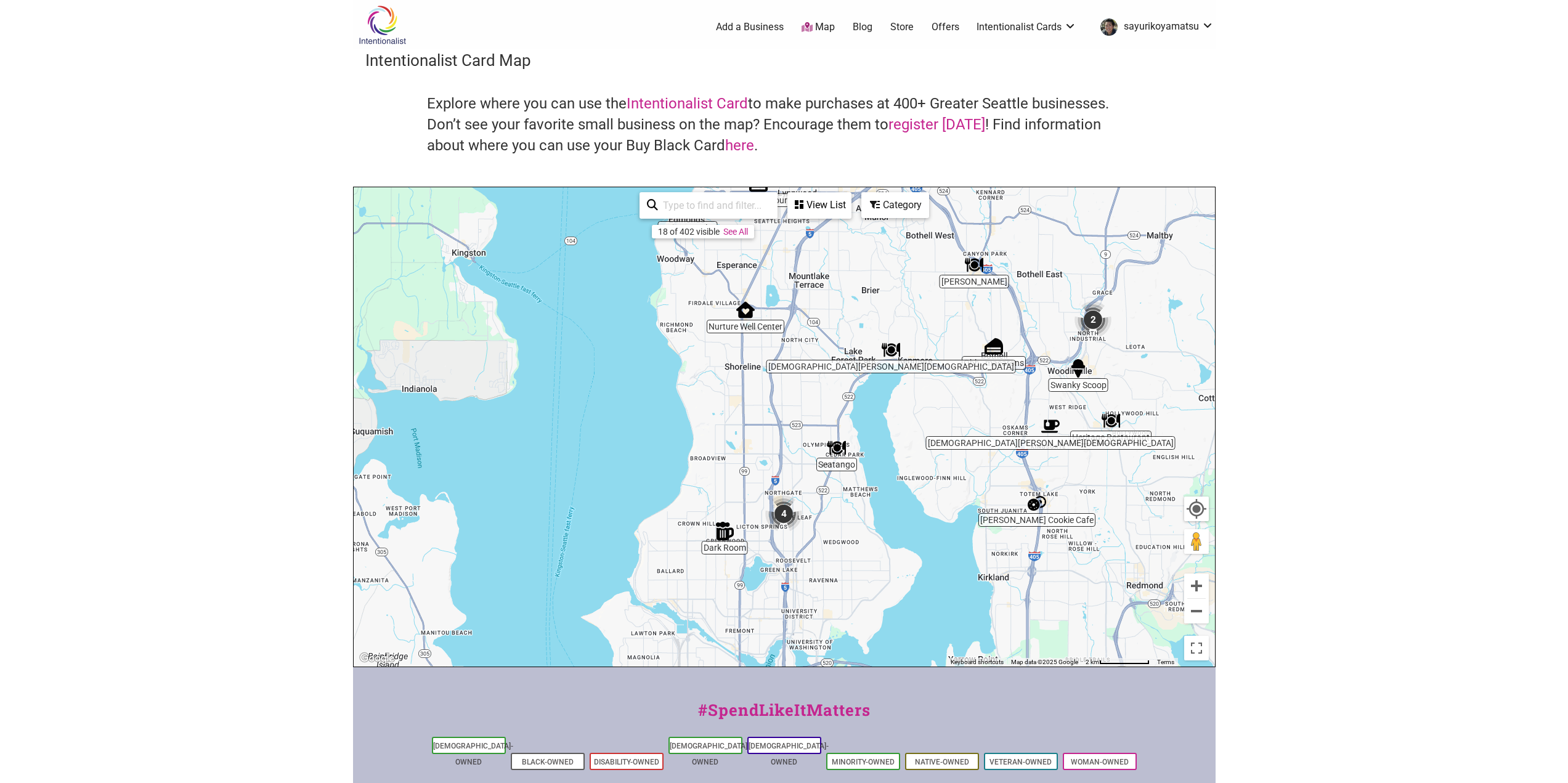
drag, startPoint x: 738, startPoint y: 502, endPoint x: 743, endPoint y: 385, distance: 117.1
click at [743, 385] on div "To navigate, press the arrow keys." at bounding box center [784, 427] width 861 height 479
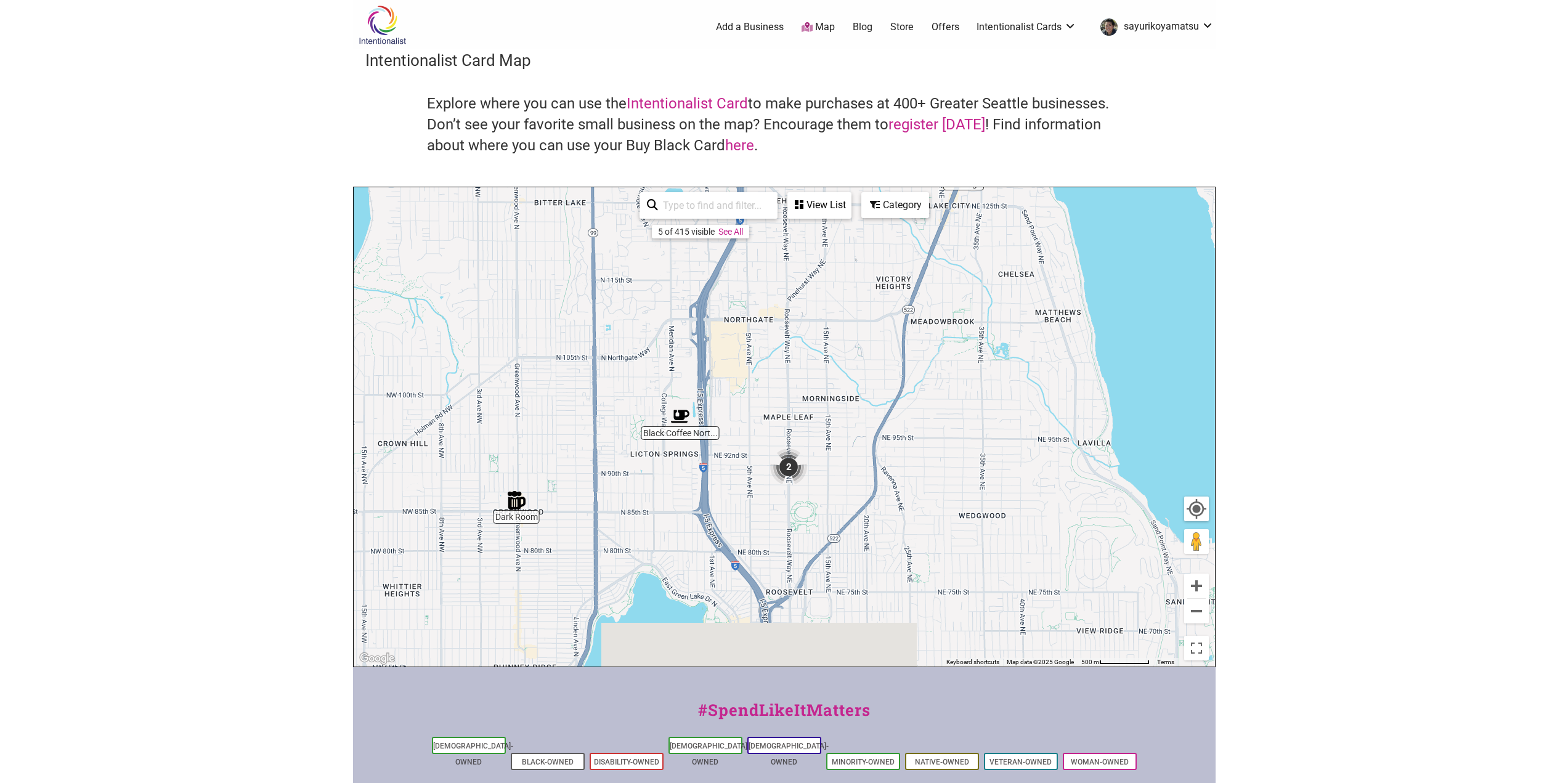
drag, startPoint x: 819, startPoint y: 526, endPoint x: 779, endPoint y: 330, distance: 200.0
click at [779, 331] on div "To navigate, press the arrow keys." at bounding box center [784, 427] width 861 height 479
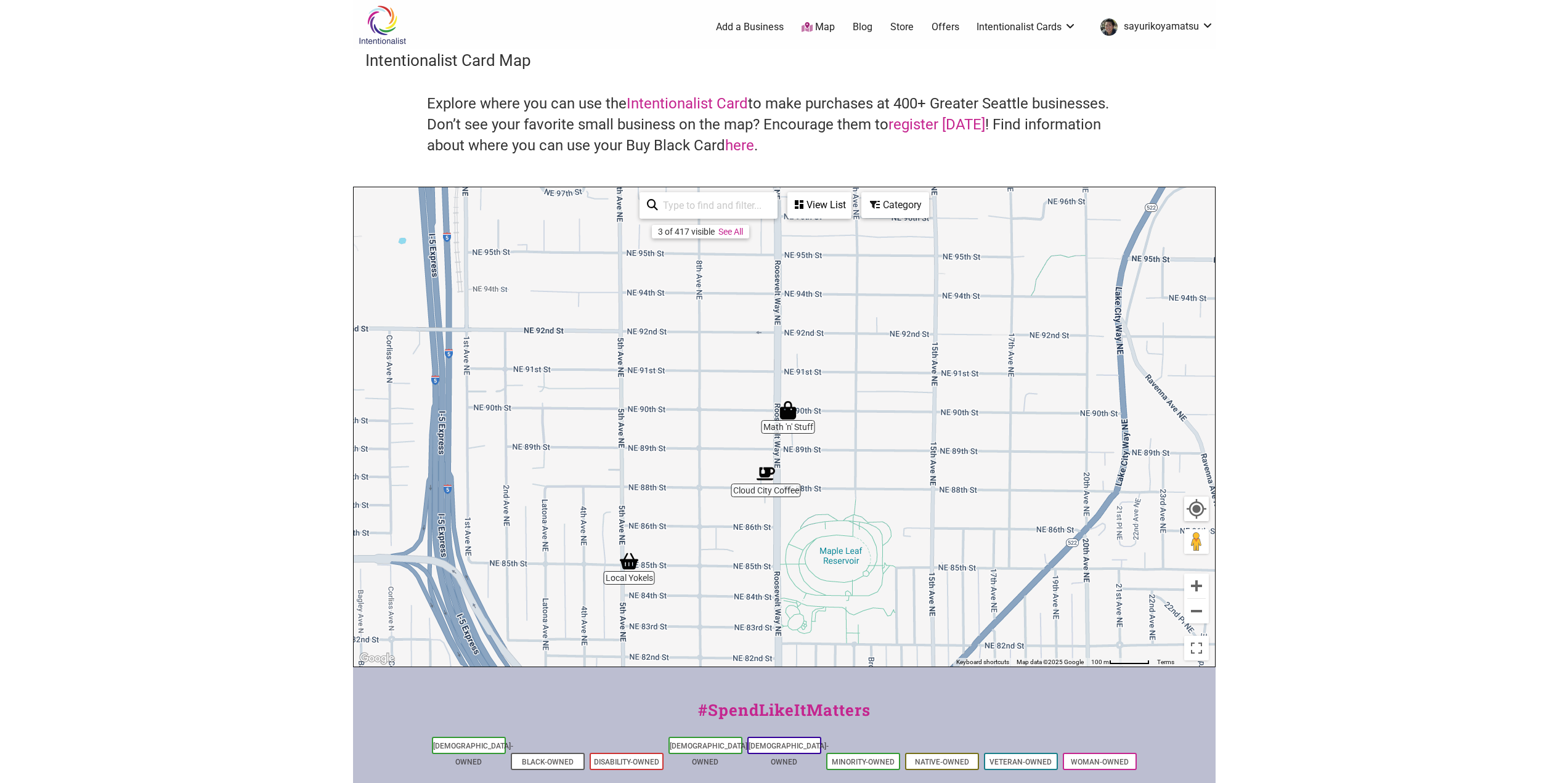
click at [767, 473] on img "Cloud City Coffee" at bounding box center [766, 473] width 29 height 29
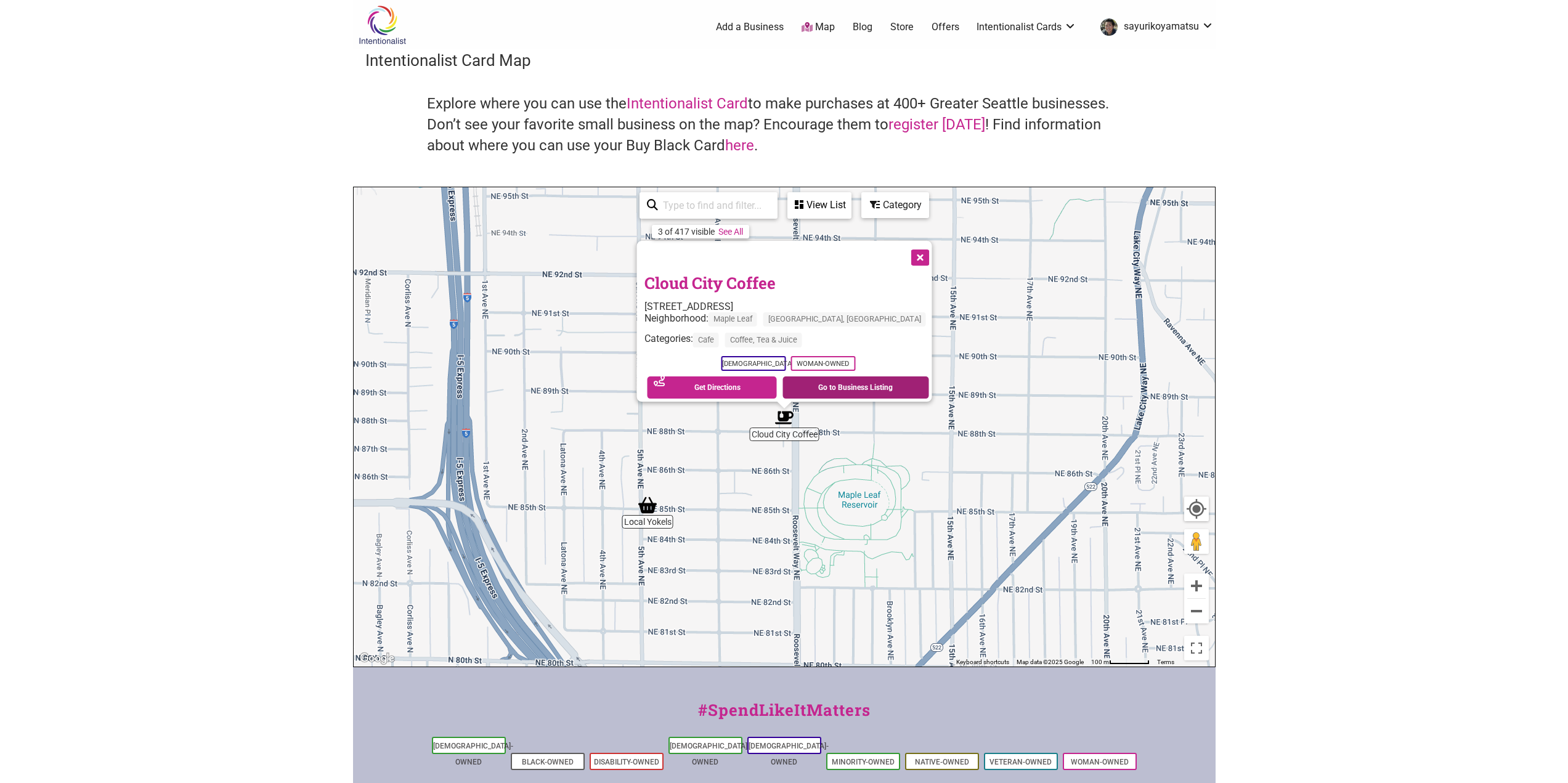
click at [817, 381] on link "Go to Business Listing" at bounding box center [855, 388] width 146 height 22
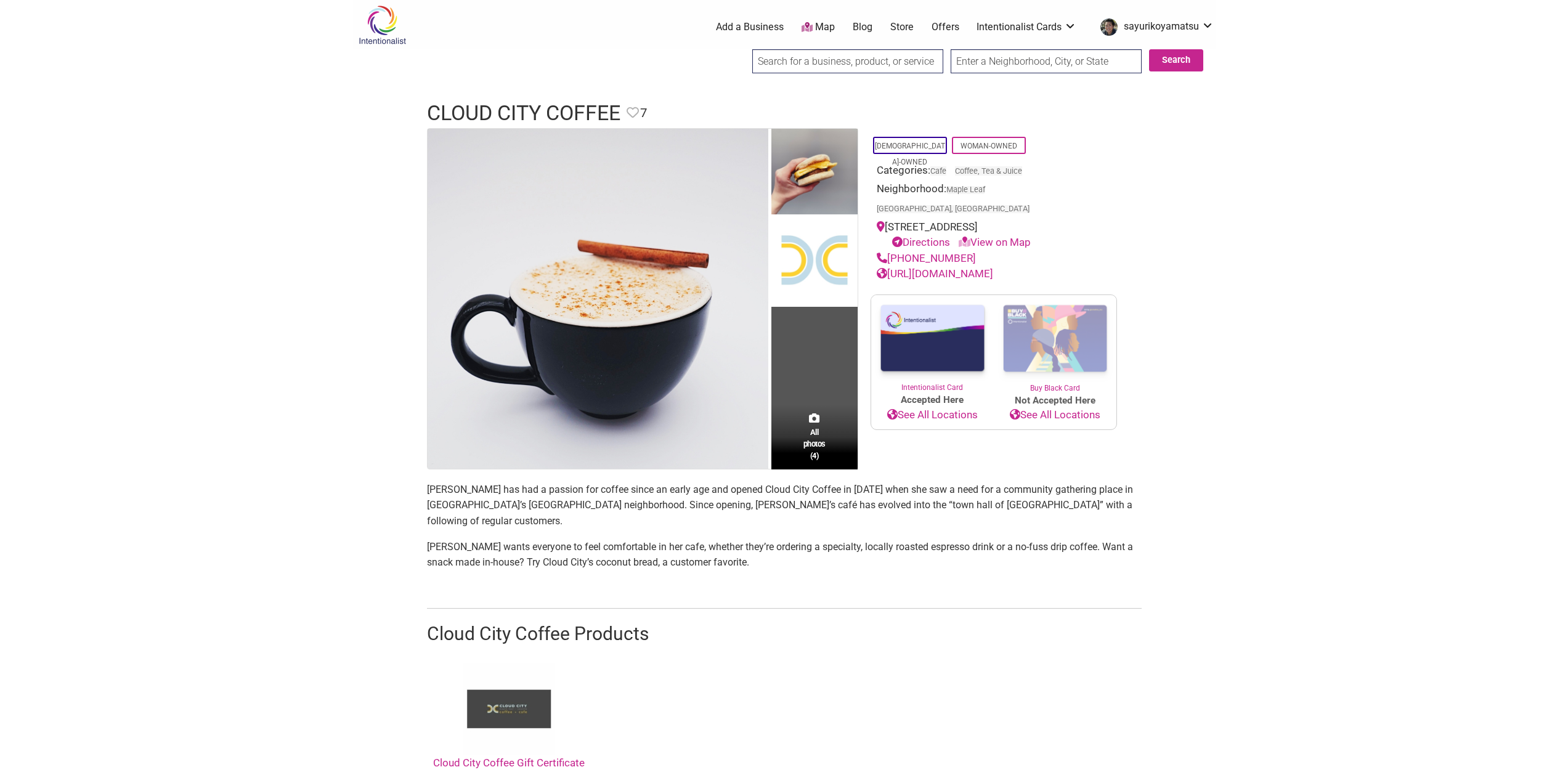
click at [935, 267] on link "[URL][DOMAIN_NAME]" at bounding box center [934, 273] width 116 height 13
